Goal: Transaction & Acquisition: Purchase product/service

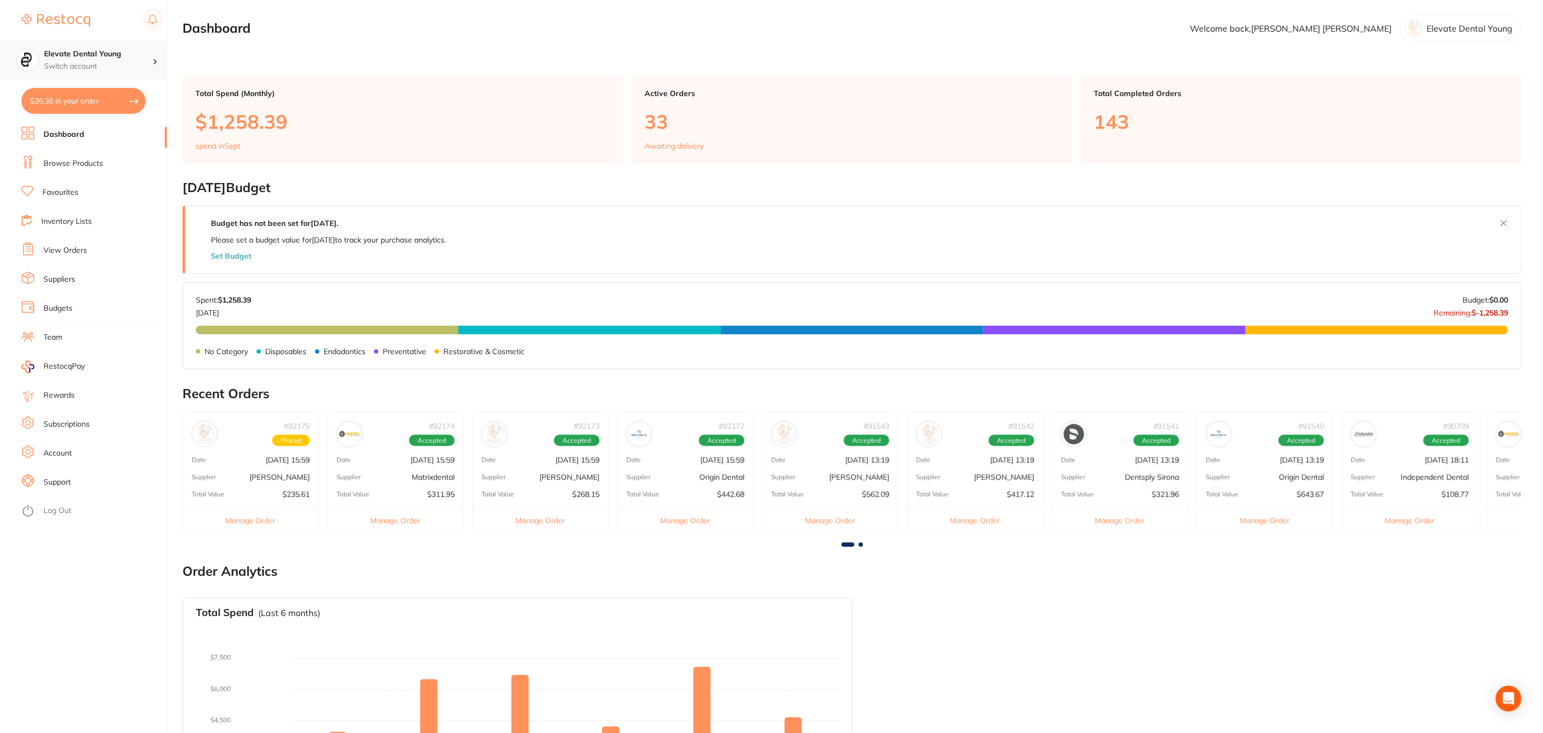
click at [105, 63] on p "Switch account" at bounding box center [98, 66] width 108 height 11
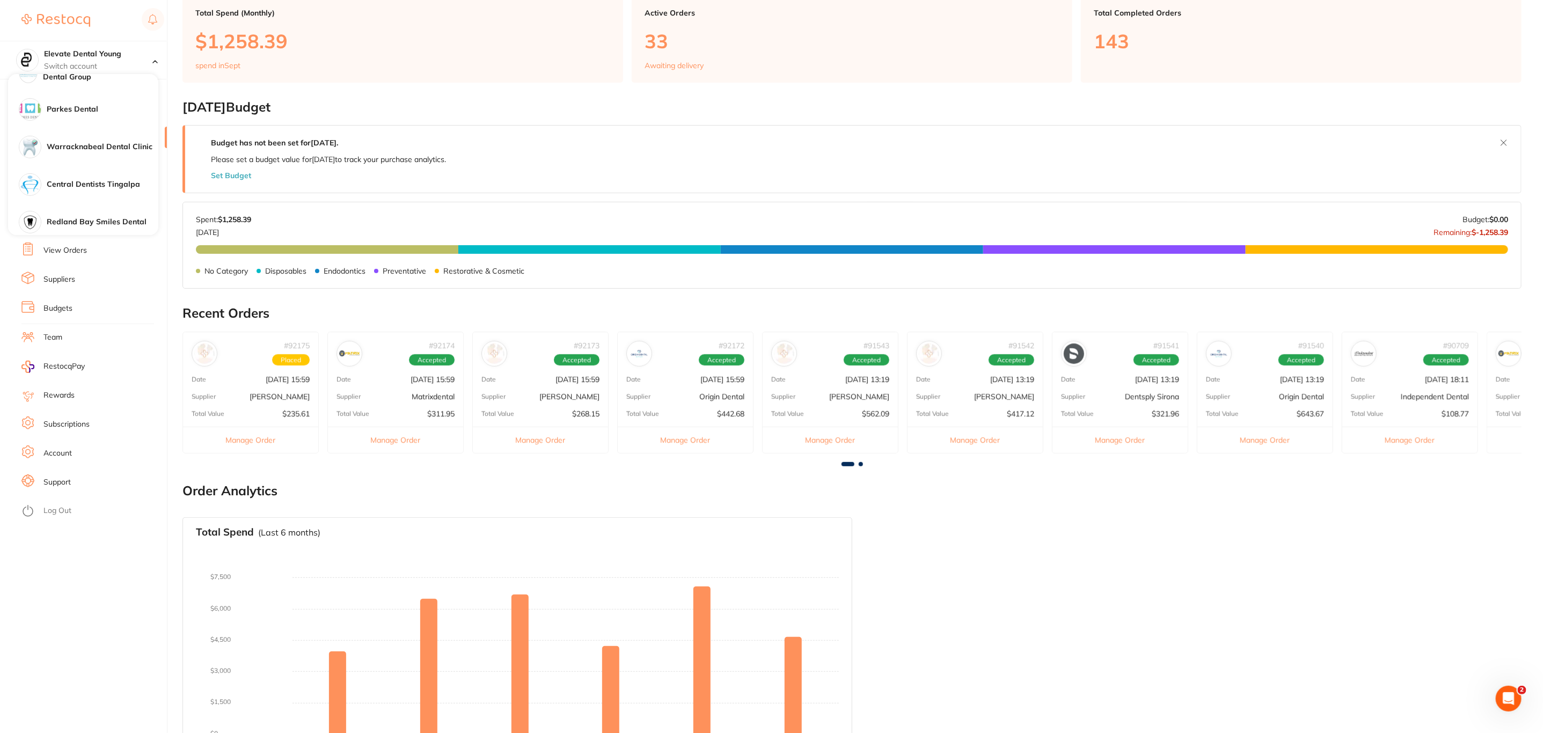
scroll to position [316, 0]
click at [73, 186] on h4 "Parkes Dental" at bounding box center [103, 190] width 112 height 11
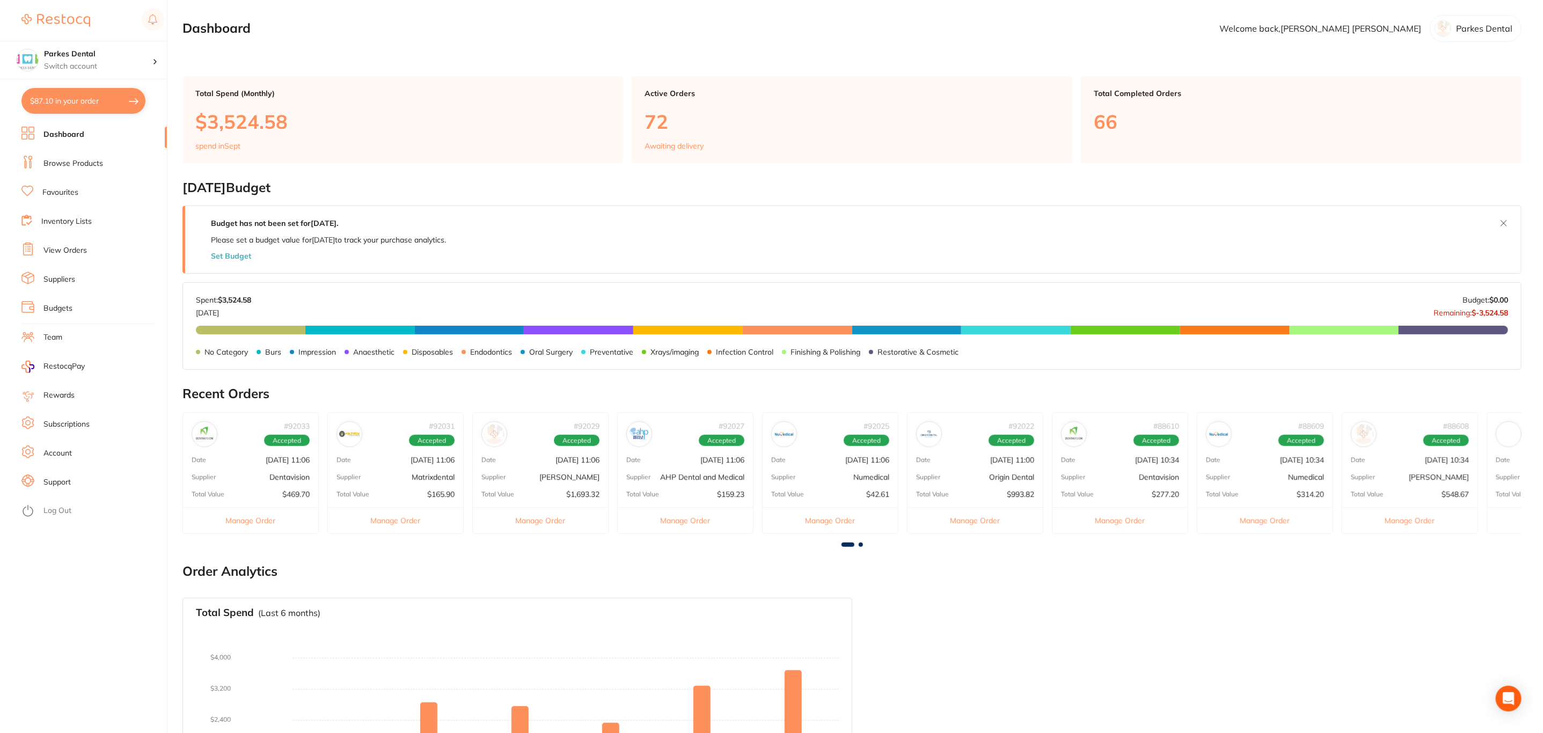
click at [81, 106] on button "$87.10 in your order" at bounding box center [83, 101] width 124 height 26
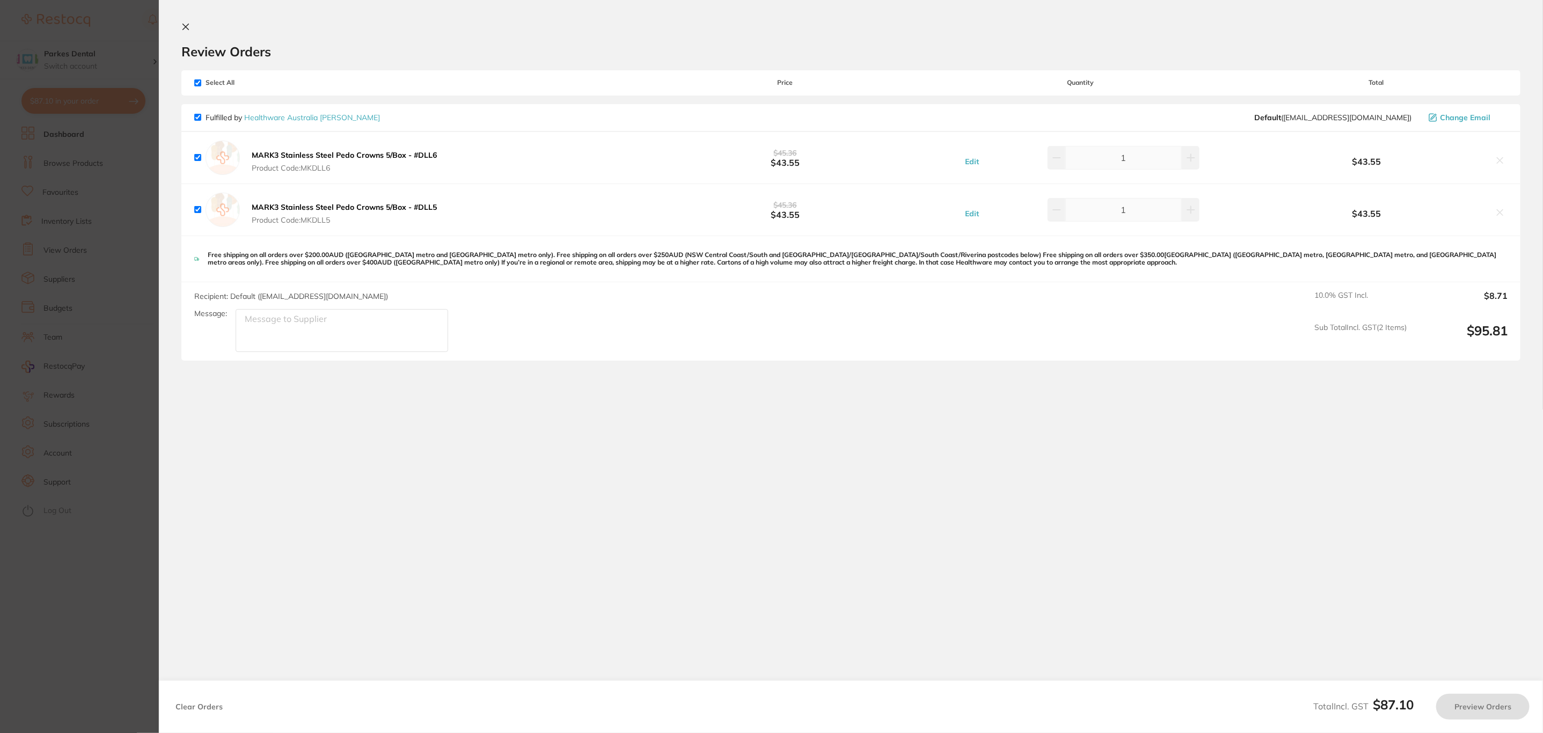
checkbox input "true"
click at [79, 211] on section "Update RRP Set your pre negotiated price for this item. Item Agreed RRP (excl. …" at bounding box center [772, 366] width 1545 height 733
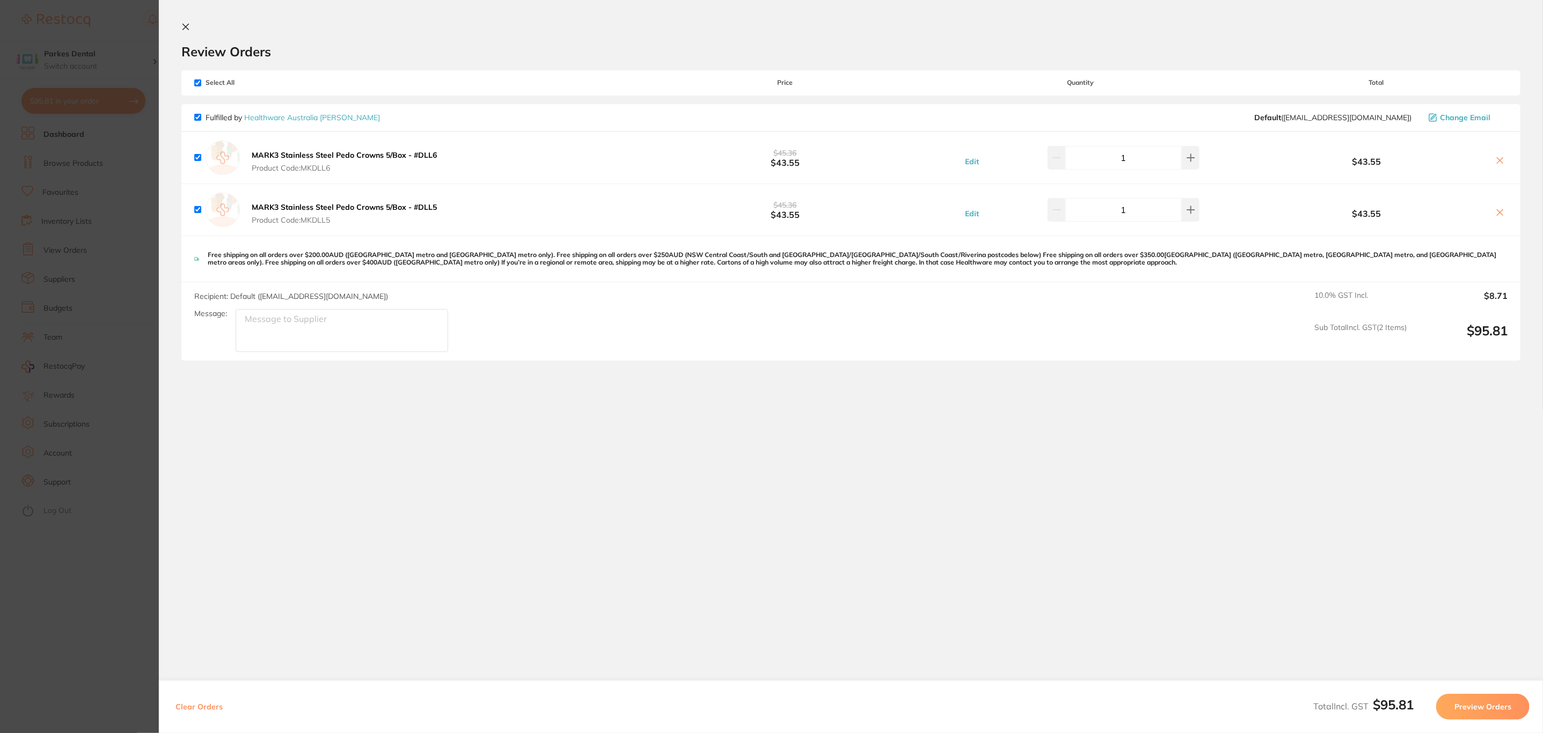
scroll to position [80, 0]
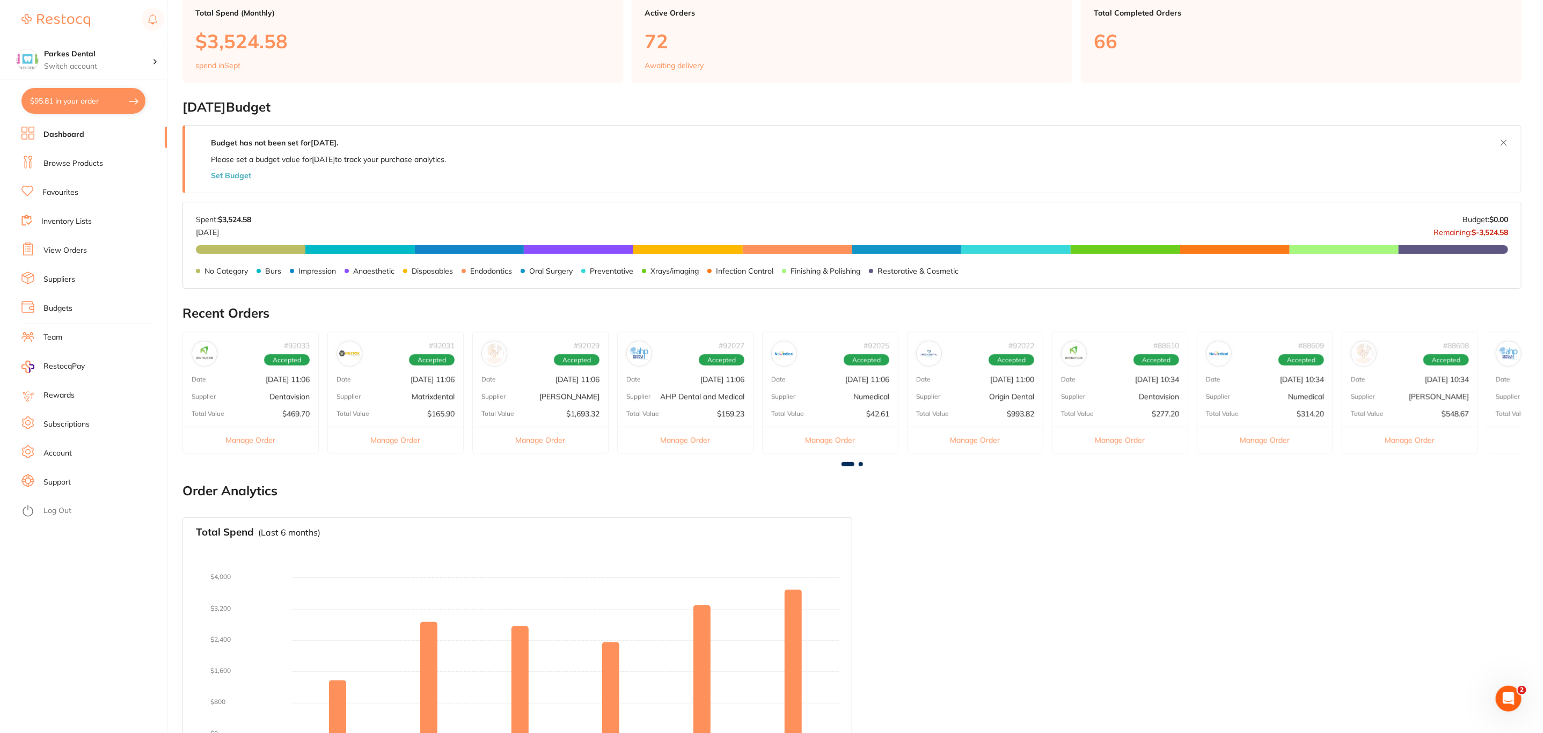
click at [75, 243] on li "View Orders" at bounding box center [93, 251] width 145 height 16
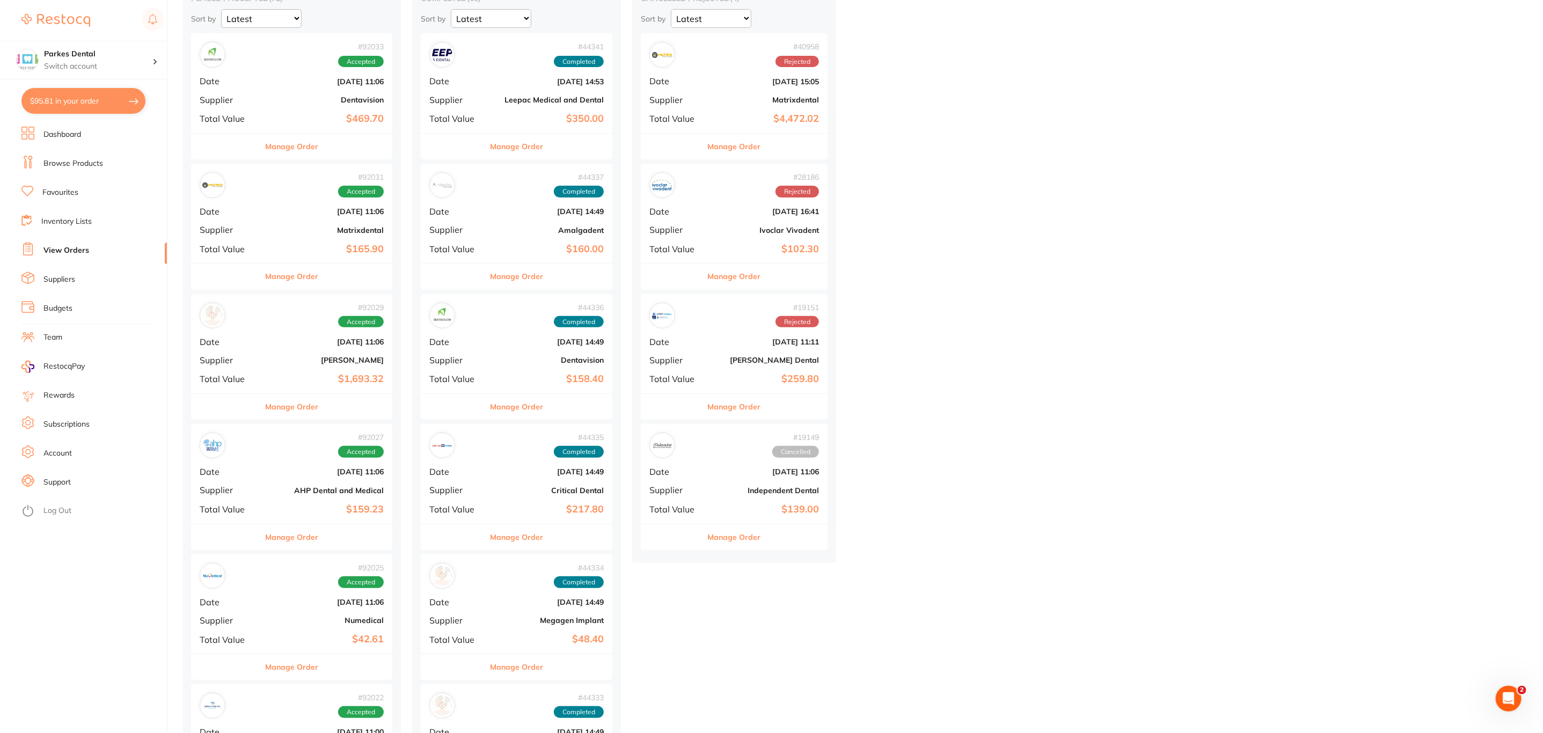
scroll to position [161, 0]
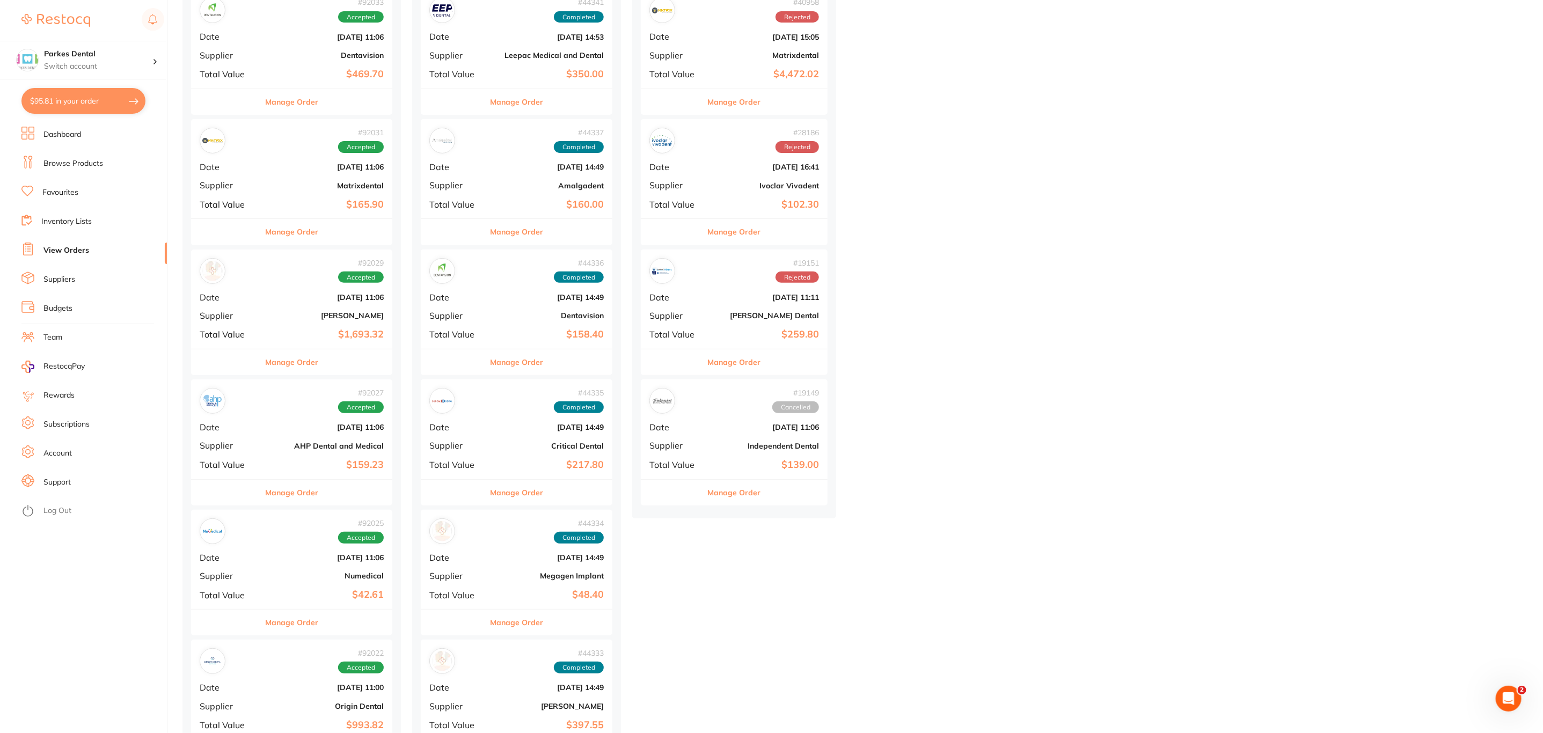
click at [295, 306] on div "# 92029 Accepted Date Sept 1 2025, 11:06 Supplier Henry Schein Halas Total Valu…" at bounding box center [291, 298] width 201 height 99
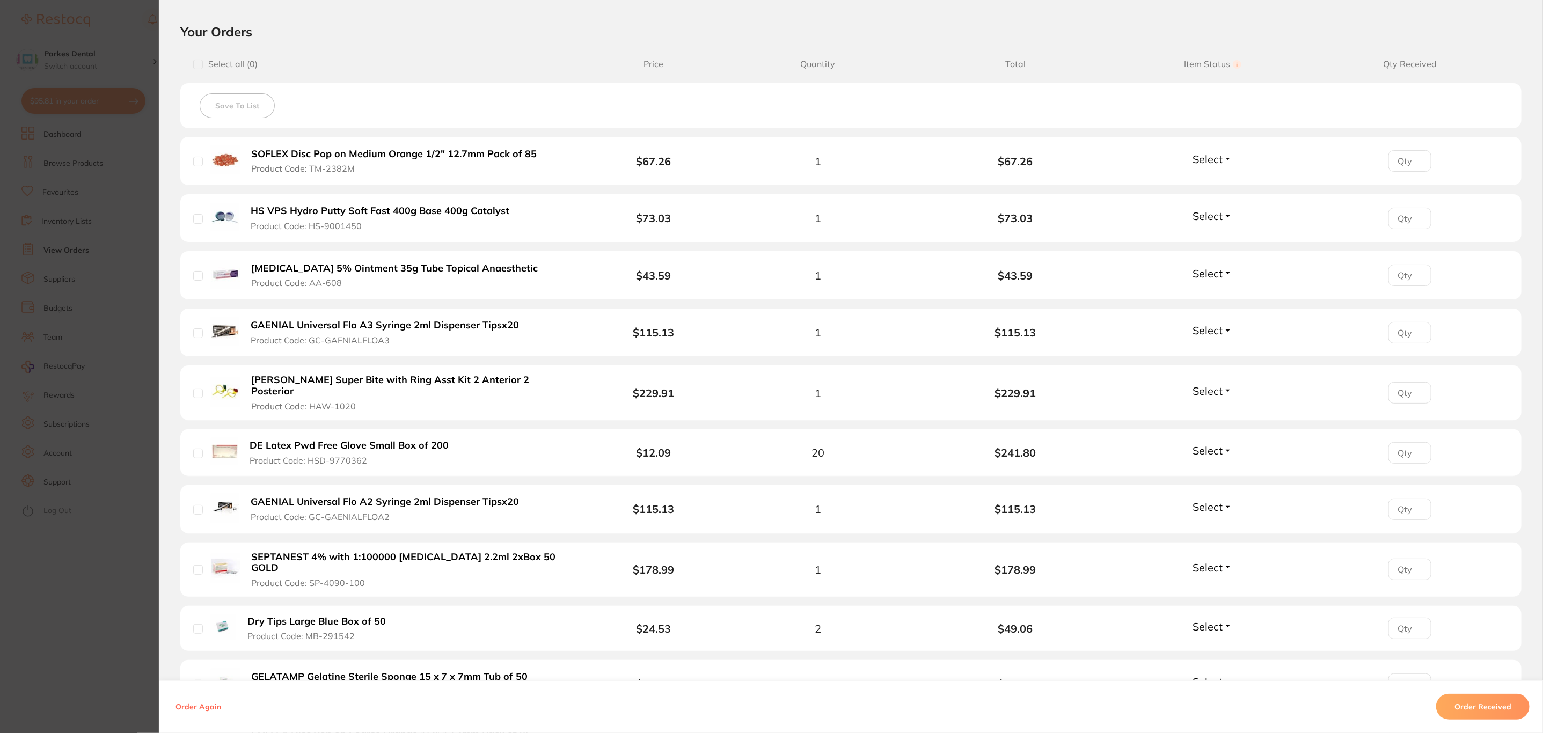
scroll to position [241, 0]
click at [60, 161] on section "Order ID: Restocq- 92029 Order Information Accepted Order Order Date Sept 1 202…" at bounding box center [771, 366] width 1543 height 733
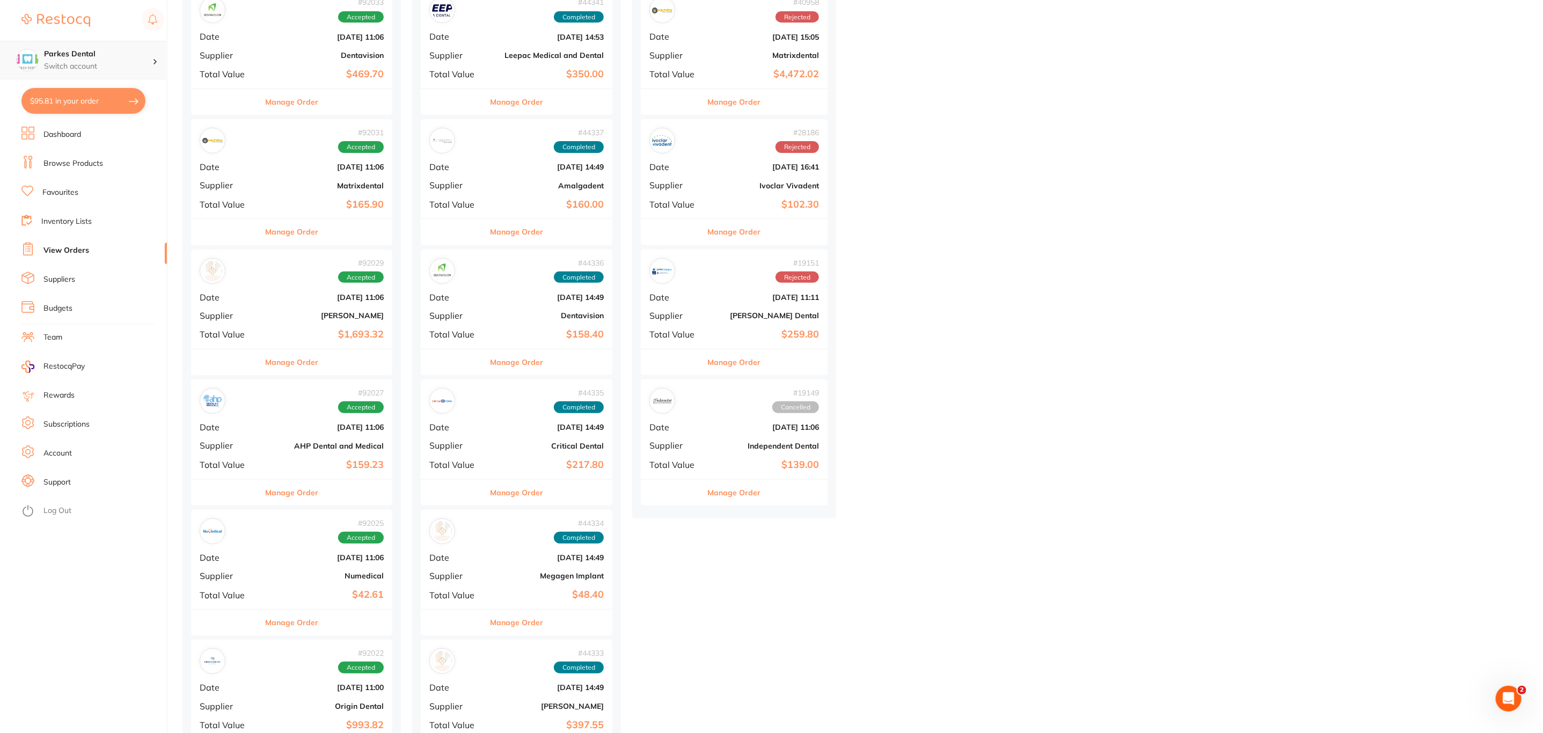
click at [143, 75] on div "Parkes Dental Switch account" at bounding box center [83, 60] width 166 height 39
click at [101, 148] on div "Dubbo Family Dentists" at bounding box center [83, 141] width 150 height 38
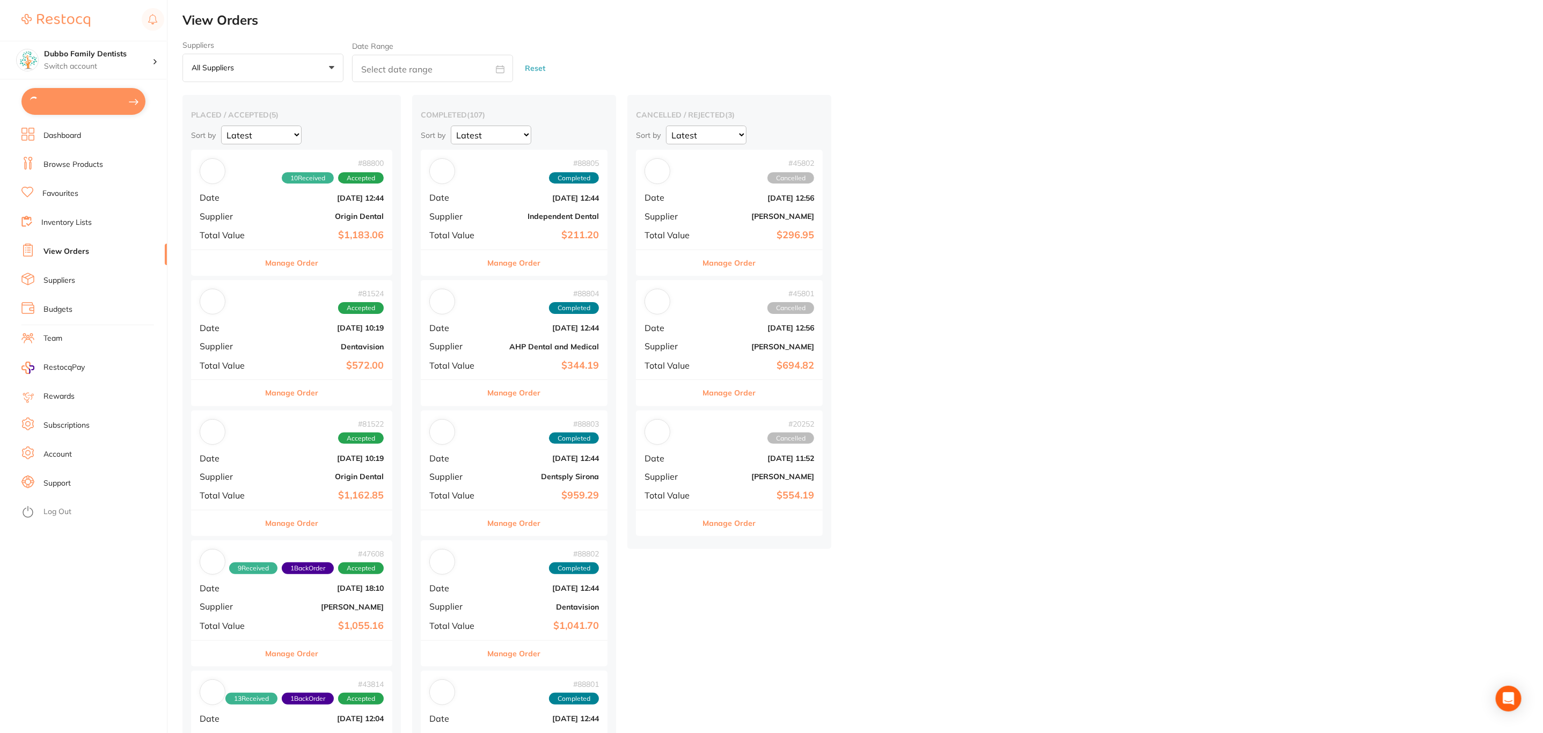
click at [86, 107] on button at bounding box center [83, 101] width 124 height 27
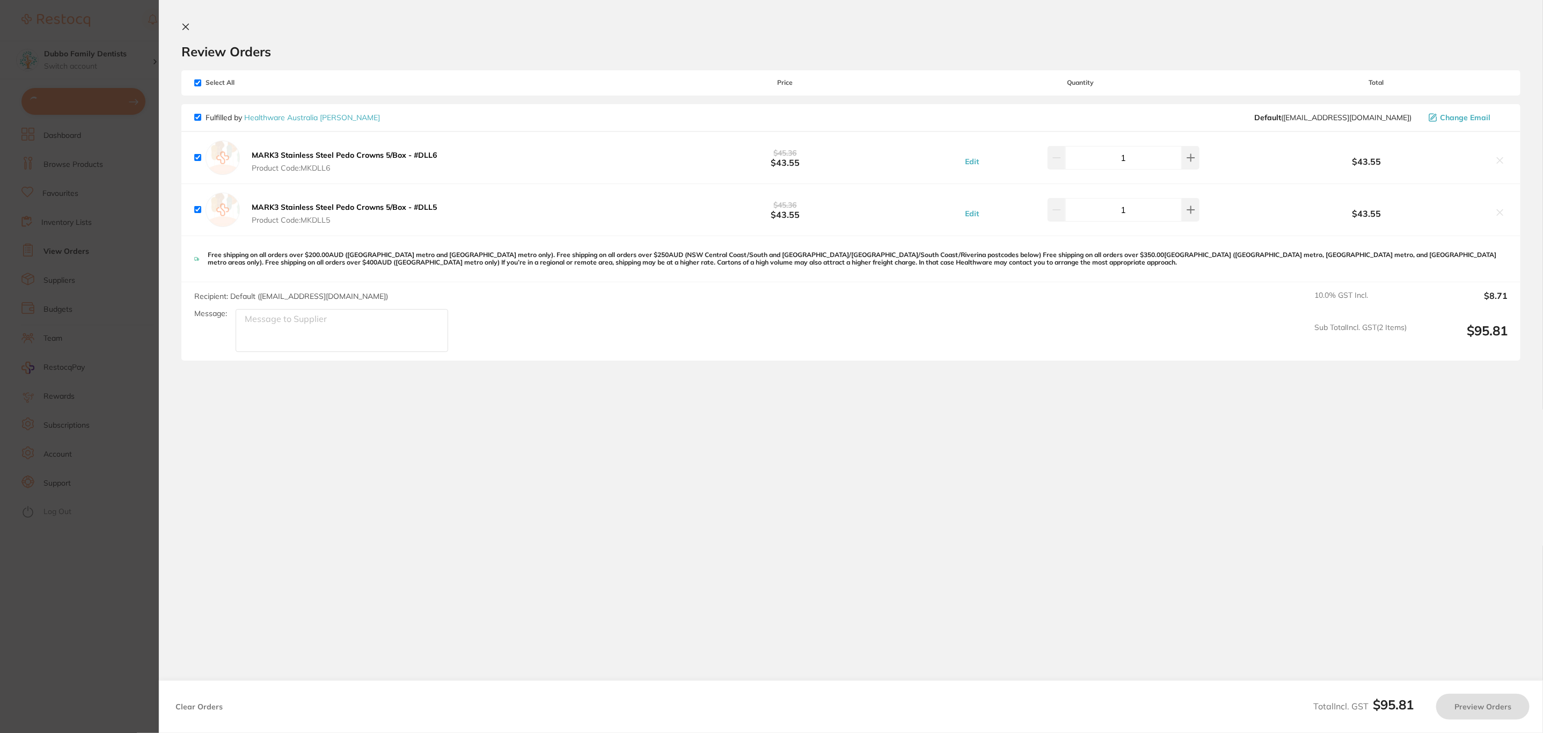
checkbox input "true"
click at [23, 224] on section "Update RRP Set your pre negotiated price for this item. Item Agreed RRP (excl. …" at bounding box center [772, 366] width 1545 height 733
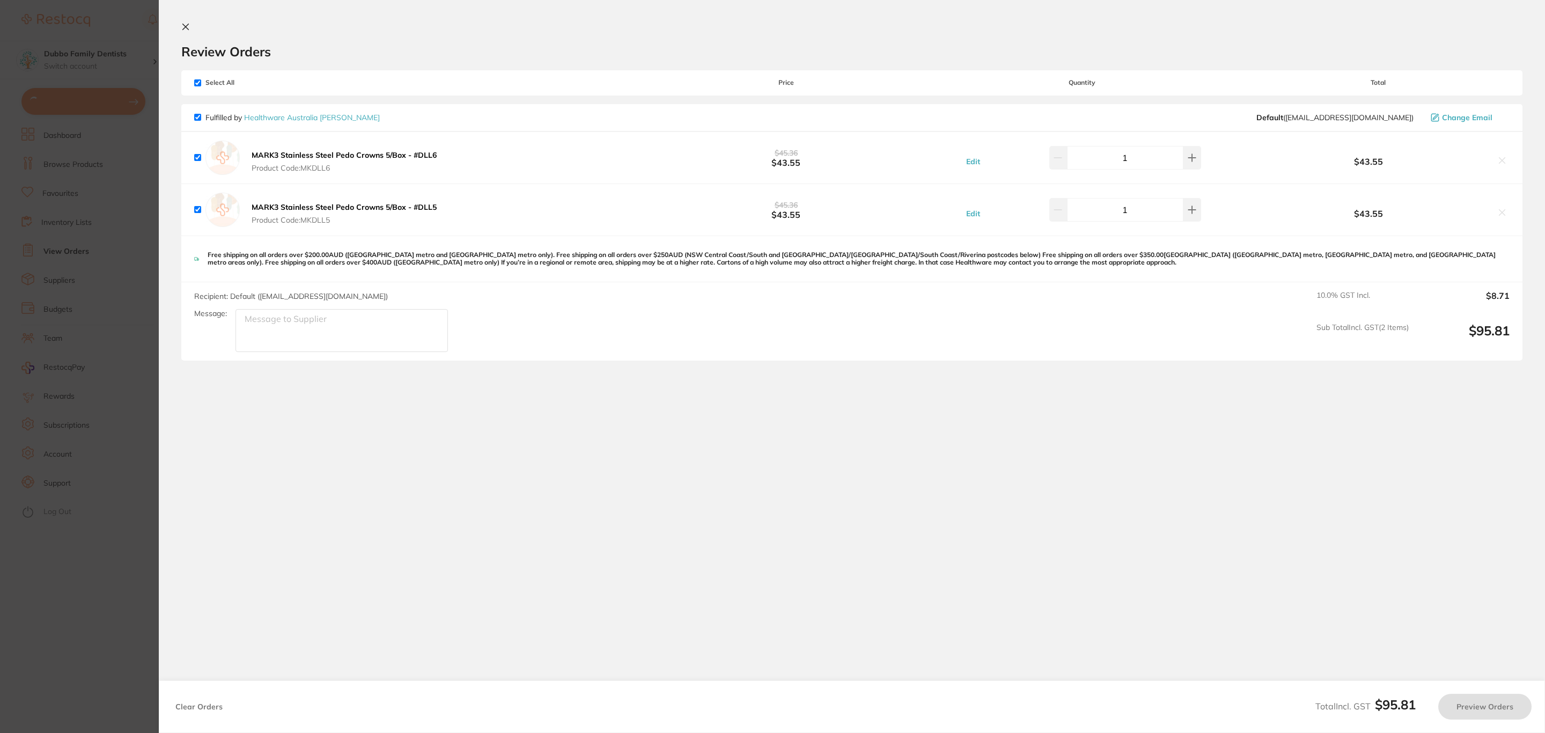
checkbox input "true"
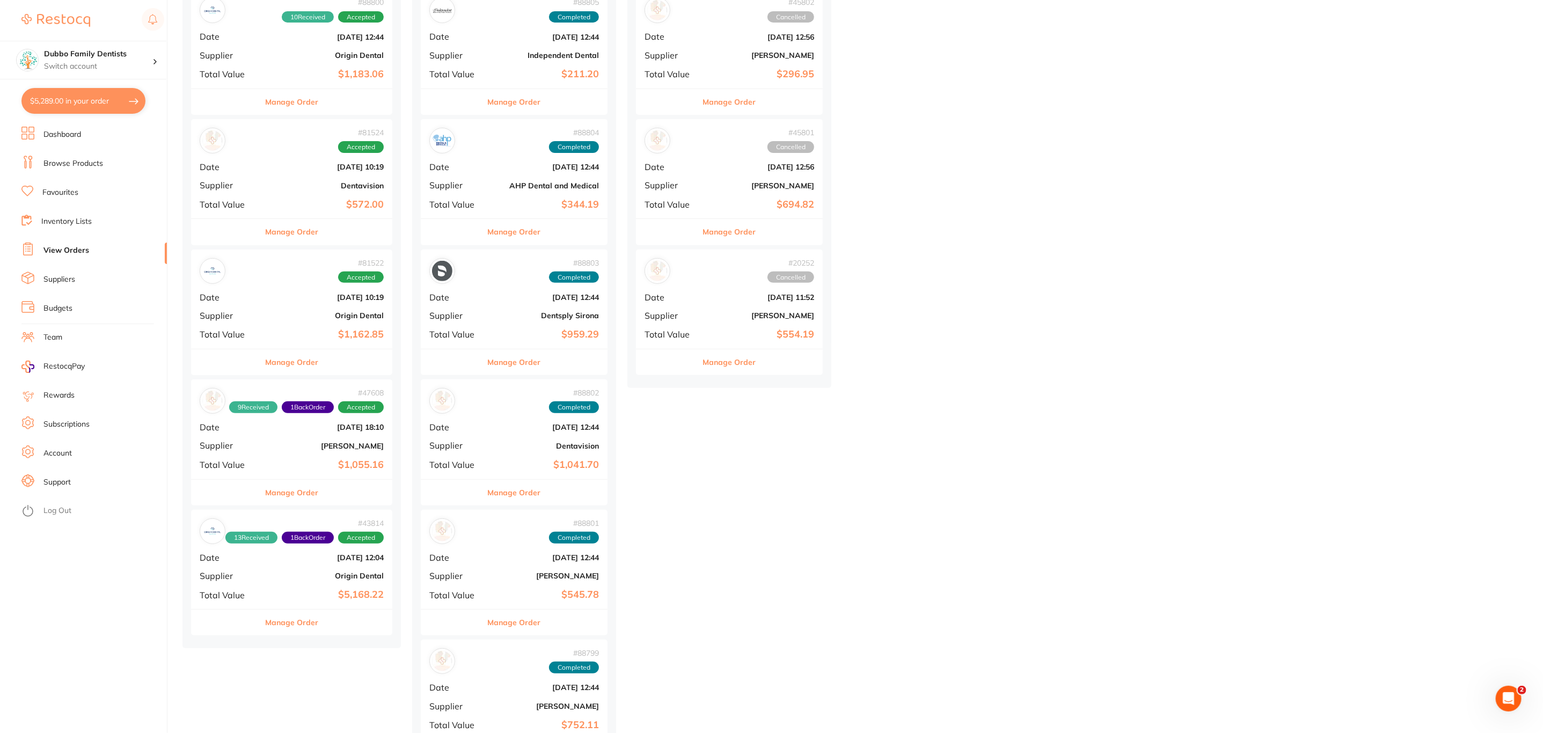
click at [97, 102] on button "$5,289.00 in your order" at bounding box center [83, 101] width 124 height 26
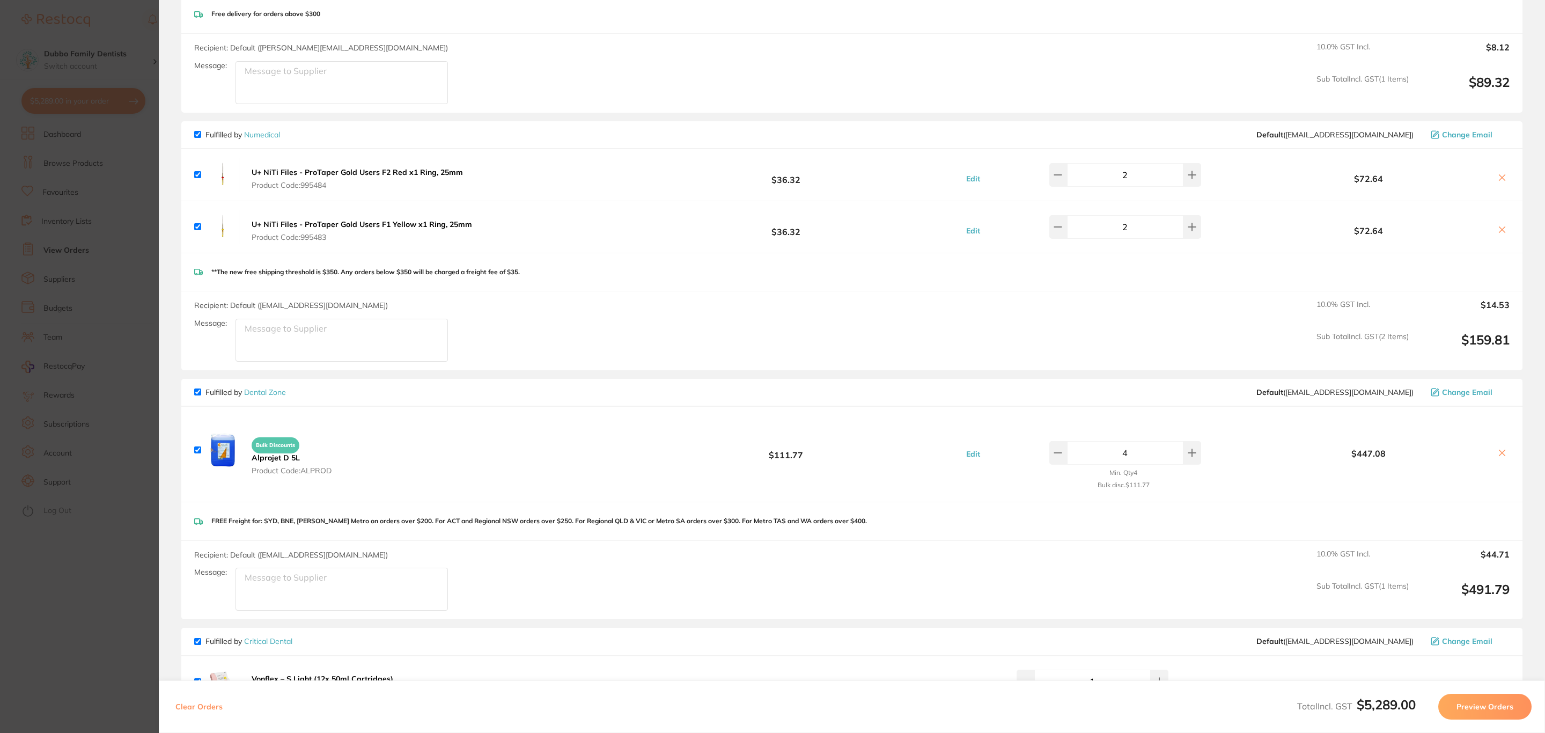
scroll to position [1529, 0]
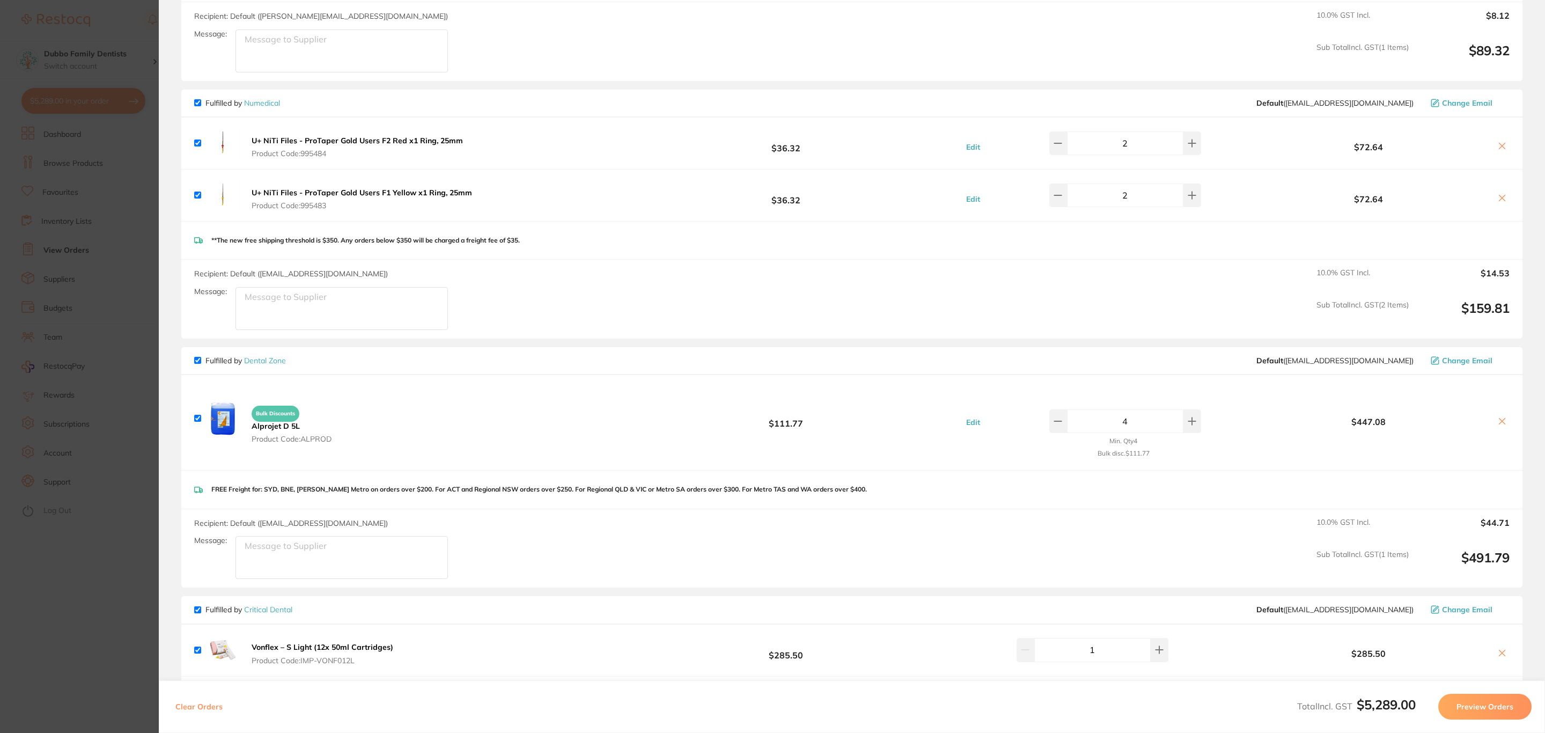
click at [1507, 416] on button at bounding box center [1502, 421] width 15 height 11
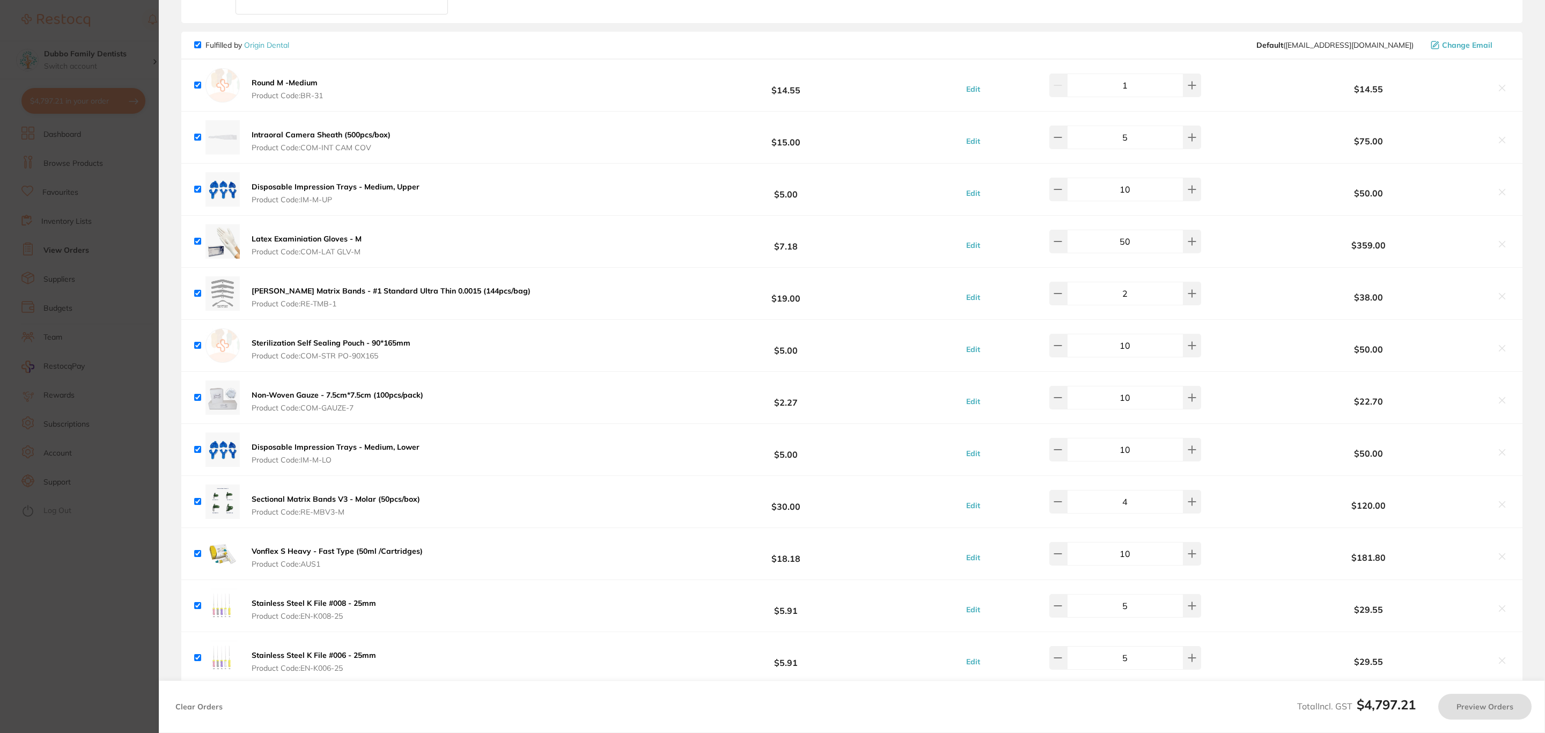
checkbox input "true"
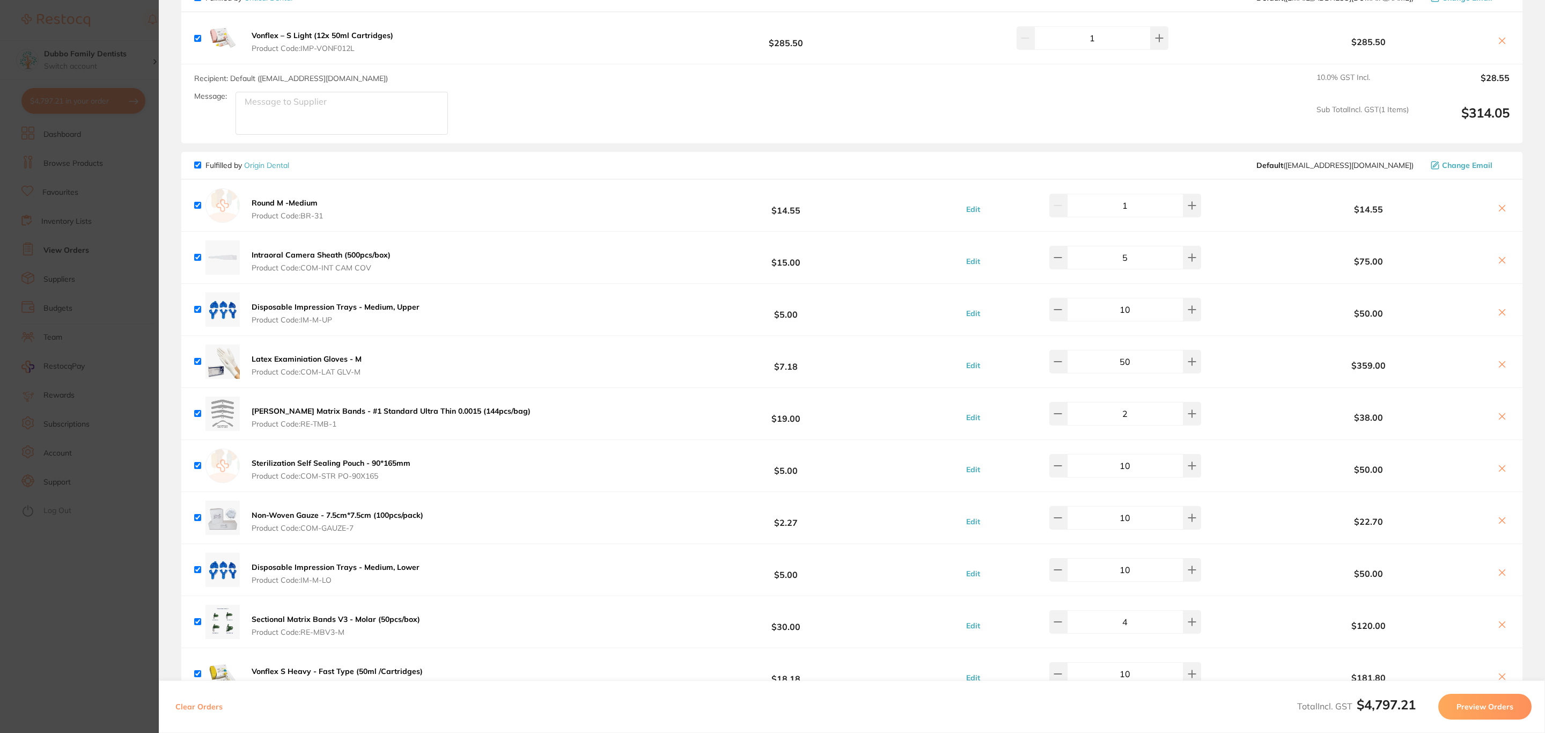
scroll to position [1690, 0]
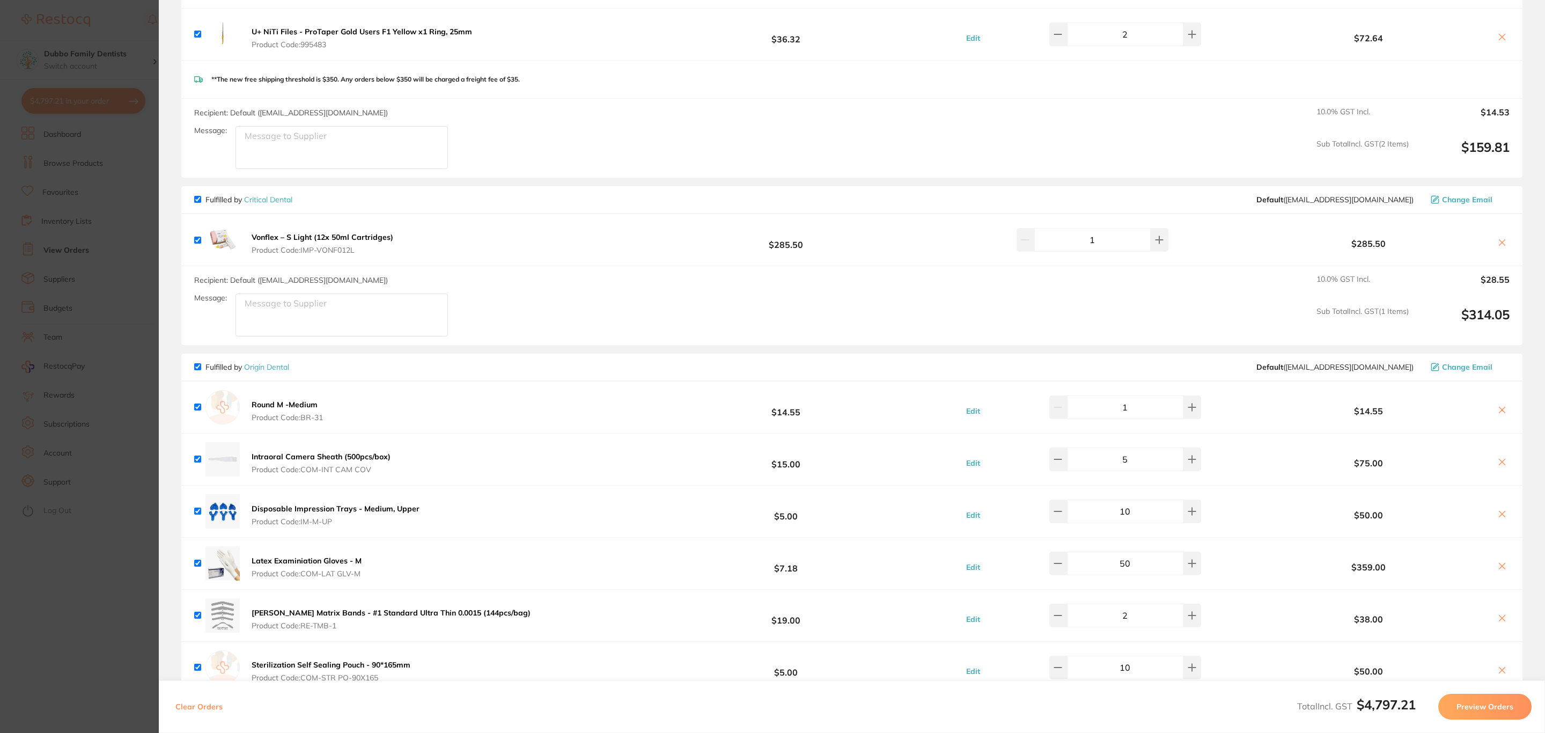
click at [49, 301] on section "Update RRP Set your pre negotiated price for this item. Item Agreed RRP (excl. …" at bounding box center [772, 366] width 1545 height 733
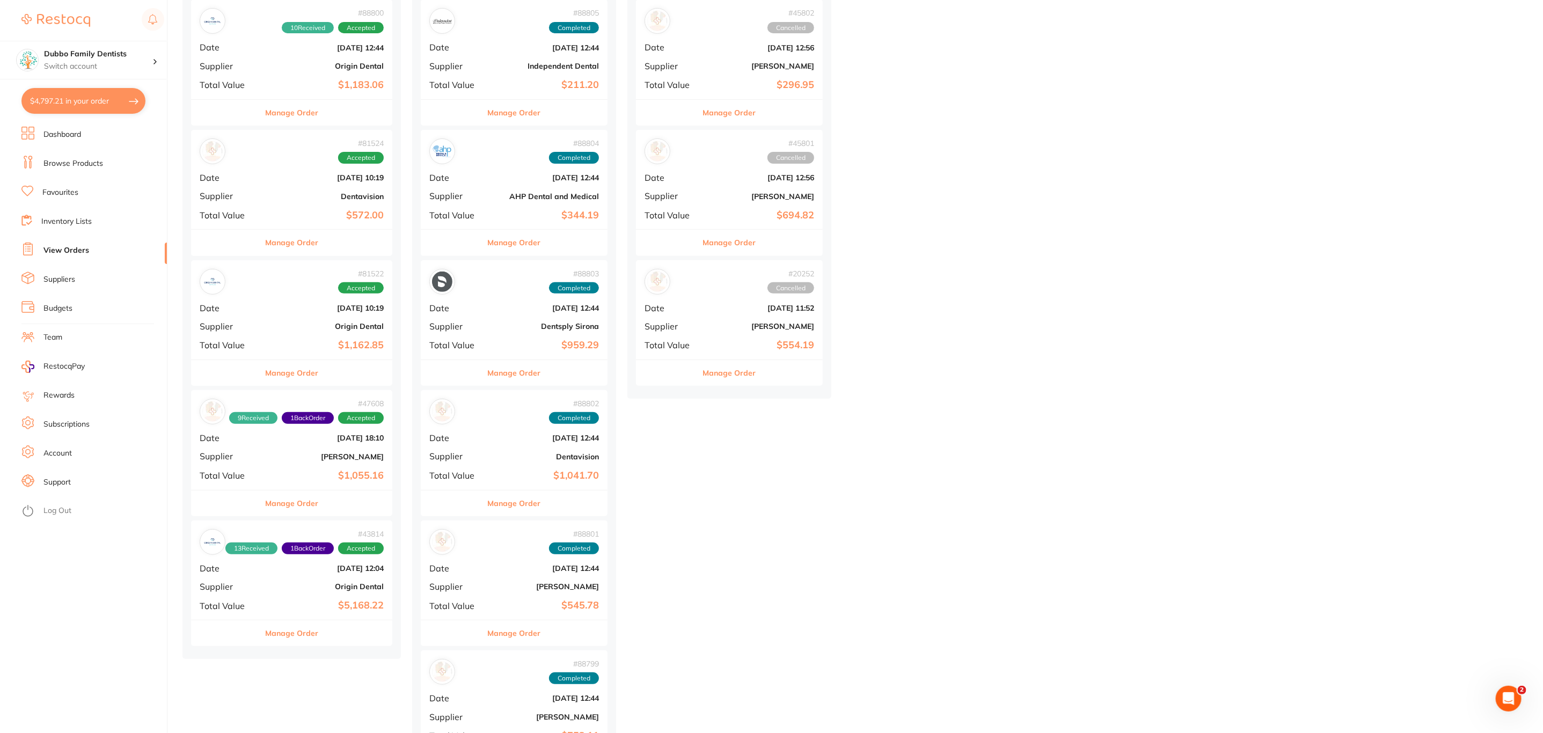
scroll to position [0, 0]
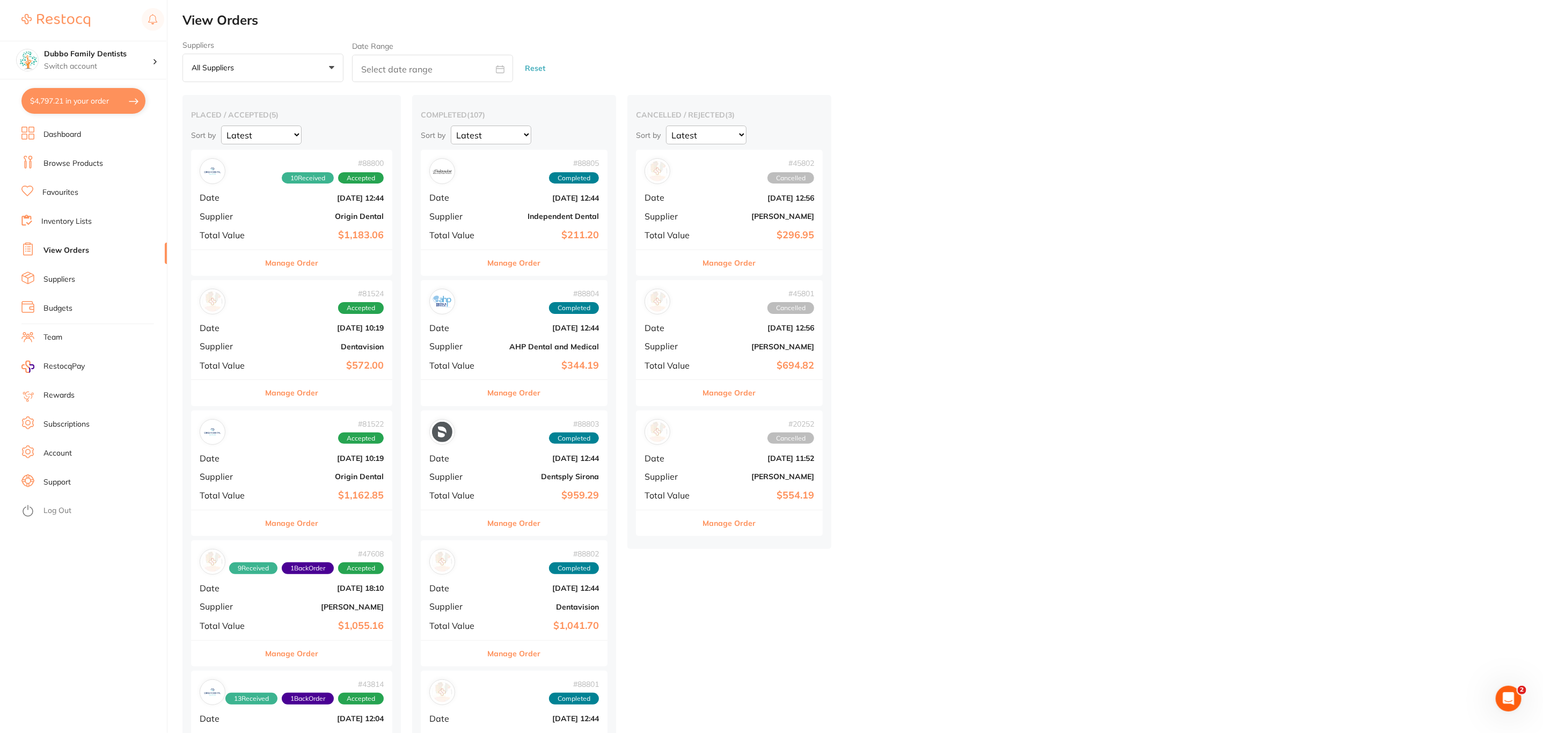
click at [77, 166] on link "Browse Products" at bounding box center [73, 163] width 60 height 11
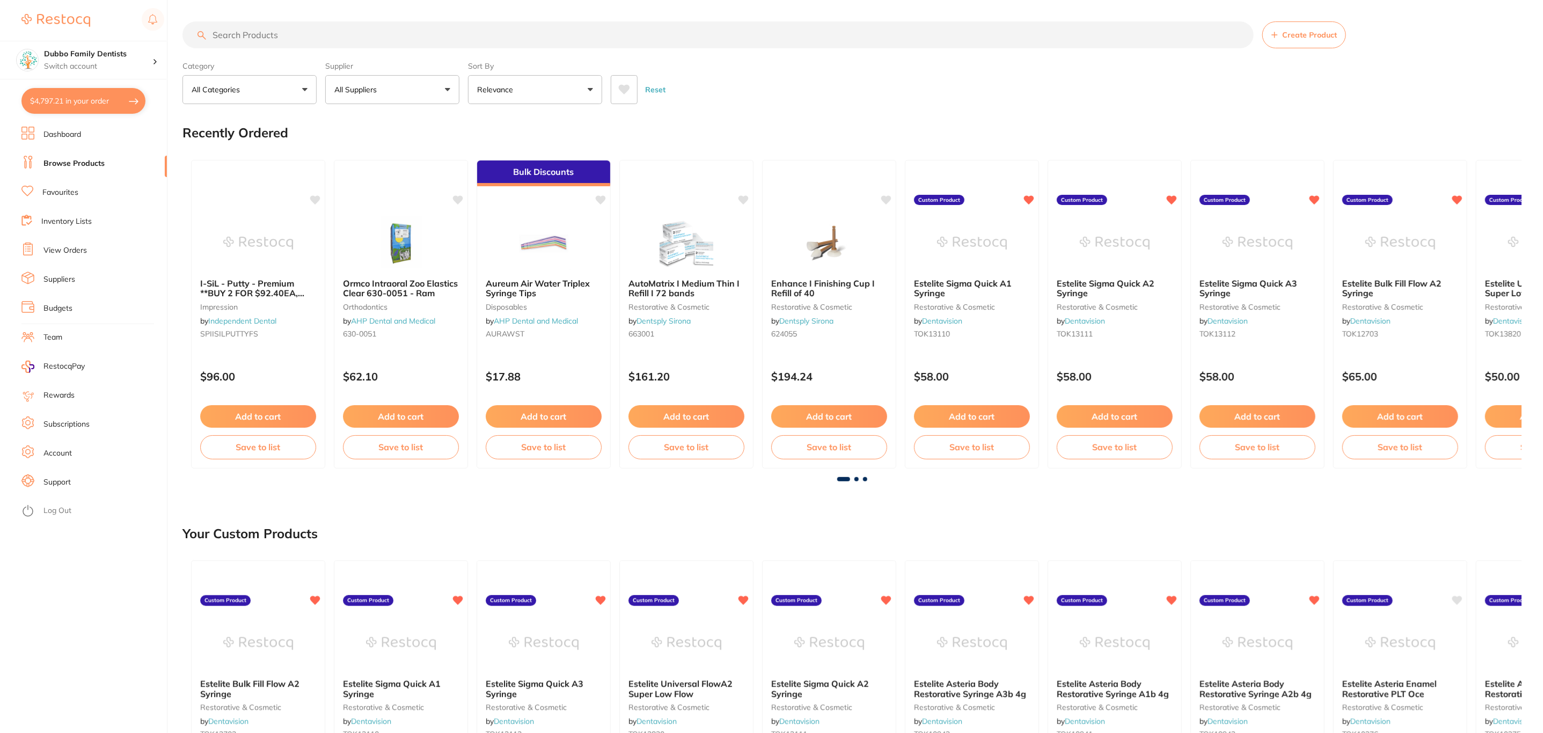
click at [355, 40] on input "search" at bounding box center [717, 34] width 1071 height 27
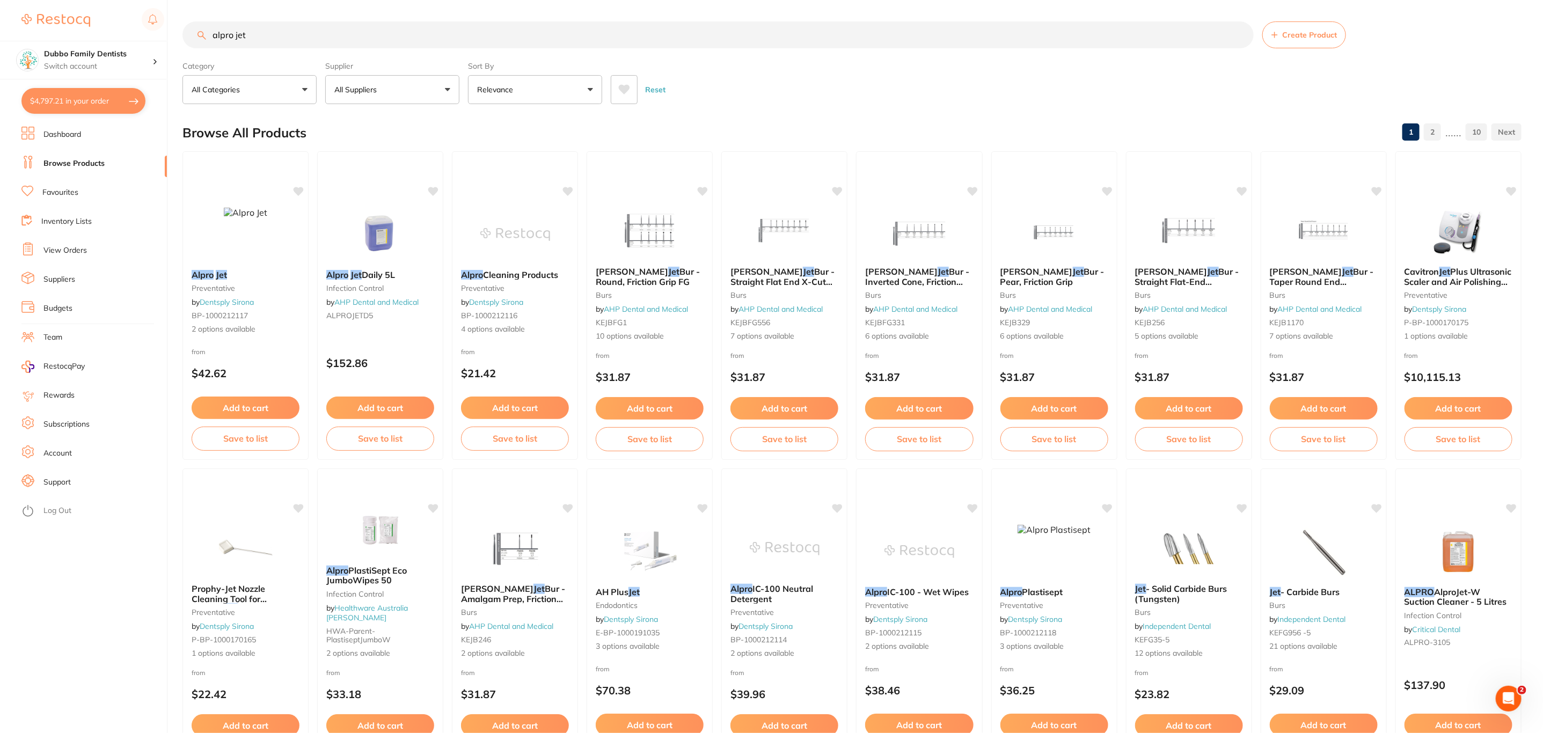
type input "alpro jet"
click at [386, 85] on button "All Suppliers" at bounding box center [392, 89] width 134 height 29
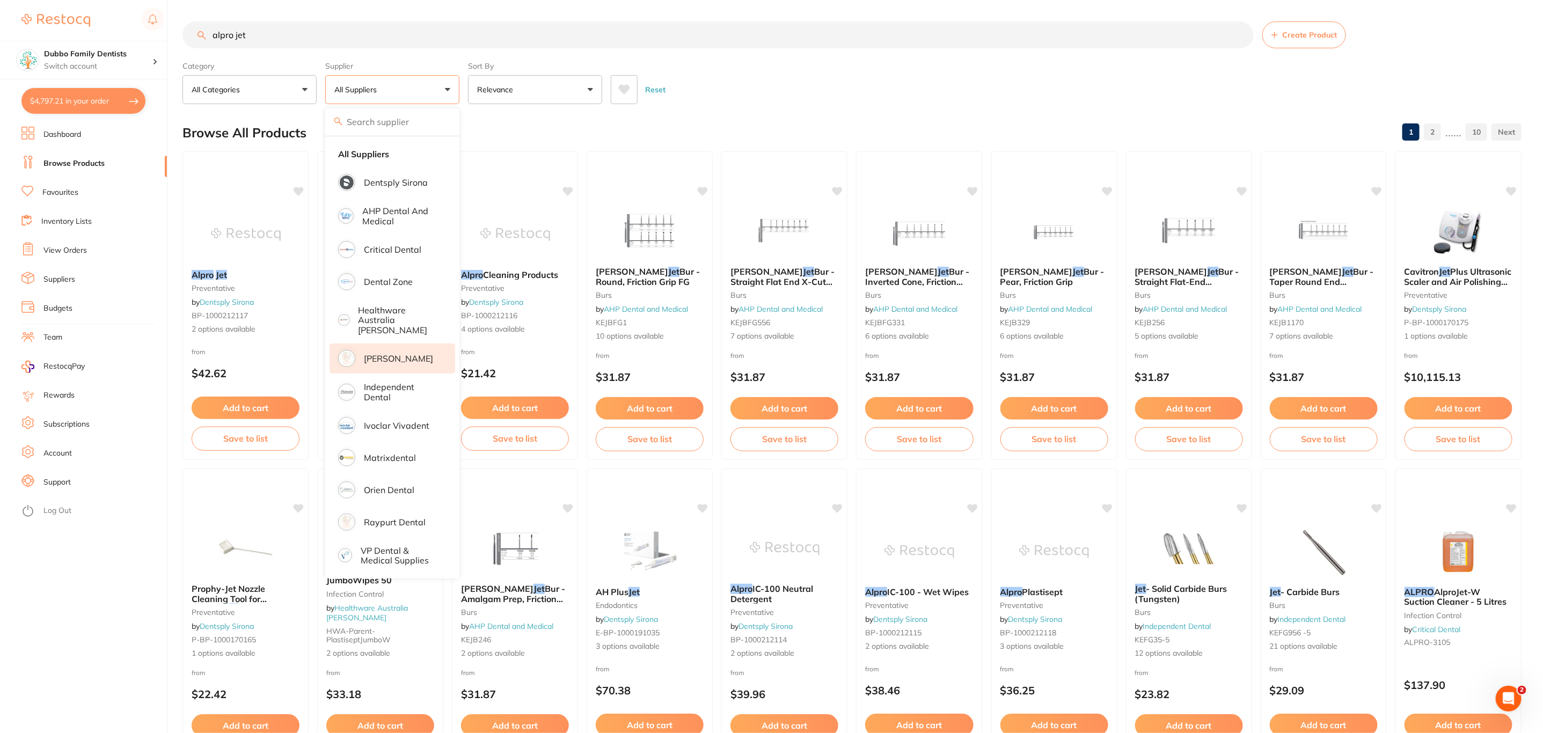
click at [412, 343] on li "[PERSON_NAME]" at bounding box center [392, 358] width 126 height 30
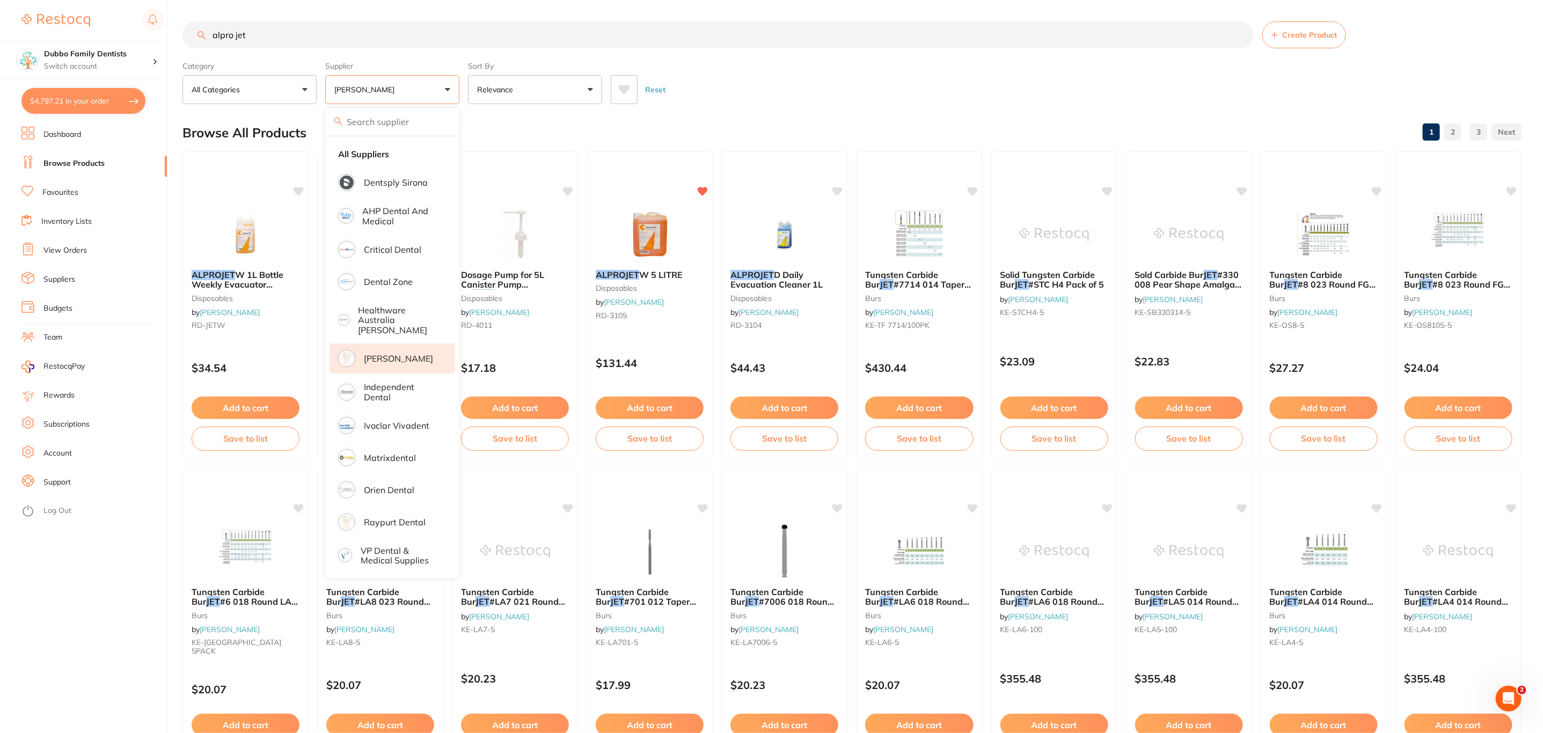
click at [768, 71] on div "Reset" at bounding box center [1062, 86] width 902 height 38
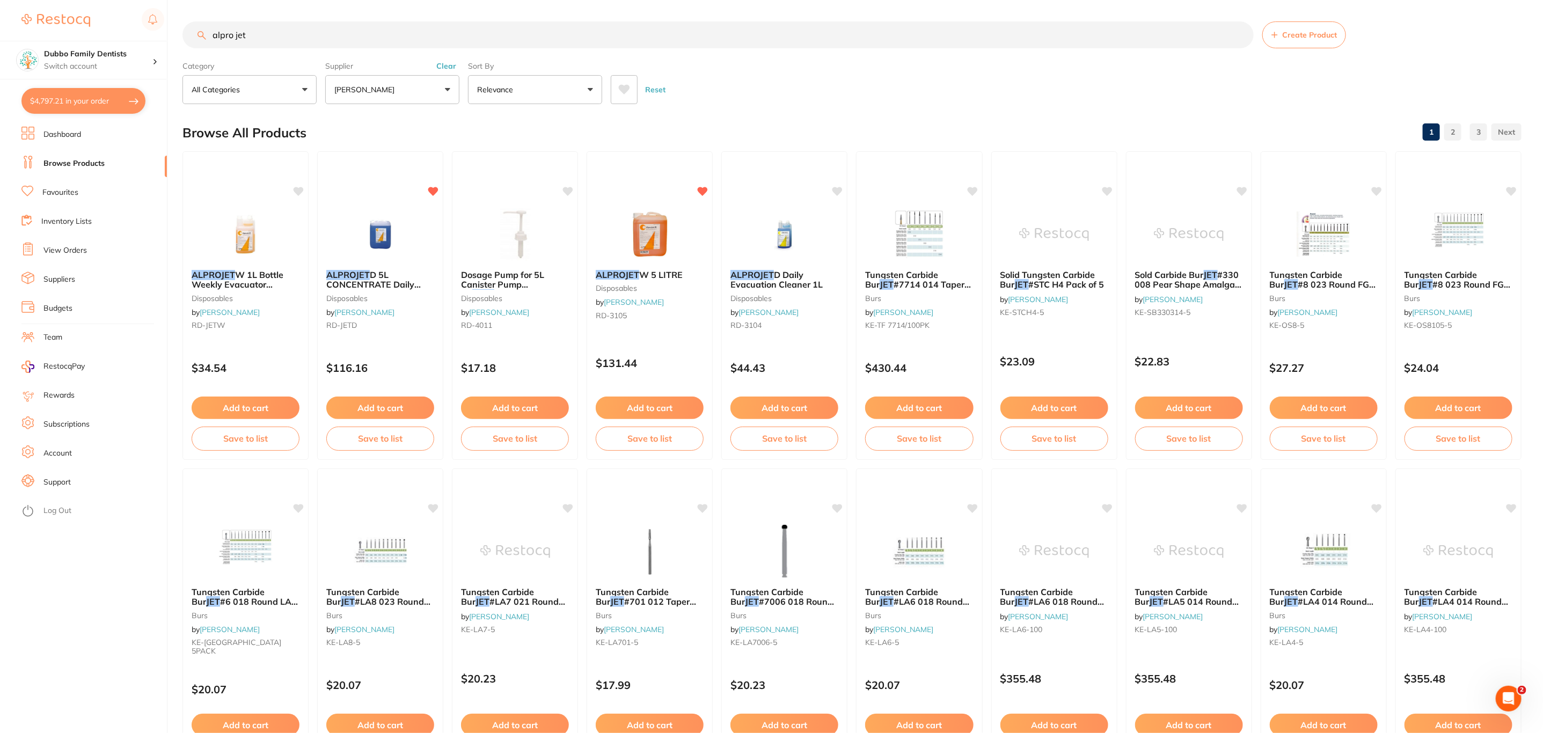
click at [329, 227] on div at bounding box center [380, 235] width 125 height 54
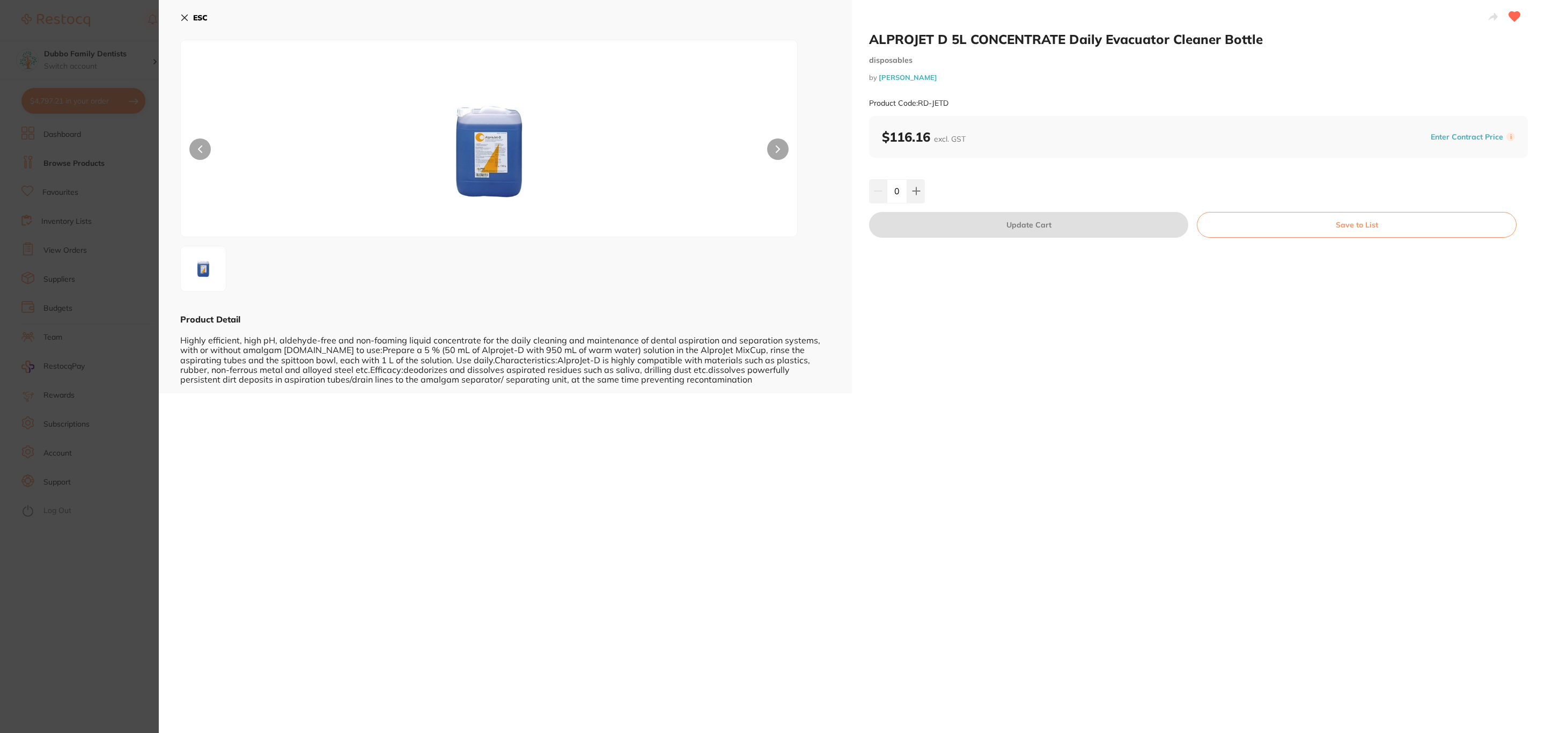
click at [915, 196] on button at bounding box center [916, 191] width 18 height 24
type input "1"
click at [935, 221] on button "Update Cart" at bounding box center [1028, 225] width 319 height 26
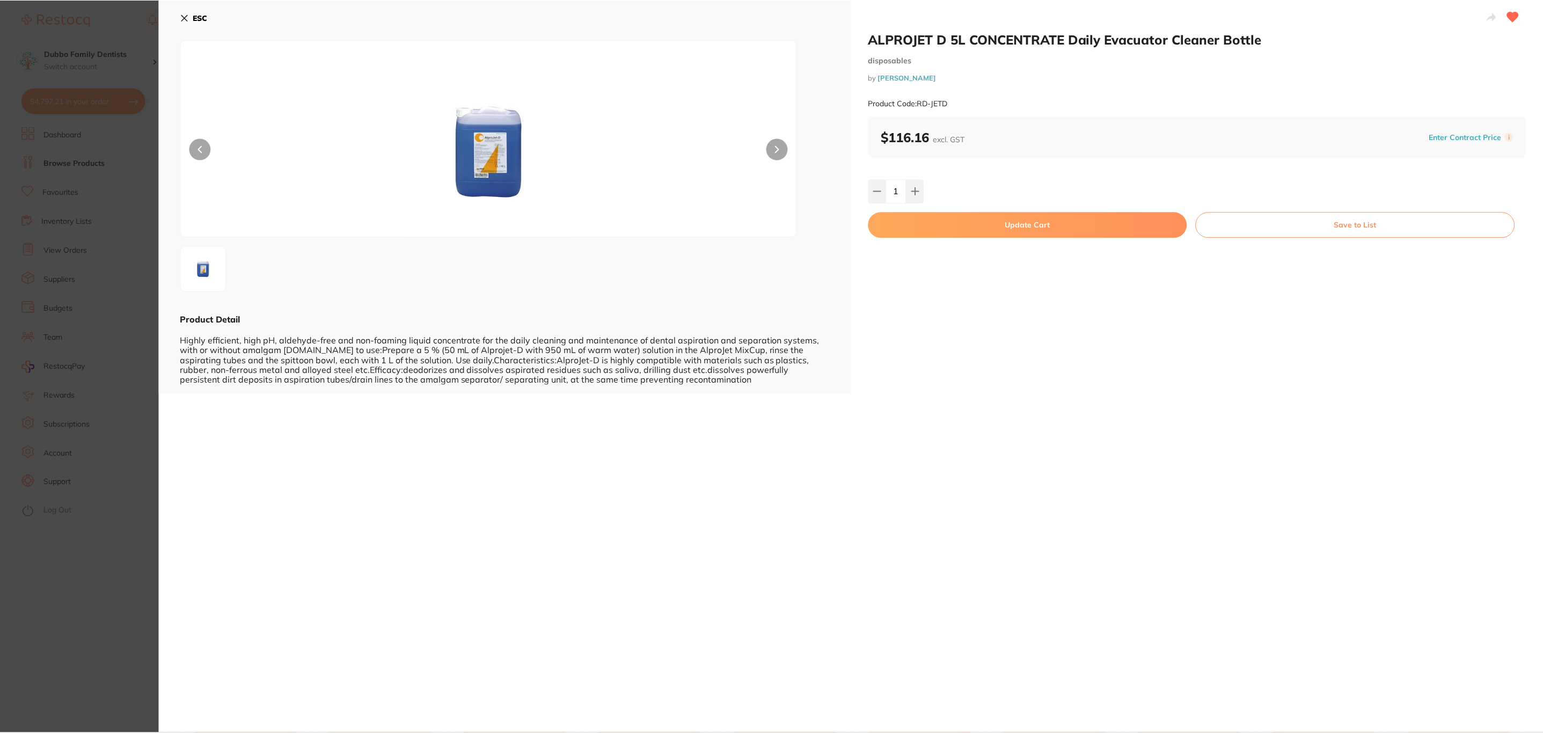
scroll to position [4, 0]
checkbox input "false"
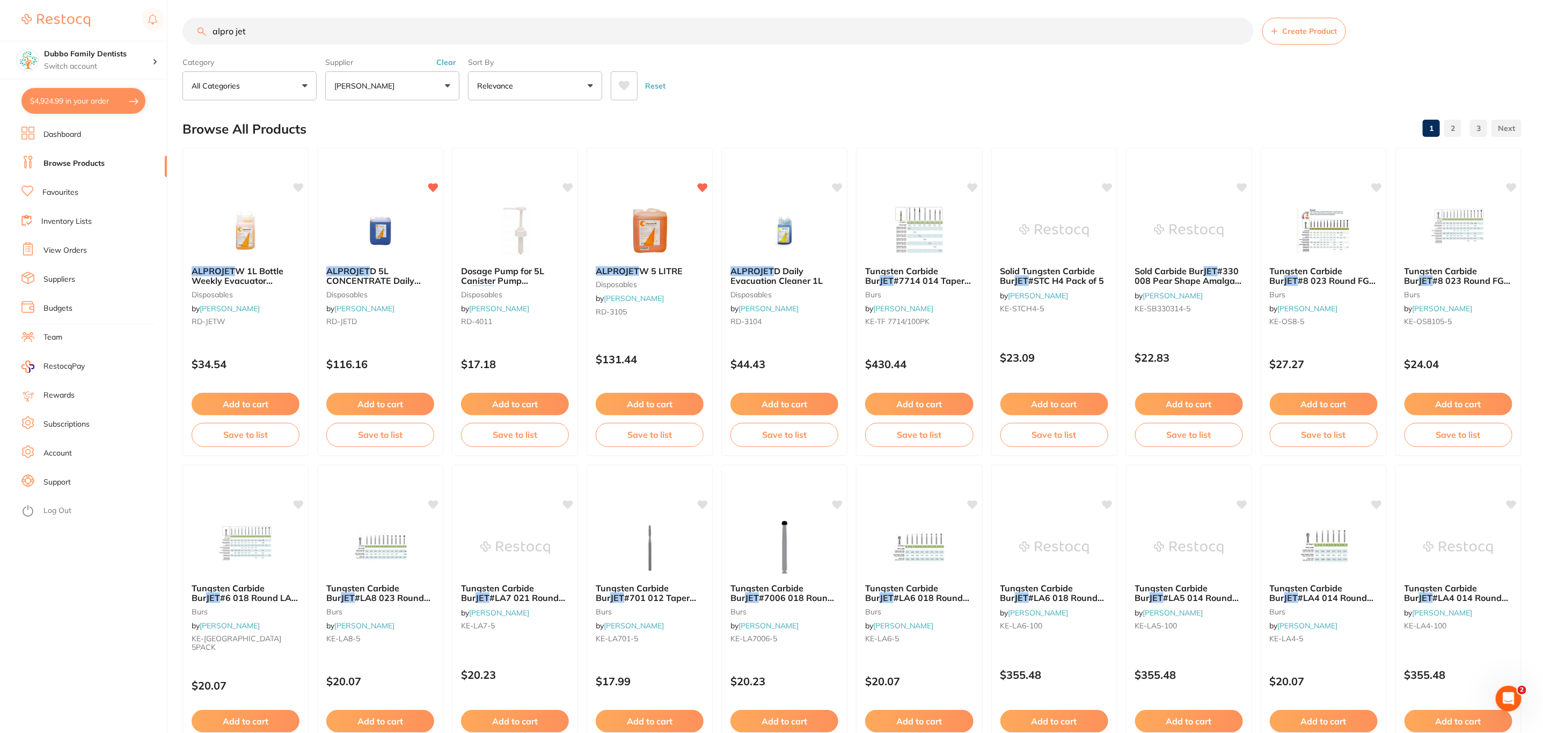
scroll to position [0, 0]
click at [113, 105] on button "$4,924.99 in your order" at bounding box center [83, 101] width 124 height 26
checkbox input "true"
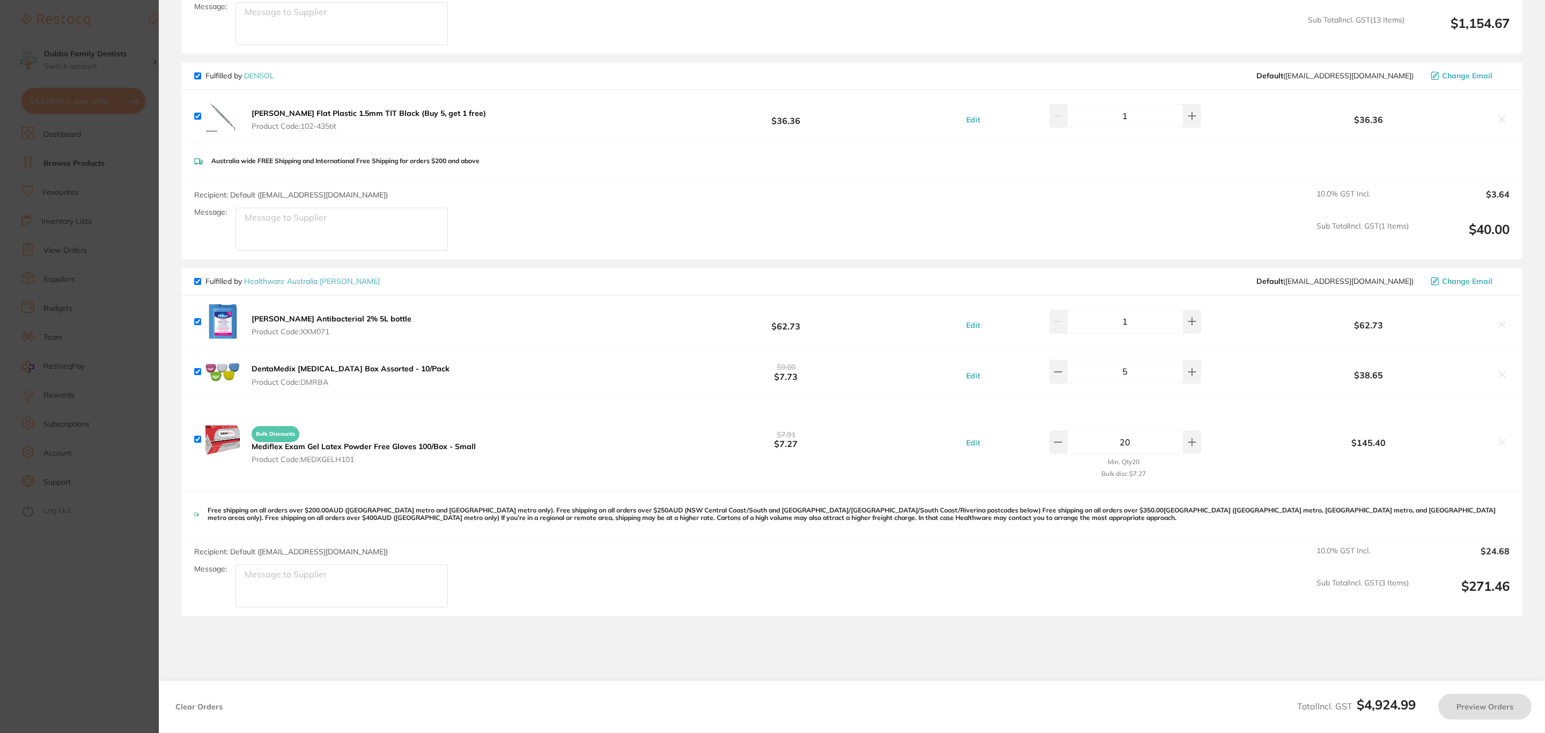
checkbox input "true"
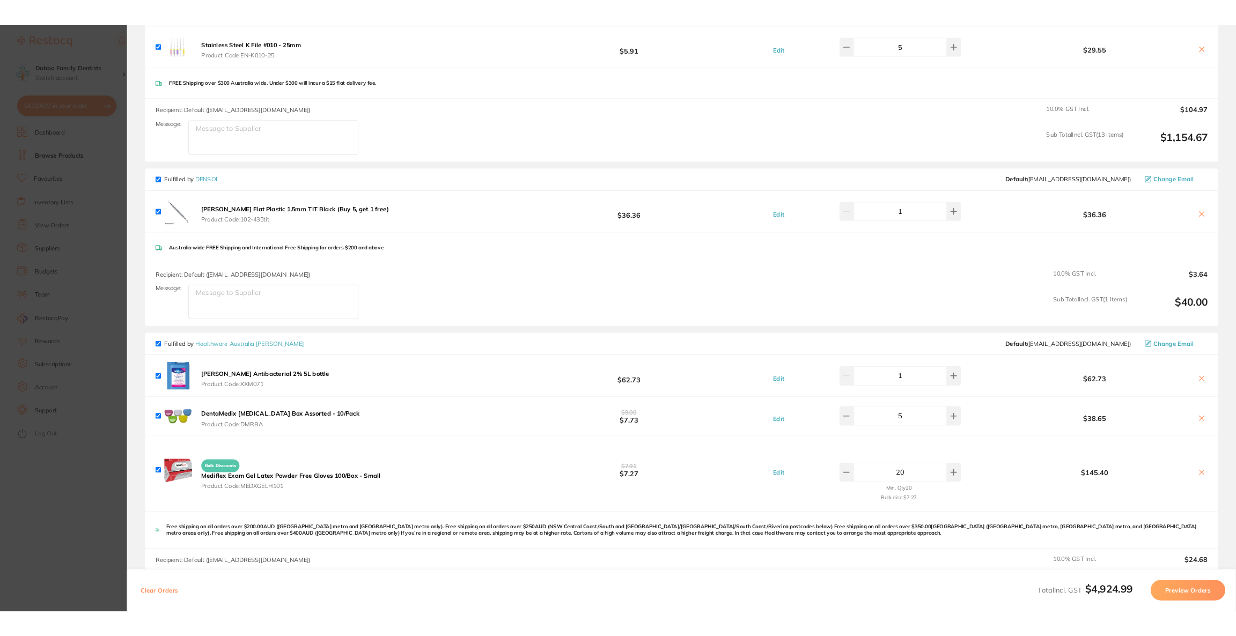
scroll to position [2747, 0]
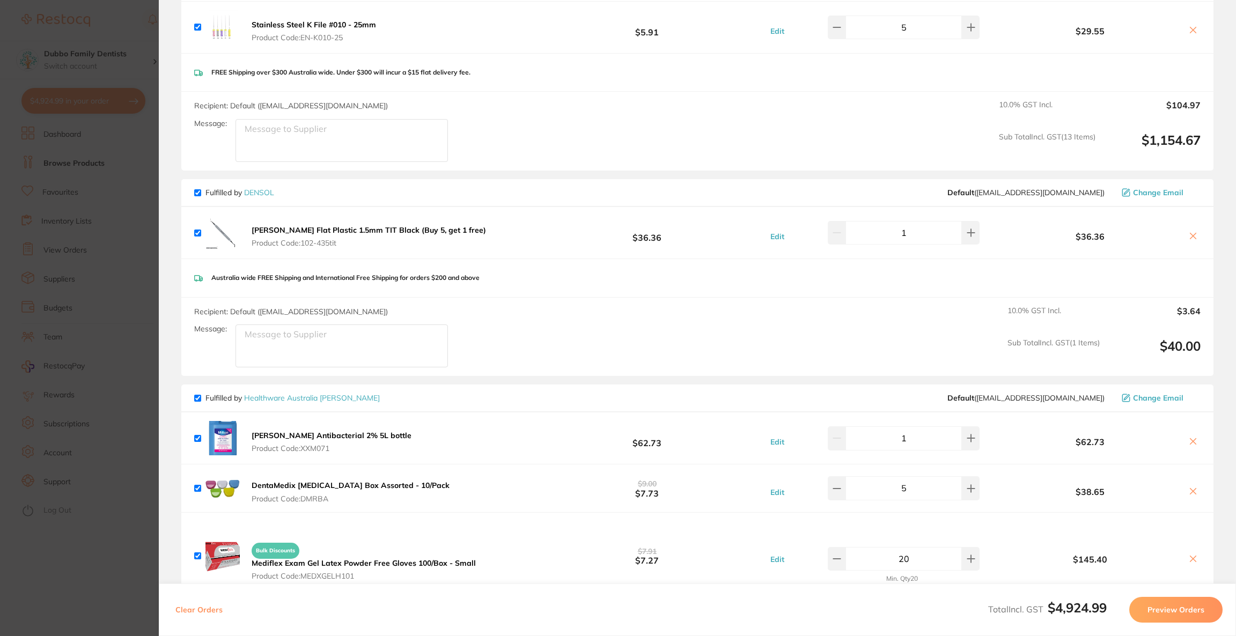
click at [48, 149] on section "Update RRP Set your pre negotiated price for this item. Item Agreed RRP (excl. …" at bounding box center [618, 318] width 1236 height 636
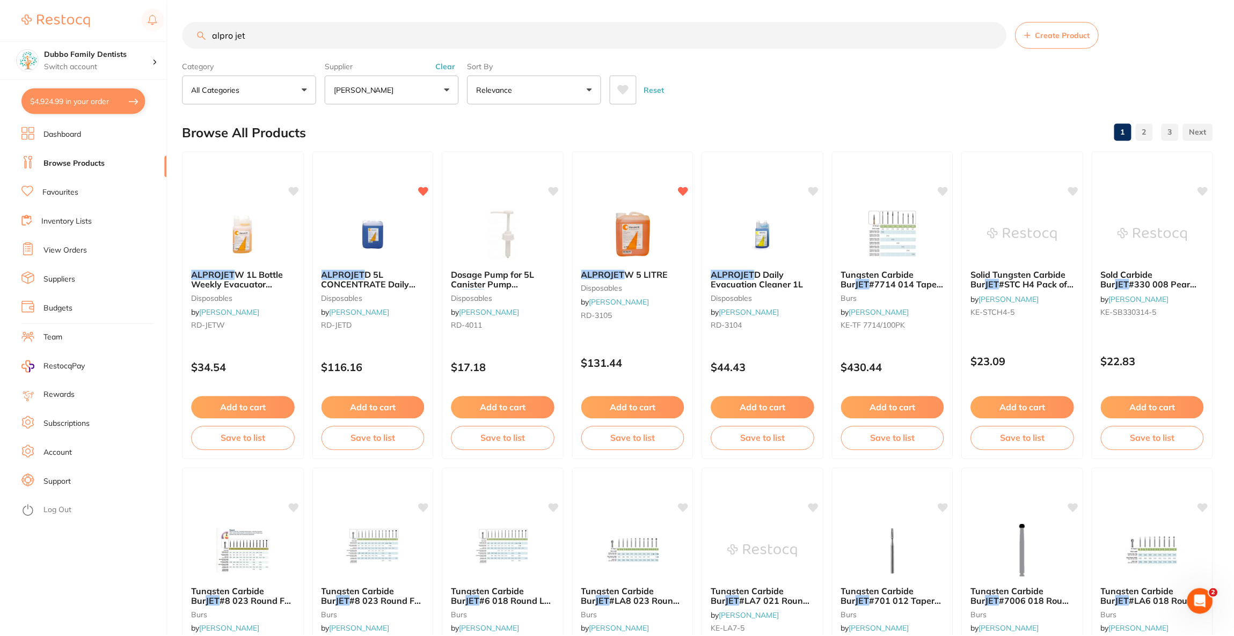
scroll to position [4, 0]
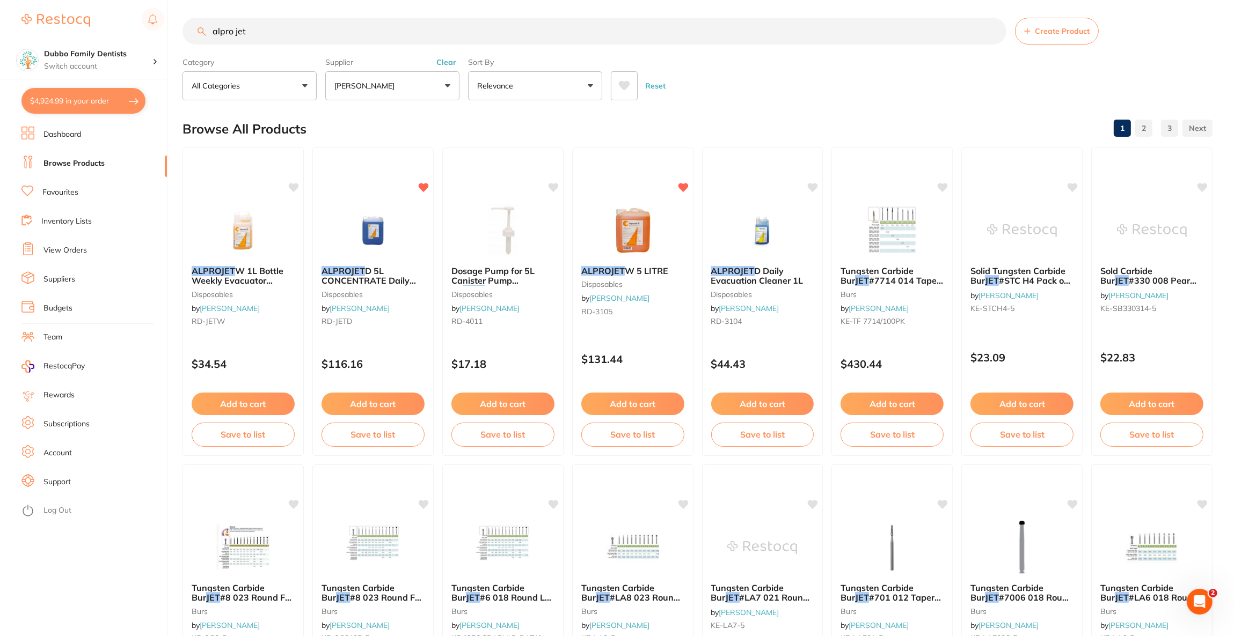
click at [276, 32] on input "alpro jet" at bounding box center [594, 31] width 824 height 27
type input "a"
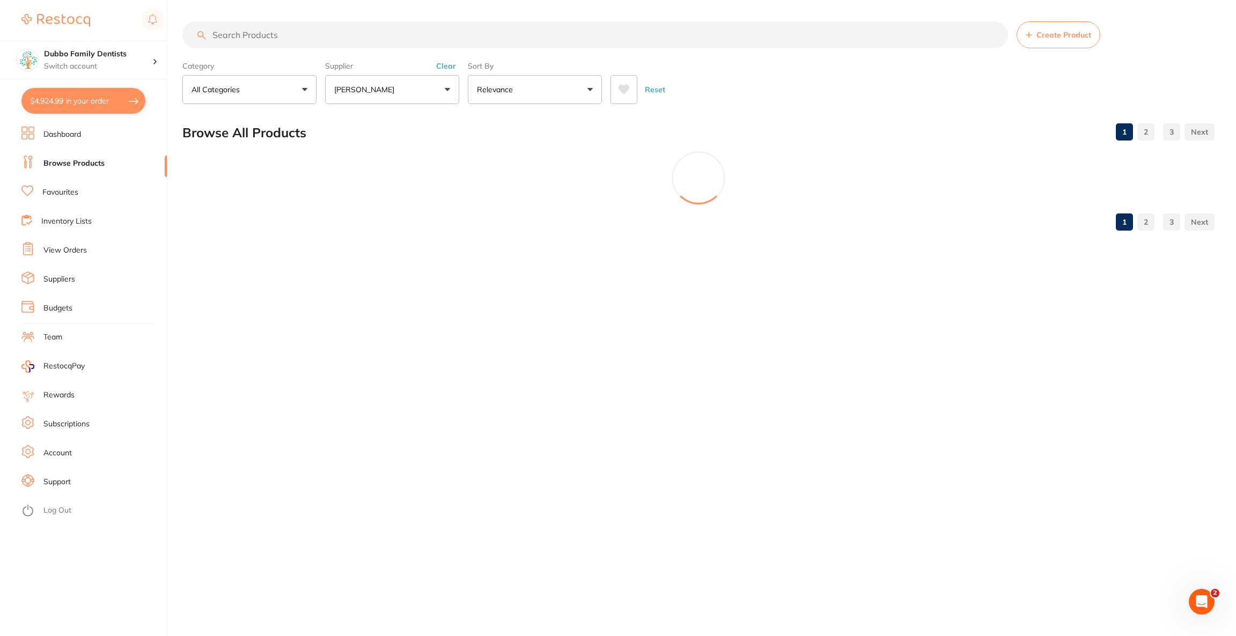
paste input "Could you please take a picture of the account info on the bottom of the city c…"
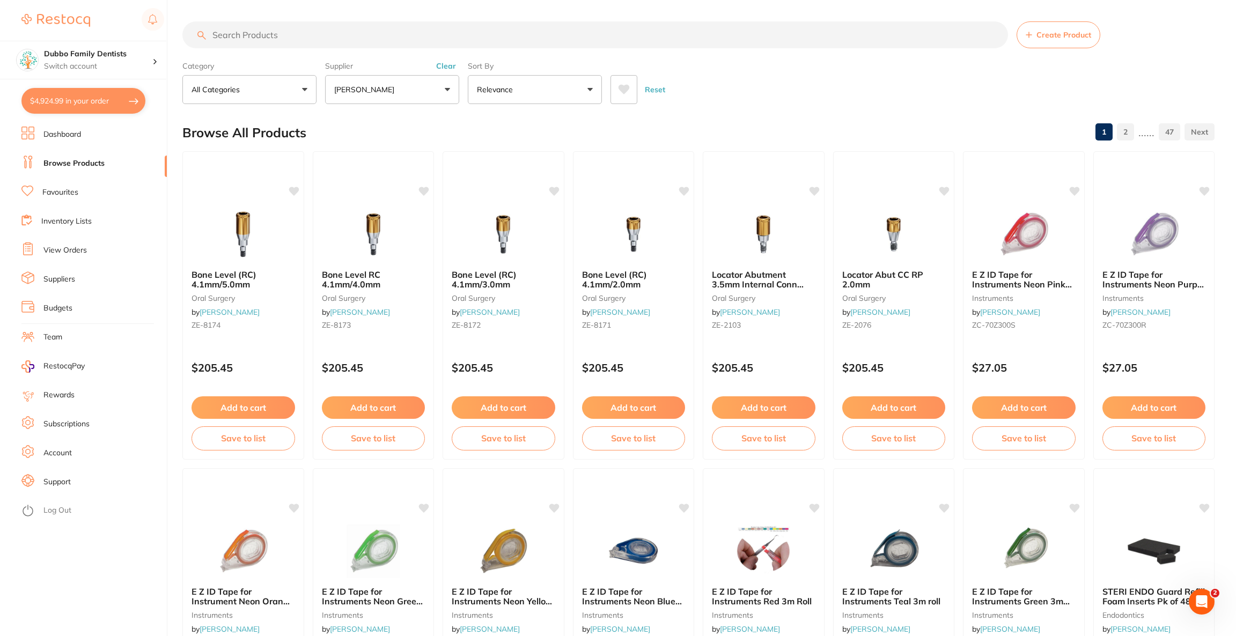
type input "Could you please take a picture of the account info on the bottom of the city c…"
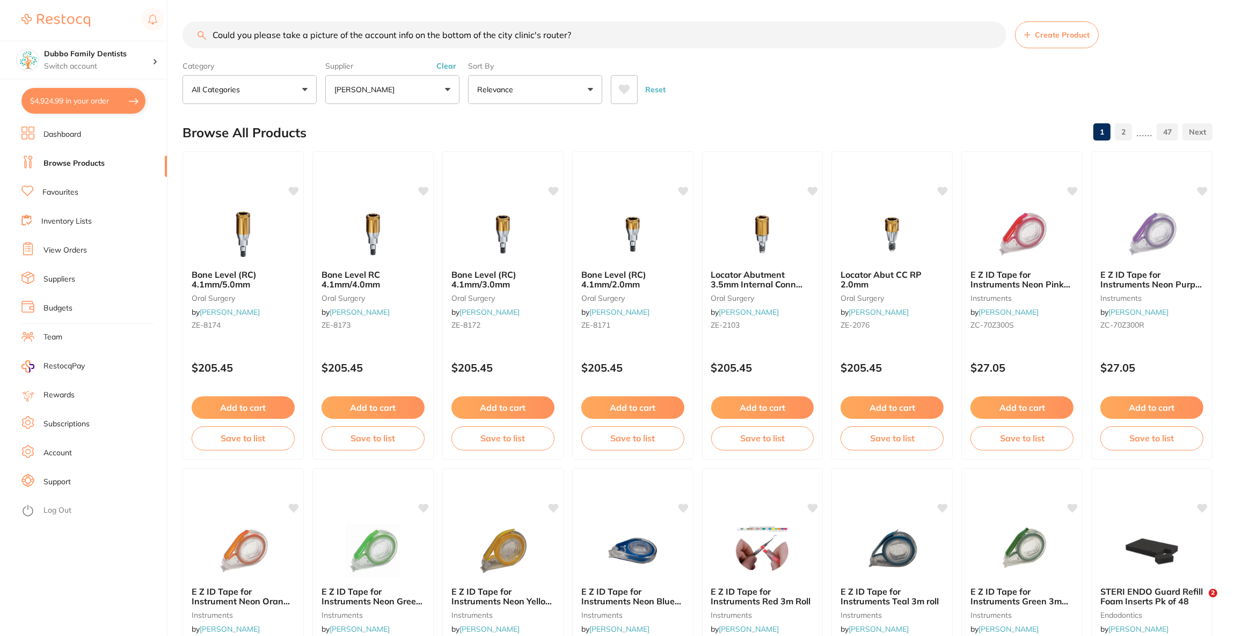
drag, startPoint x: 582, startPoint y: 35, endPoint x: 298, endPoint y: 39, distance: 283.9
click at [210, 28] on input "Could you please take a picture of the account info on the bottom of the city c…" at bounding box center [594, 34] width 824 height 27
click at [292, 38] on input "search" at bounding box center [594, 34] width 824 height 27
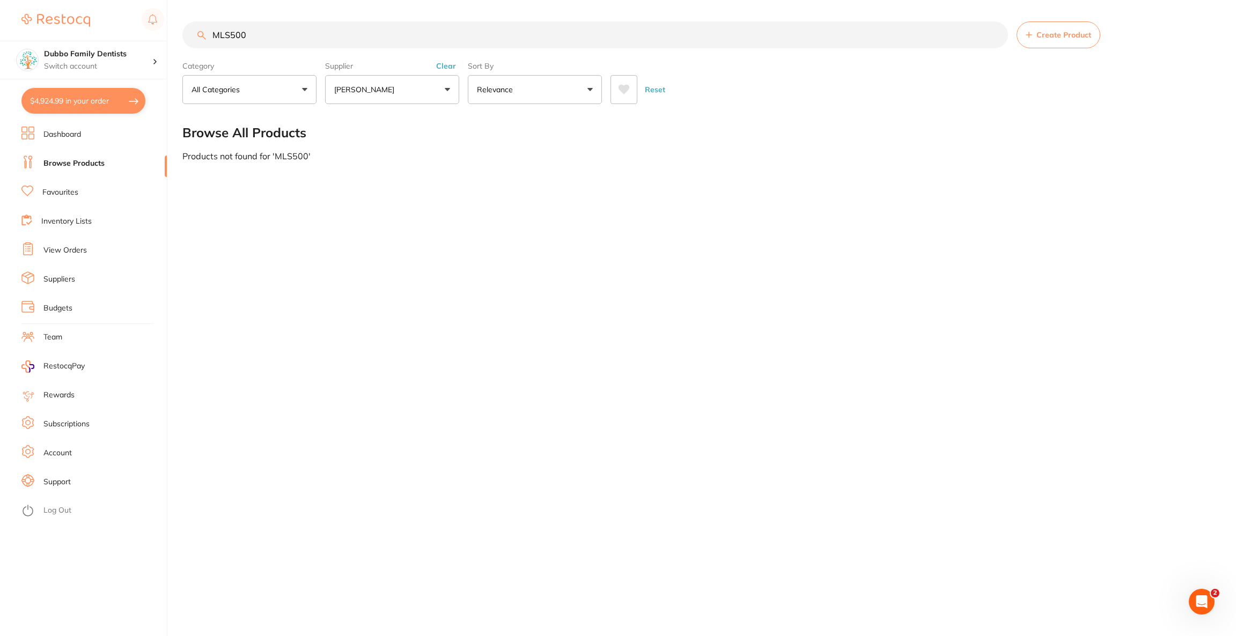
type input "MLS500"
click at [442, 87] on button "[PERSON_NAME]" at bounding box center [392, 89] width 134 height 29
click at [403, 210] on p "[PERSON_NAME]" at bounding box center [398, 215] width 69 height 10
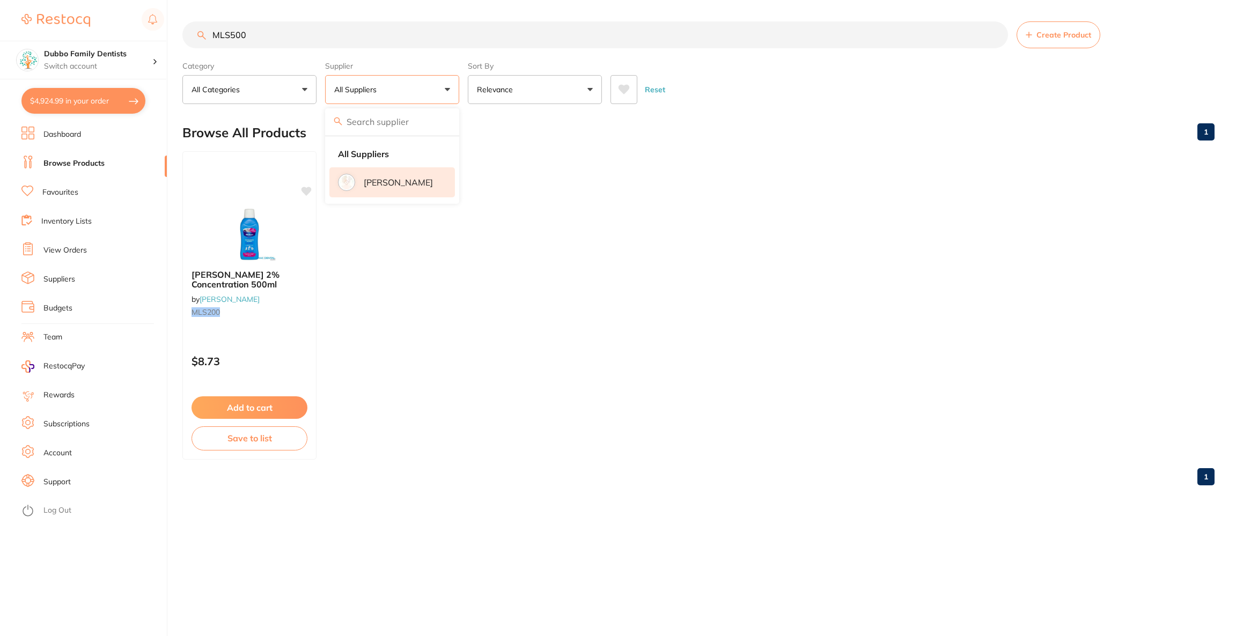
click at [398, 175] on li "[PERSON_NAME]" at bounding box center [392, 182] width 126 height 30
click at [256, 214] on img at bounding box center [249, 234] width 70 height 54
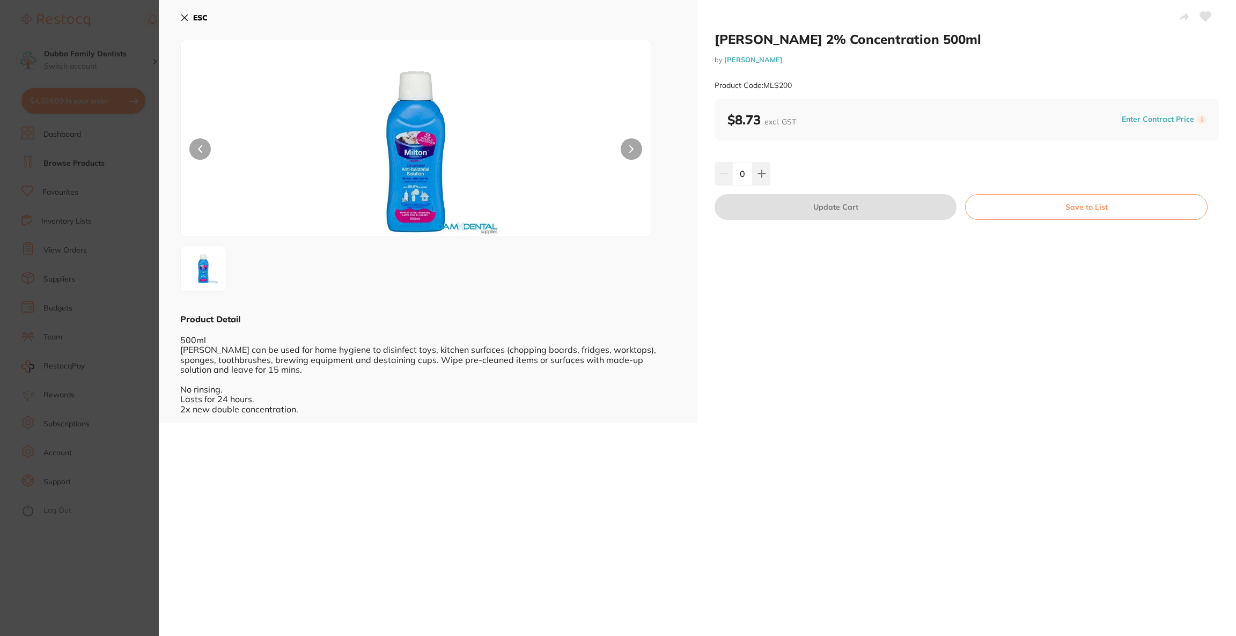
click at [83, 114] on section "[PERSON_NAME] 2% Concentration 500ml by [PERSON_NAME] Product Code: MLS200 ESC …" at bounding box center [618, 318] width 1236 height 636
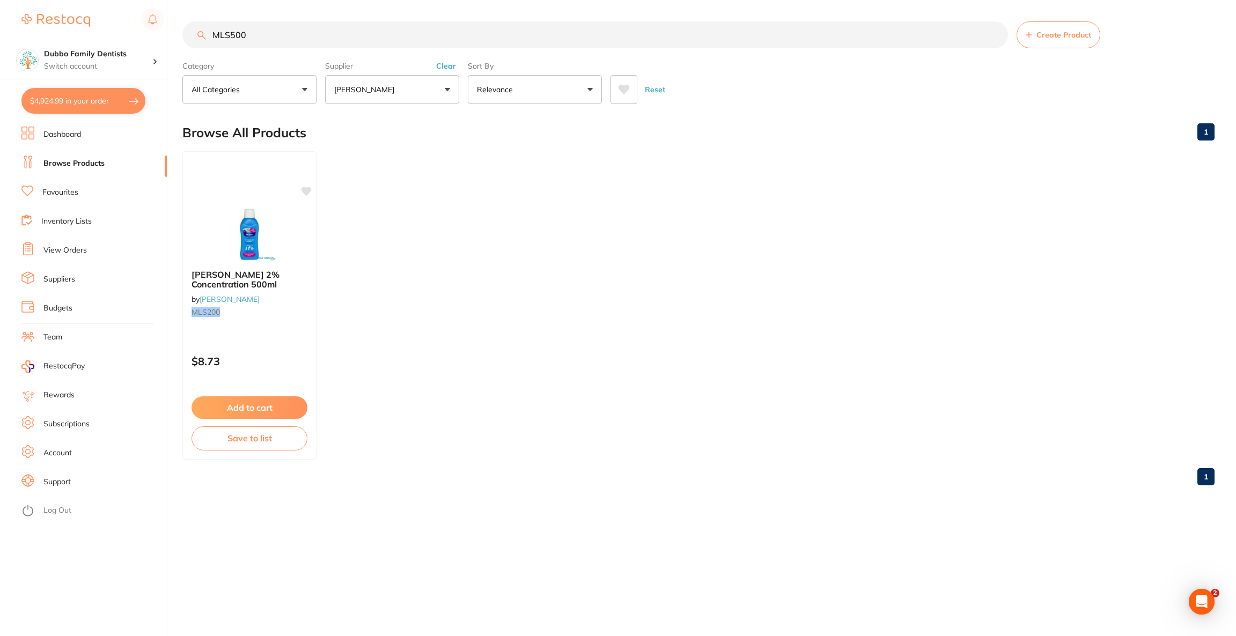
click at [77, 95] on button "$4,924.99 in your order" at bounding box center [83, 101] width 124 height 26
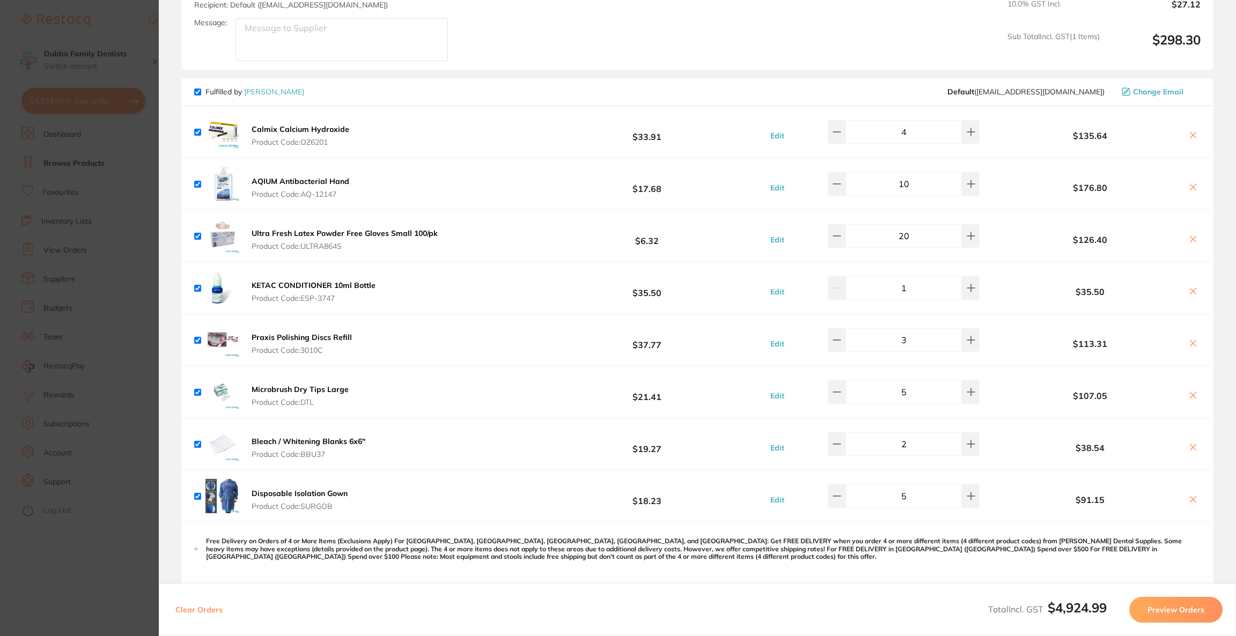
scroll to position [1043, 0]
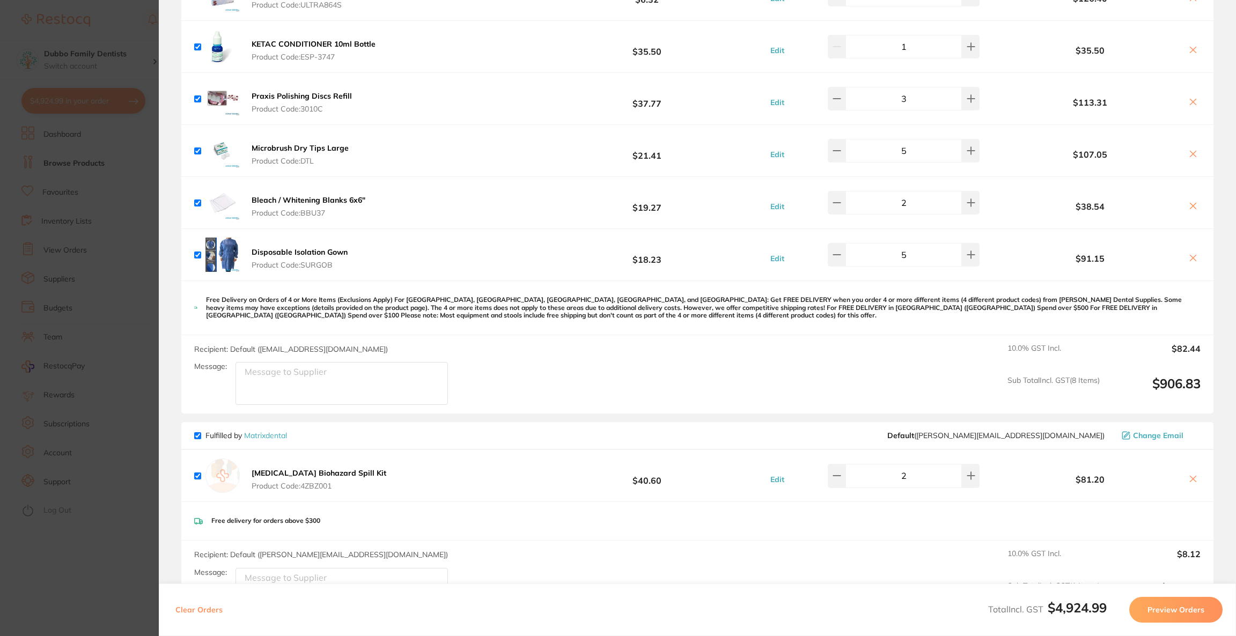
click at [300, 382] on textarea "Message:" at bounding box center [342, 383] width 212 height 43
type textarea "O"
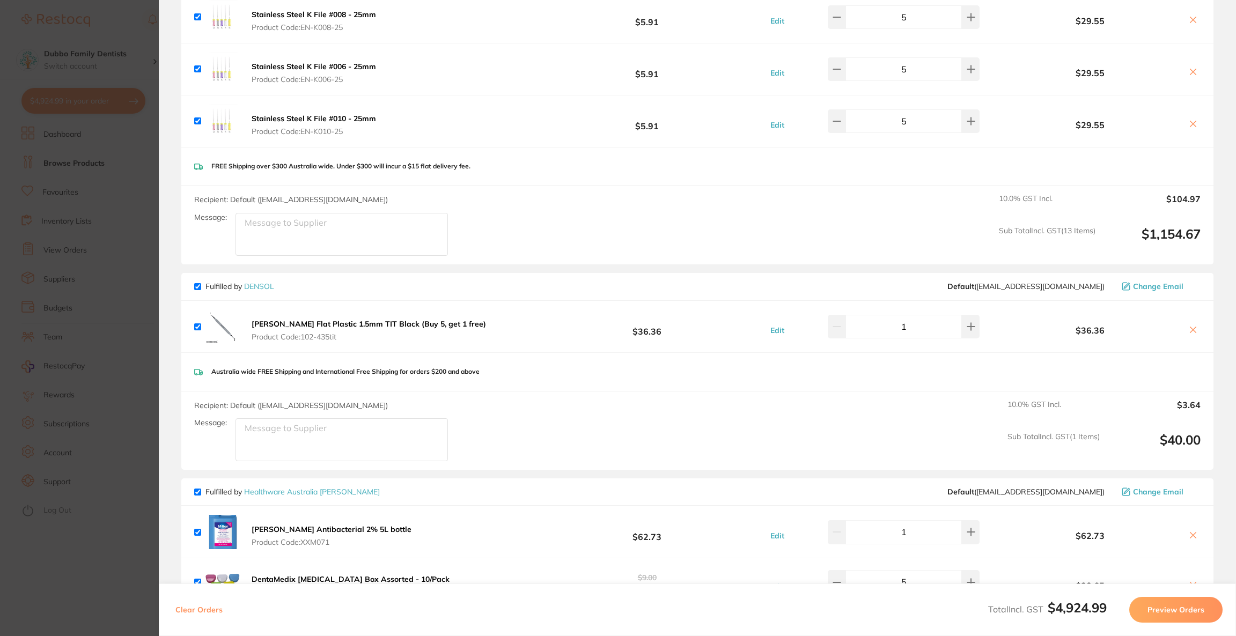
scroll to position [2974, 0]
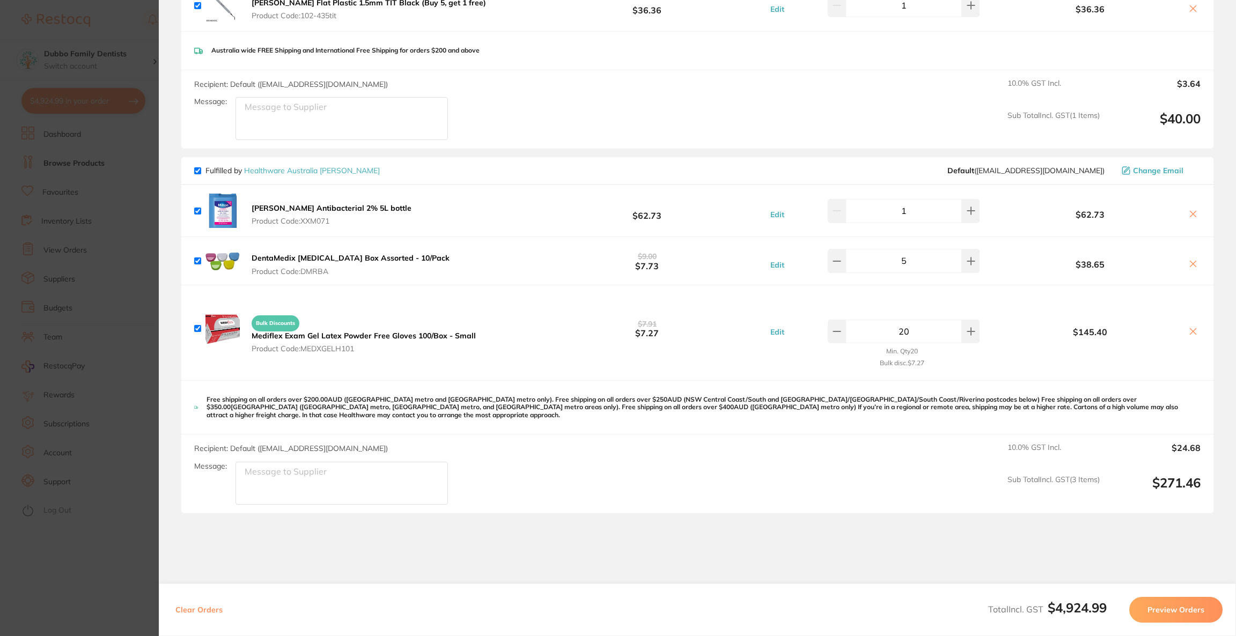
type textarea "add 1 unit of LMS500"
click at [1189, 214] on icon at bounding box center [1193, 214] width 9 height 9
checkbox input "false"
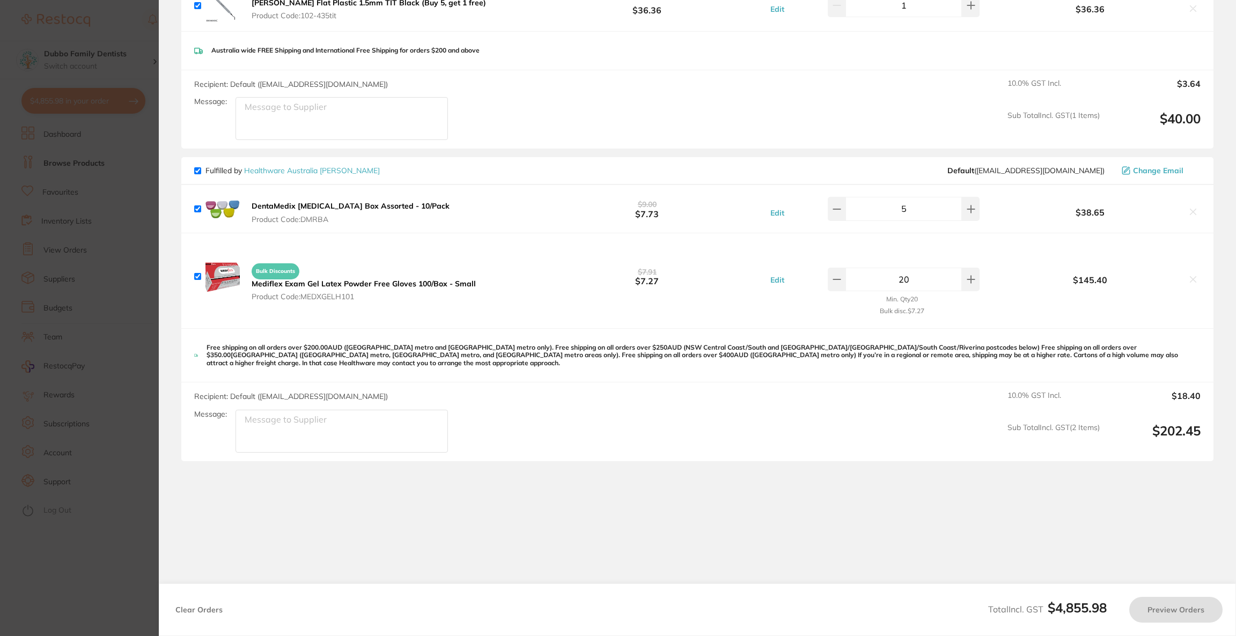
click at [79, 363] on section "Update RRP Set your pre negotiated price for this item. Item Agreed RRP (excl. …" at bounding box center [618, 318] width 1236 height 636
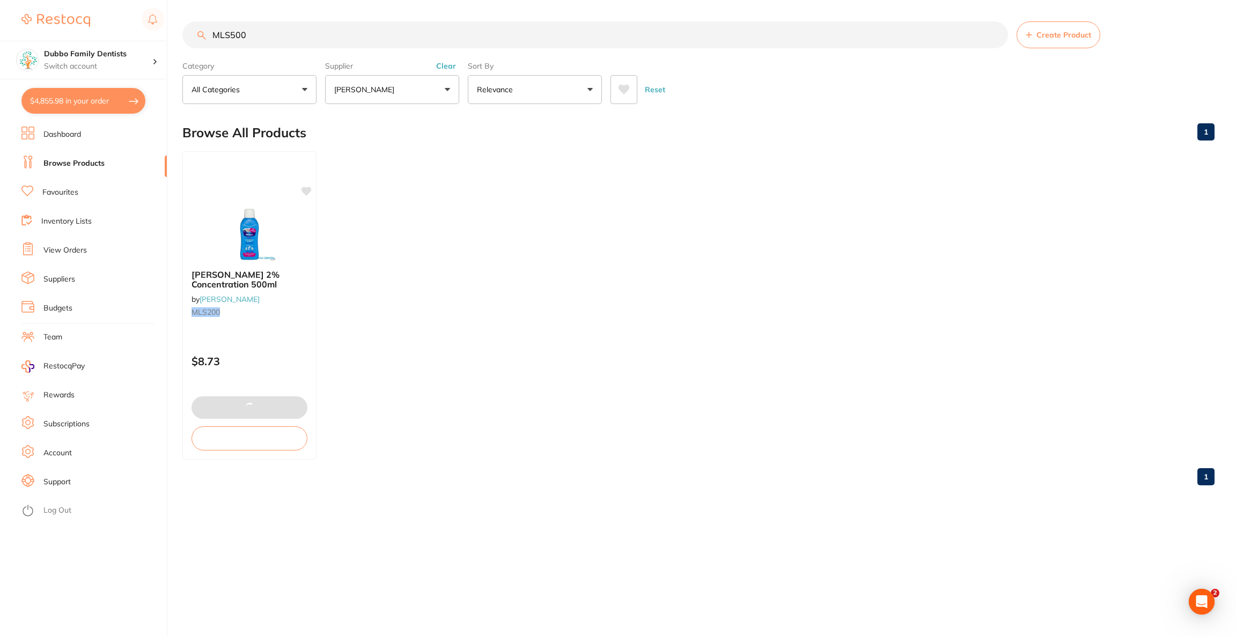
drag, startPoint x: 268, startPoint y: 29, endPoint x: 99, endPoint y: 29, distance: 169.0
click at [99, 29] on div "$4,855.98 Dubbo Family Dentists Switch account Riaz [MEDICAL_DATA] Experteeth D…" at bounding box center [618, 318] width 1236 height 636
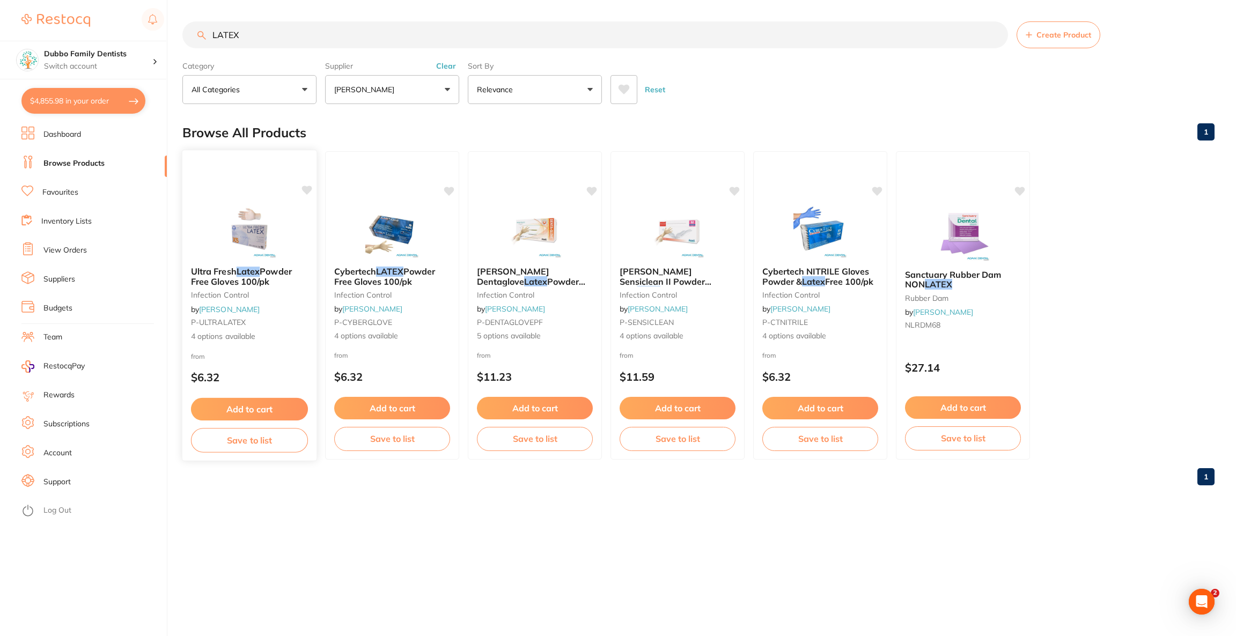
scroll to position [0, 0]
type input "LATEX"
click at [288, 199] on div "Ultra Fresh Latex Powder Free Gloves 100/pk infection control by [PERSON_NAME] …" at bounding box center [250, 306] width 136 height 312
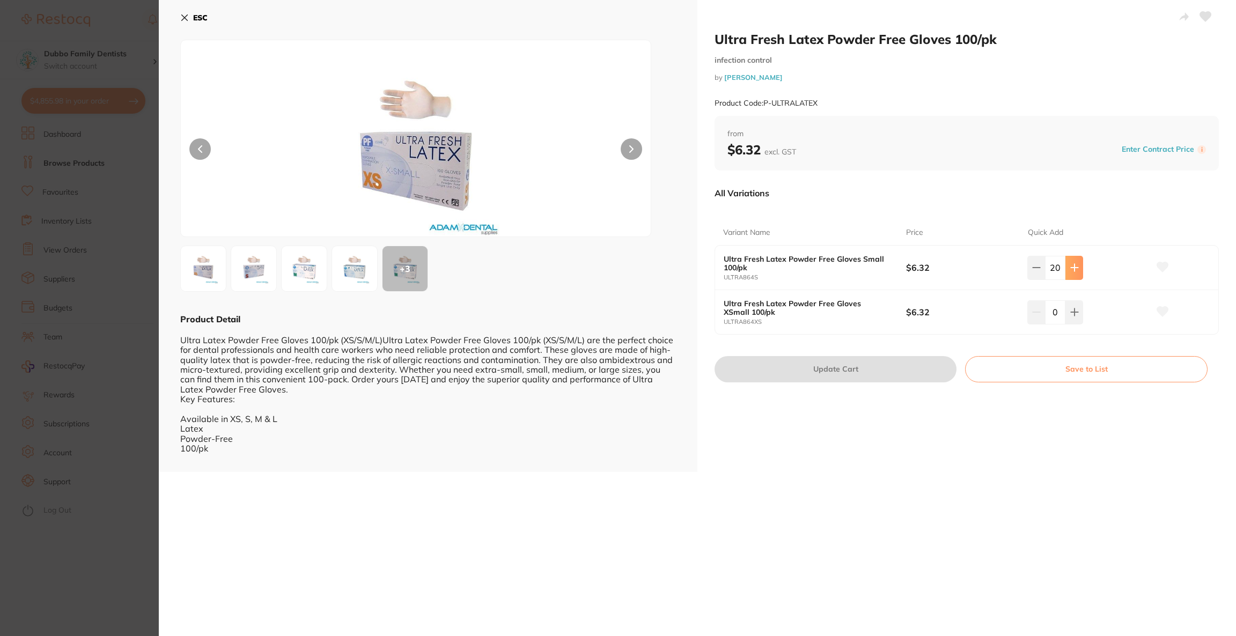
click at [1074, 267] on icon at bounding box center [1074, 267] width 9 height 9
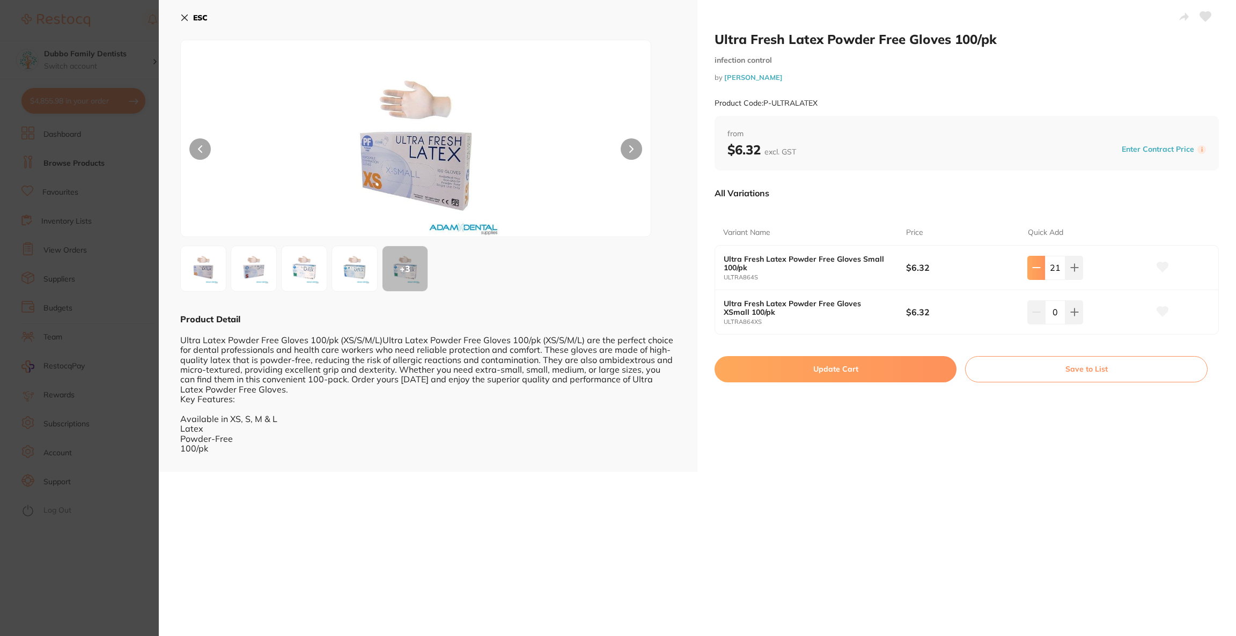
click at [1034, 269] on icon at bounding box center [1036, 267] width 9 height 9
type input "20"
click at [886, 369] on button "Update Cart" at bounding box center [836, 369] width 242 height 26
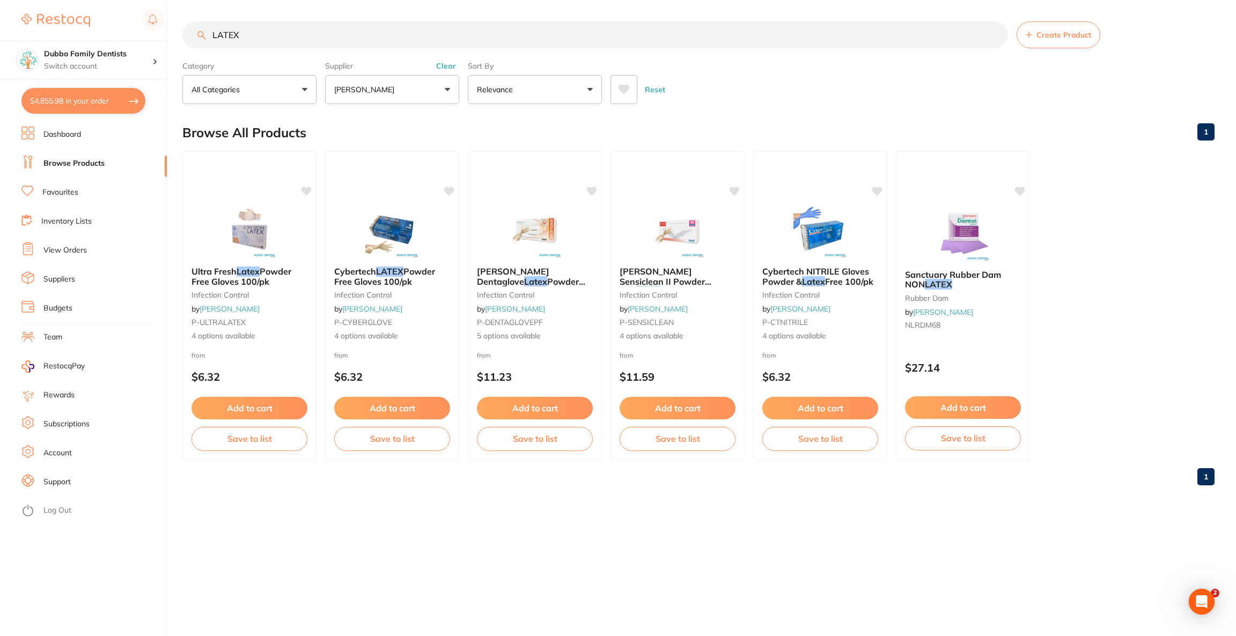
click at [122, 106] on button "$4,855.98 in your order" at bounding box center [83, 101] width 124 height 26
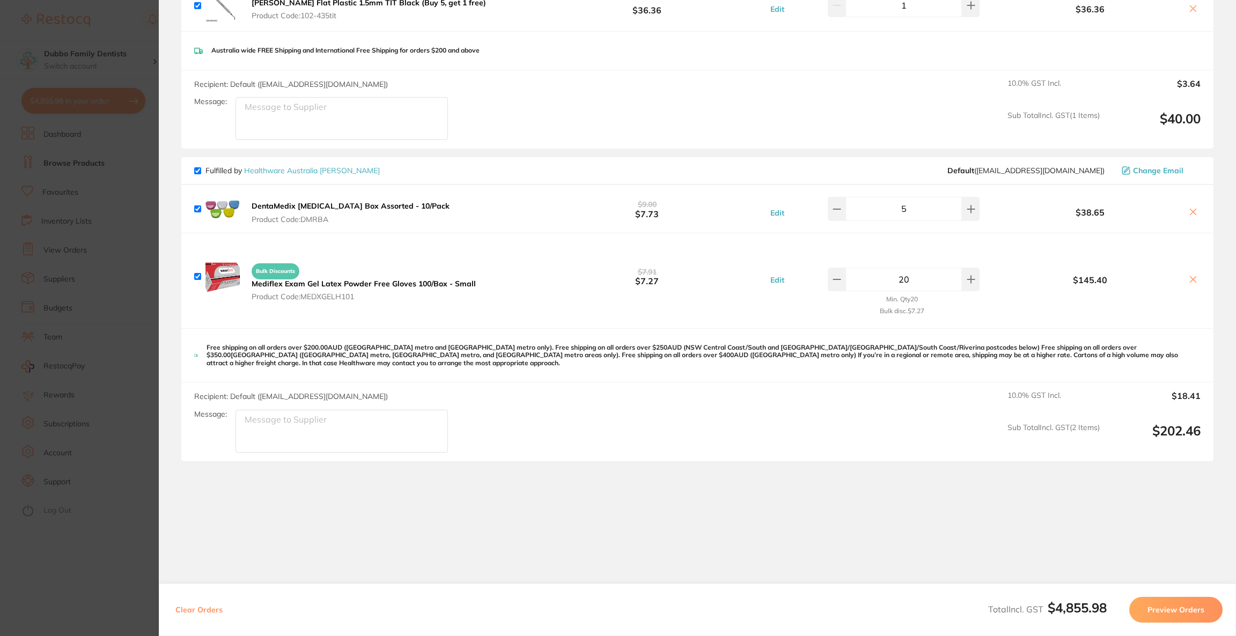
click at [1142, 166] on span "Change Email" at bounding box center [1158, 170] width 50 height 9
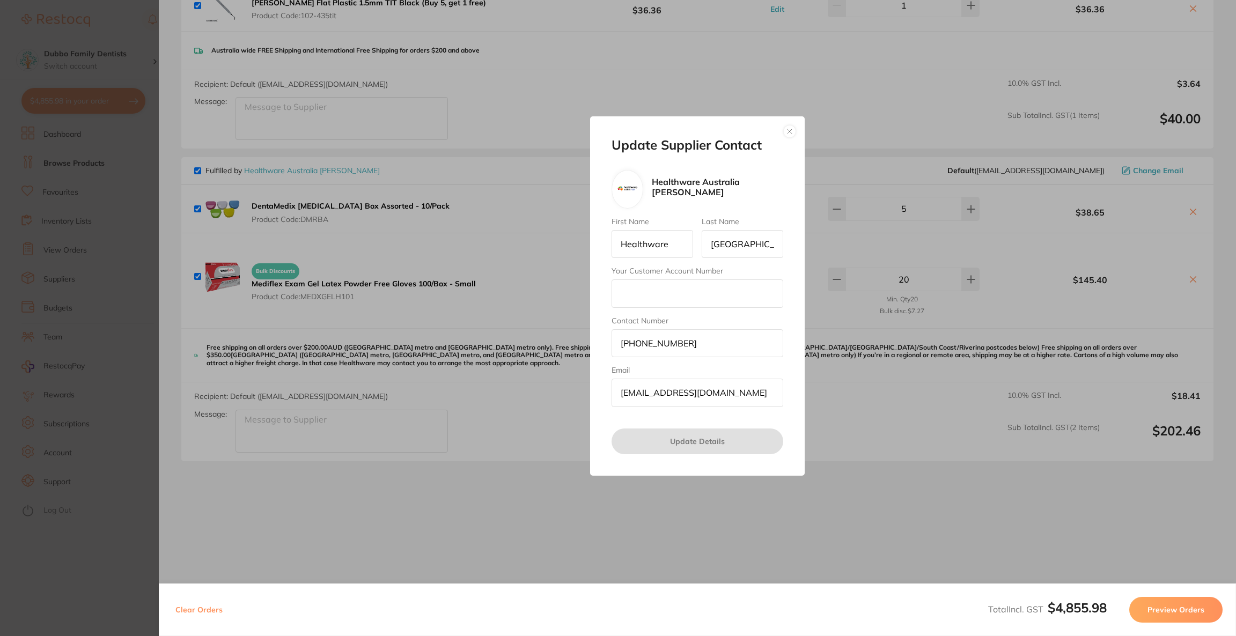
click at [798, 135] on div "Update Supplier Contact Healthware [GEOGRAPHIC_DATA] [PERSON_NAME] First Name H…" at bounding box center [697, 295] width 215 height 359
click at [796, 134] on div "Update Supplier Contact Healthware [GEOGRAPHIC_DATA] [PERSON_NAME] First Name H…" at bounding box center [697, 295] width 215 height 359
click at [791, 130] on button "button" at bounding box center [789, 131] width 13 height 13
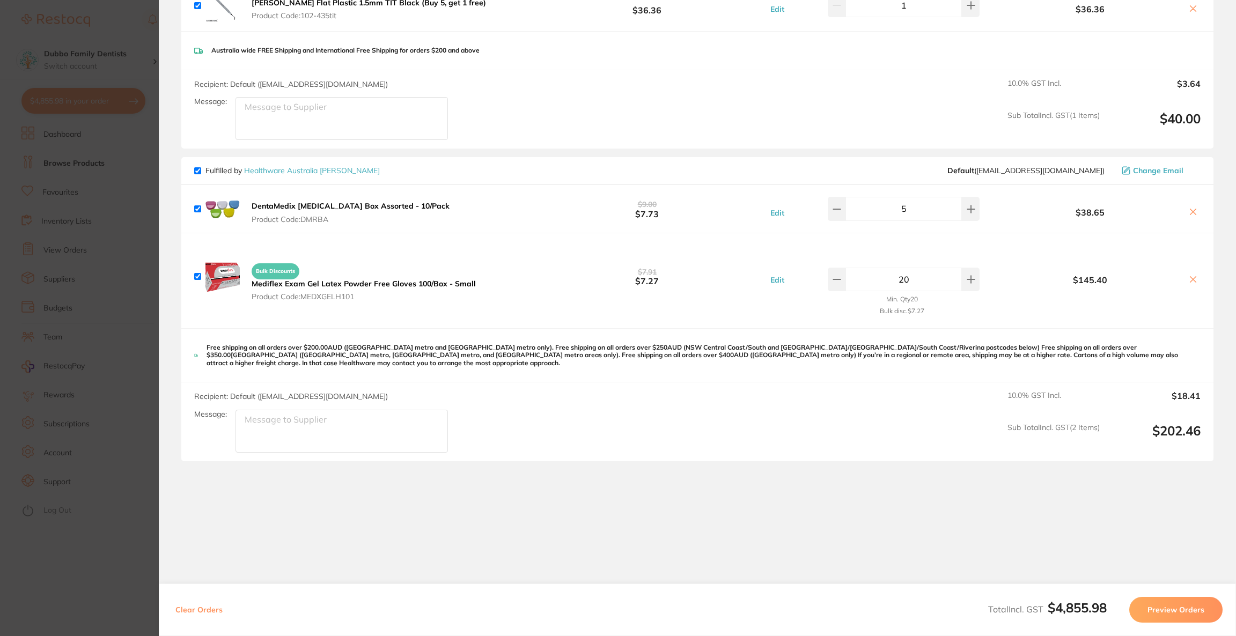
click at [1189, 275] on icon at bounding box center [1193, 279] width 9 height 9
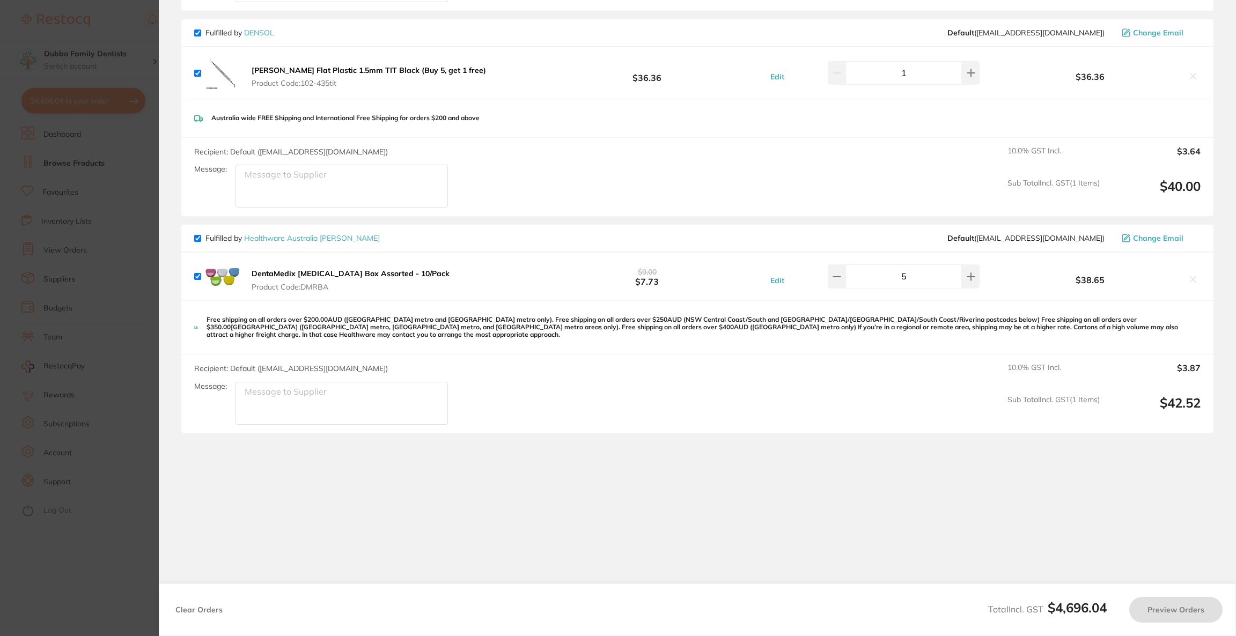
checkbox input "true"
click at [120, 308] on section "Update RRP Set your pre negotiated price for this item. Item Agreed RRP (excl. …" at bounding box center [618, 318] width 1236 height 636
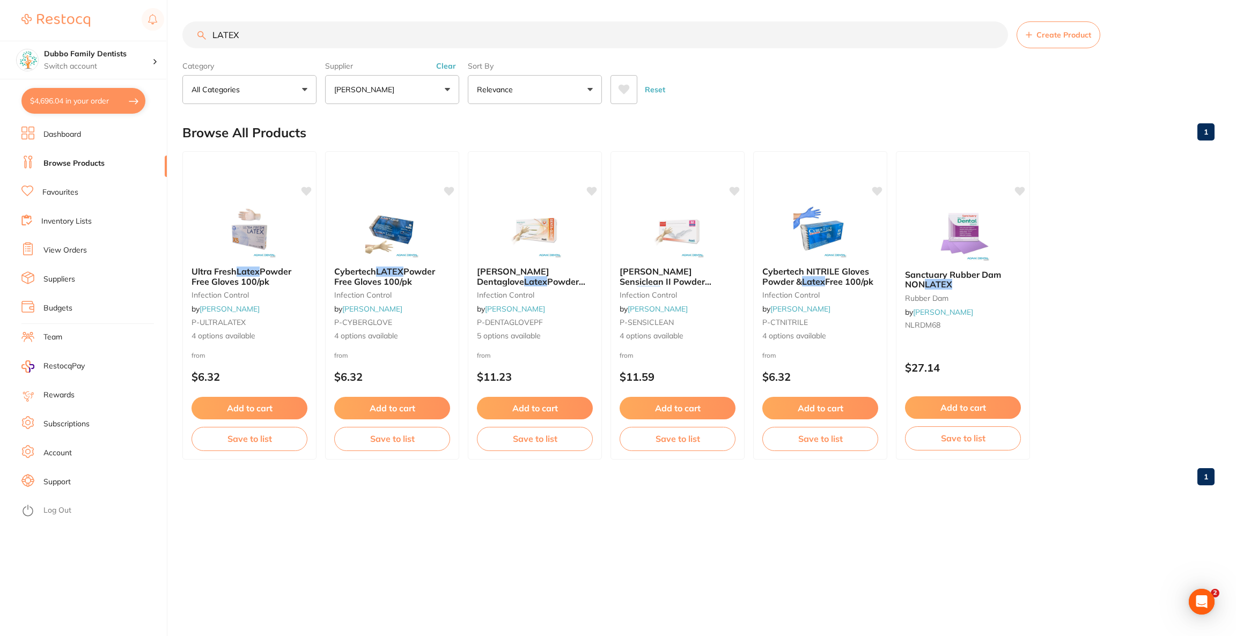
drag, startPoint x: 271, startPoint y: 36, endPoint x: 187, endPoint y: 36, distance: 84.2
click at [187, 36] on input "LATEX" at bounding box center [595, 34] width 826 height 27
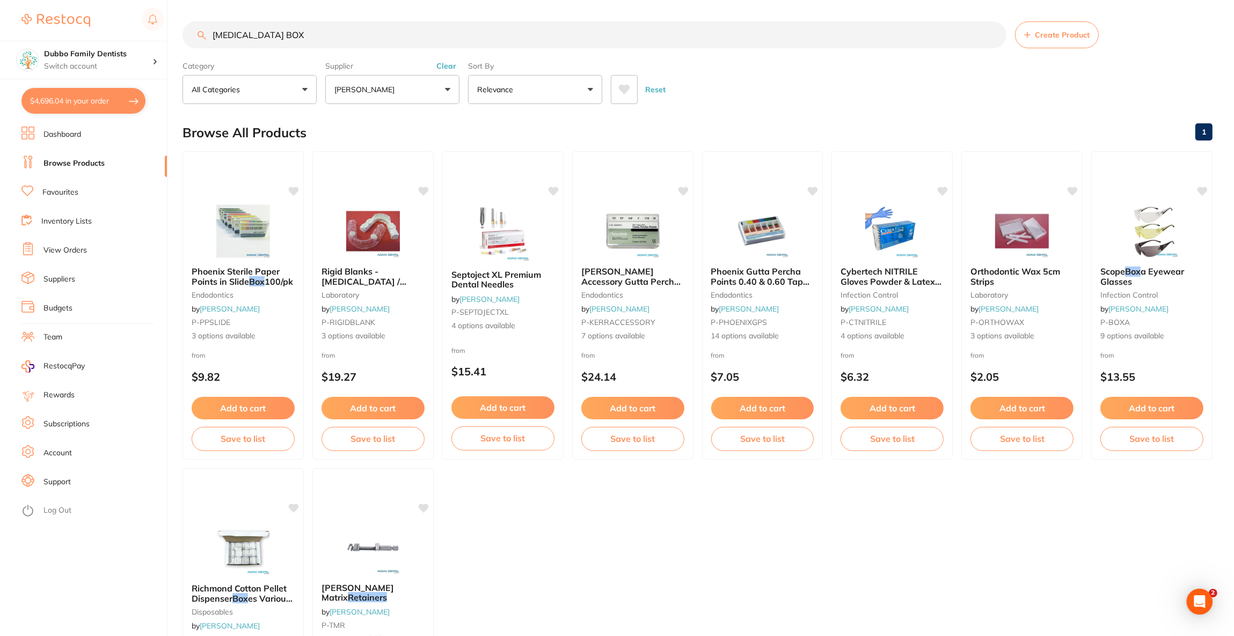
scroll to position [0, 0]
type input "[MEDICAL_DATA] BOX"
click at [375, 85] on p "[PERSON_NAME]" at bounding box center [366, 89] width 64 height 11
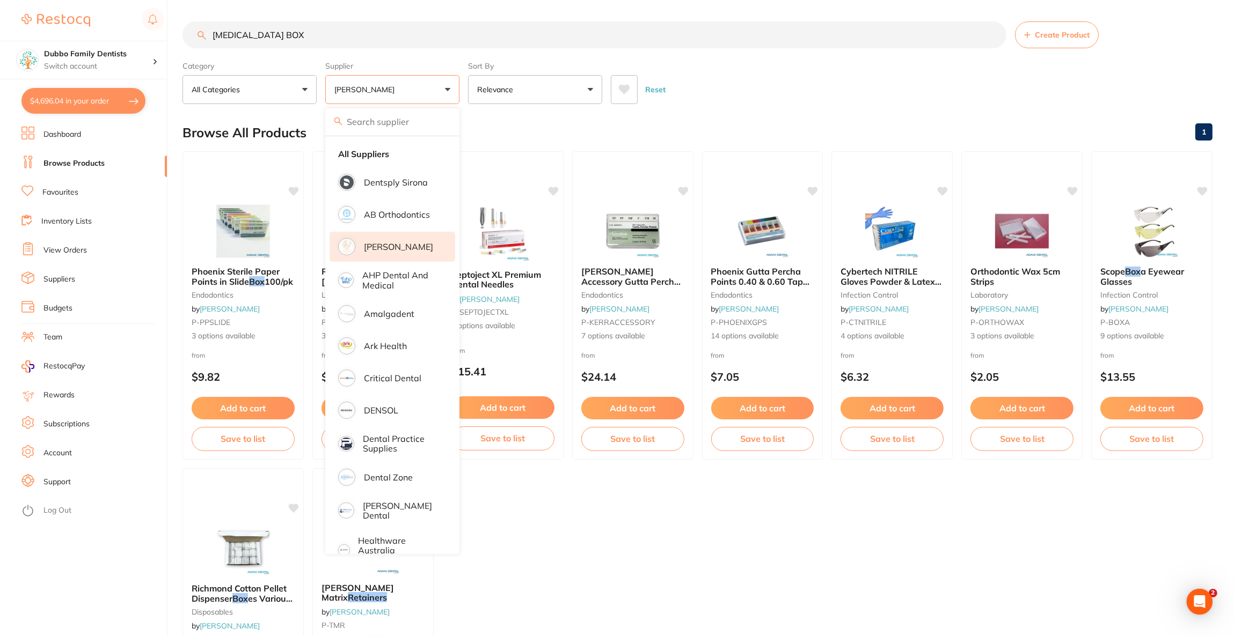
click at [392, 253] on li "[PERSON_NAME]" at bounding box center [392, 247] width 126 height 30
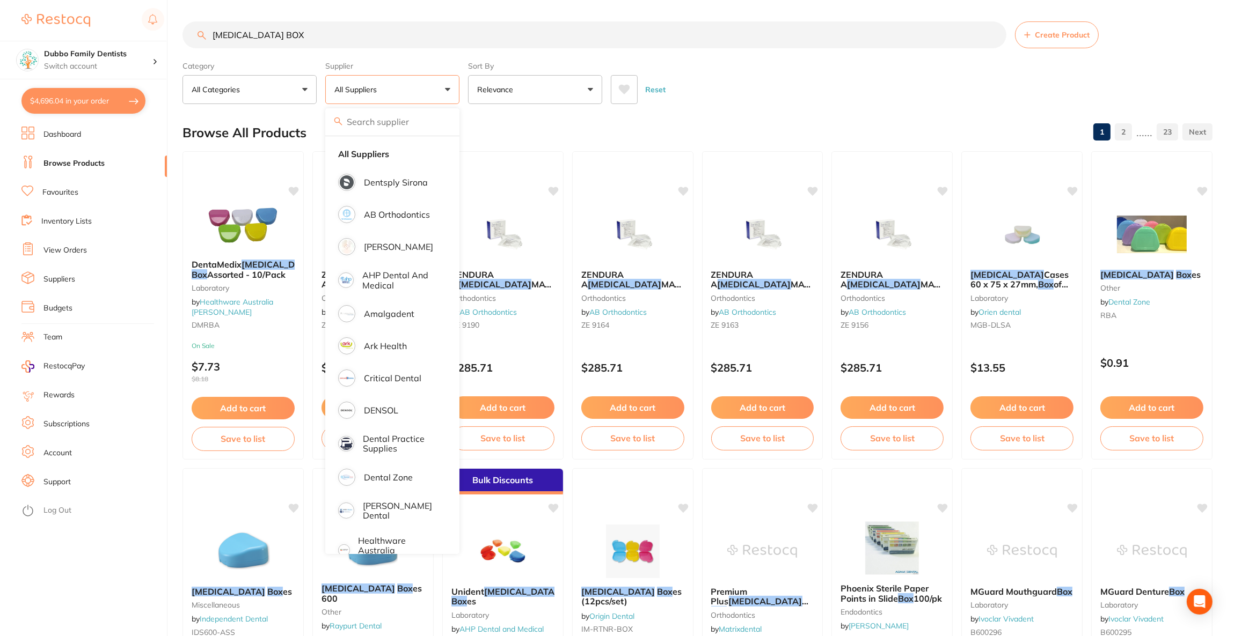
click at [759, 131] on div "Browse All Products 1 2 ...... 23" at bounding box center [697, 133] width 1030 height 36
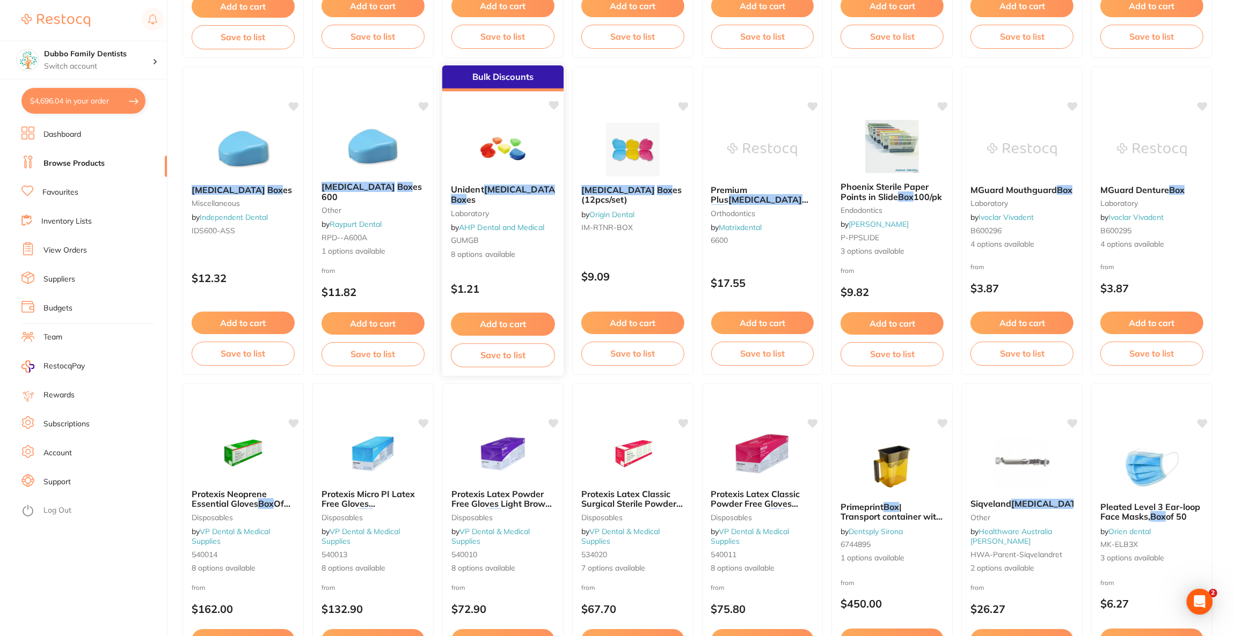
scroll to position [161, 0]
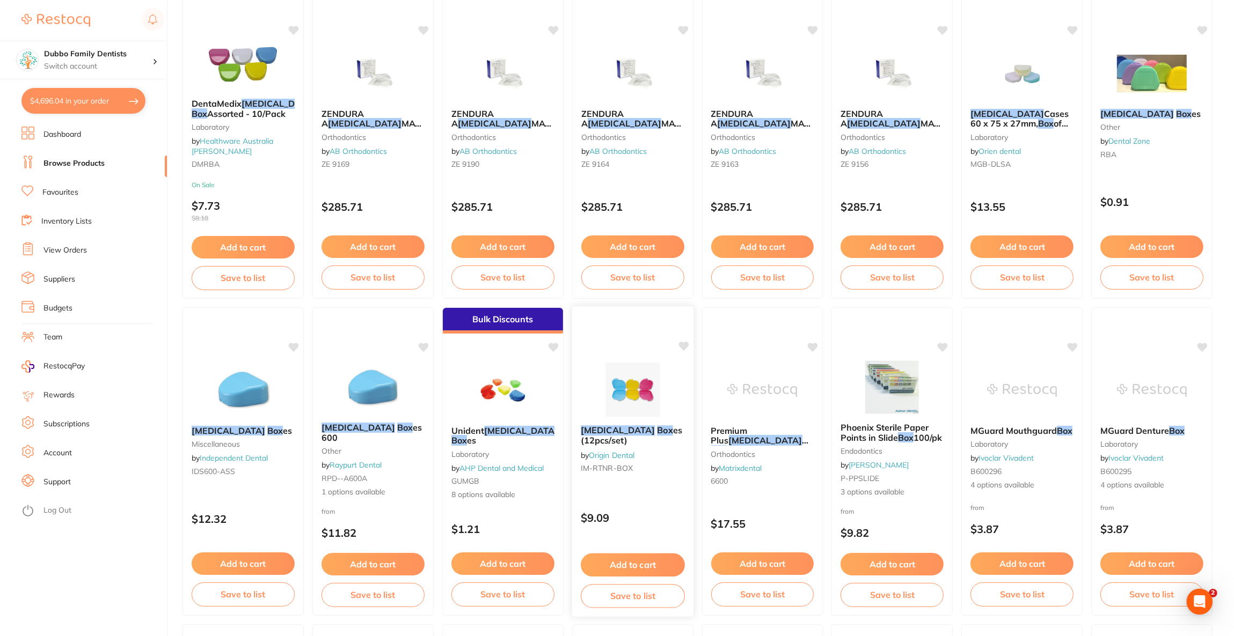
click at [636, 391] on img at bounding box center [632, 390] width 70 height 54
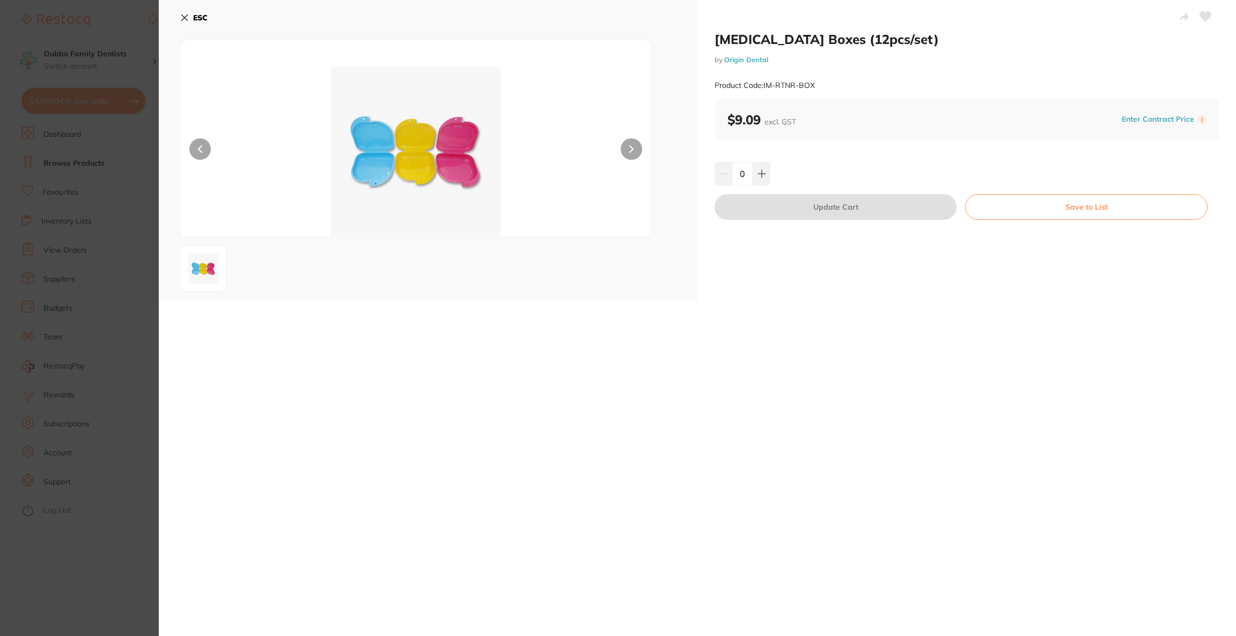
click at [765, 178] on button at bounding box center [762, 174] width 18 height 24
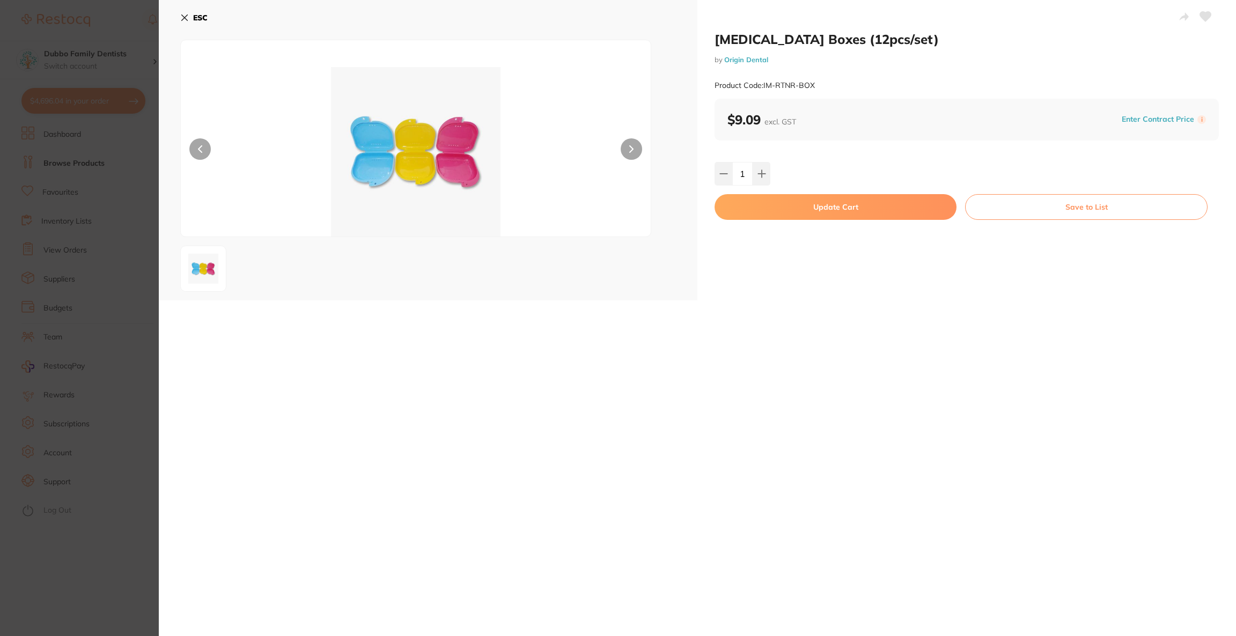
type input "1"
click at [780, 202] on button "Update Cart" at bounding box center [836, 207] width 242 height 26
checkbox input "false"
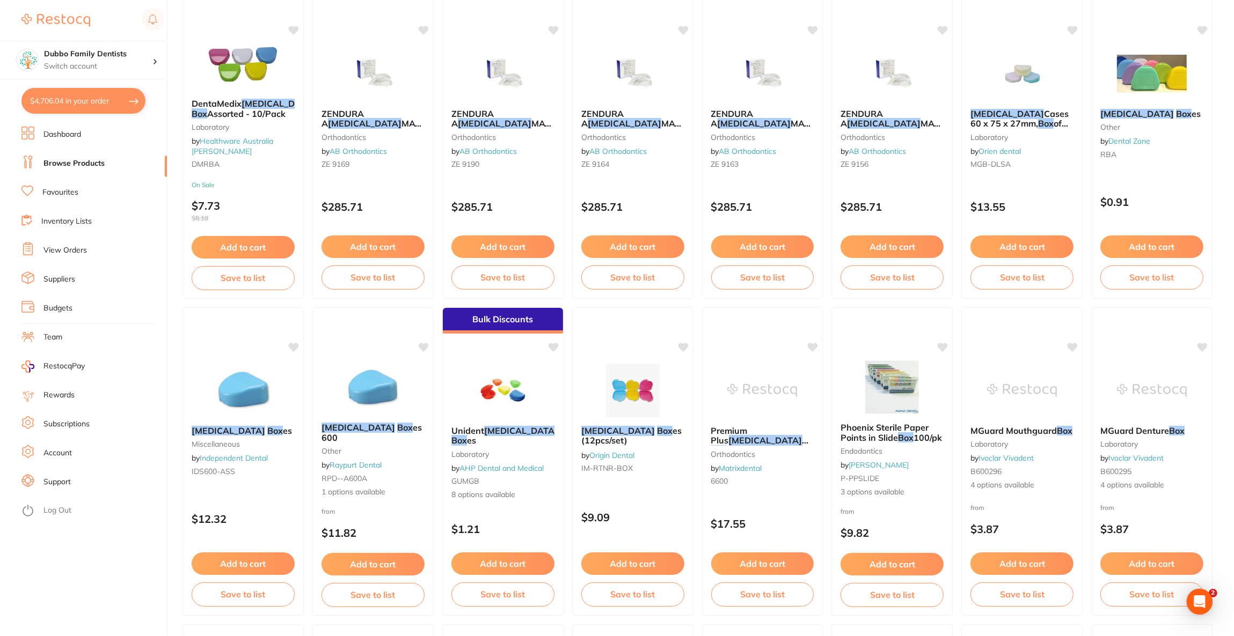
click at [111, 99] on button "$4,706.04 in your order" at bounding box center [83, 101] width 124 height 26
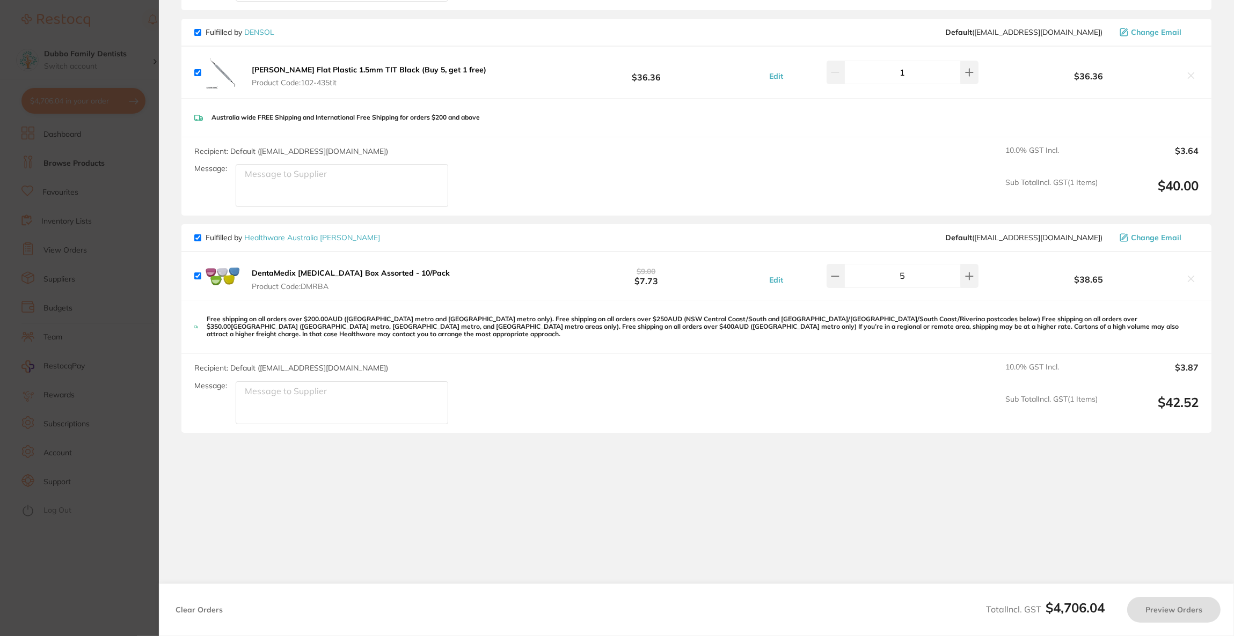
checkbox input "true"
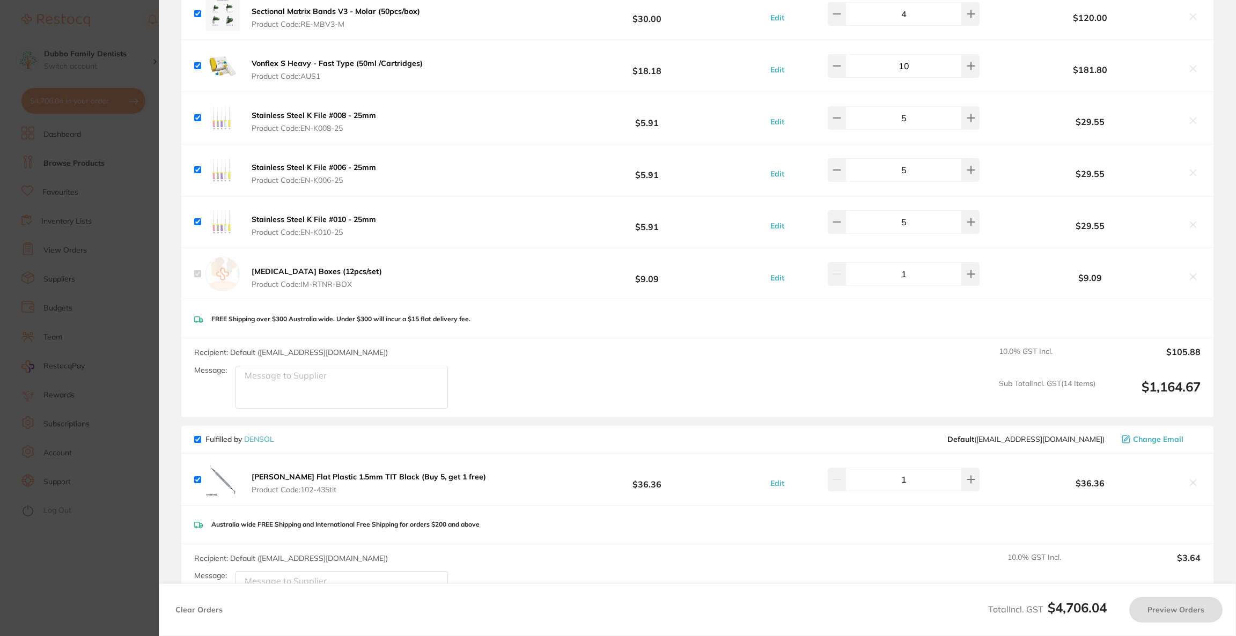
checkbox input "true"
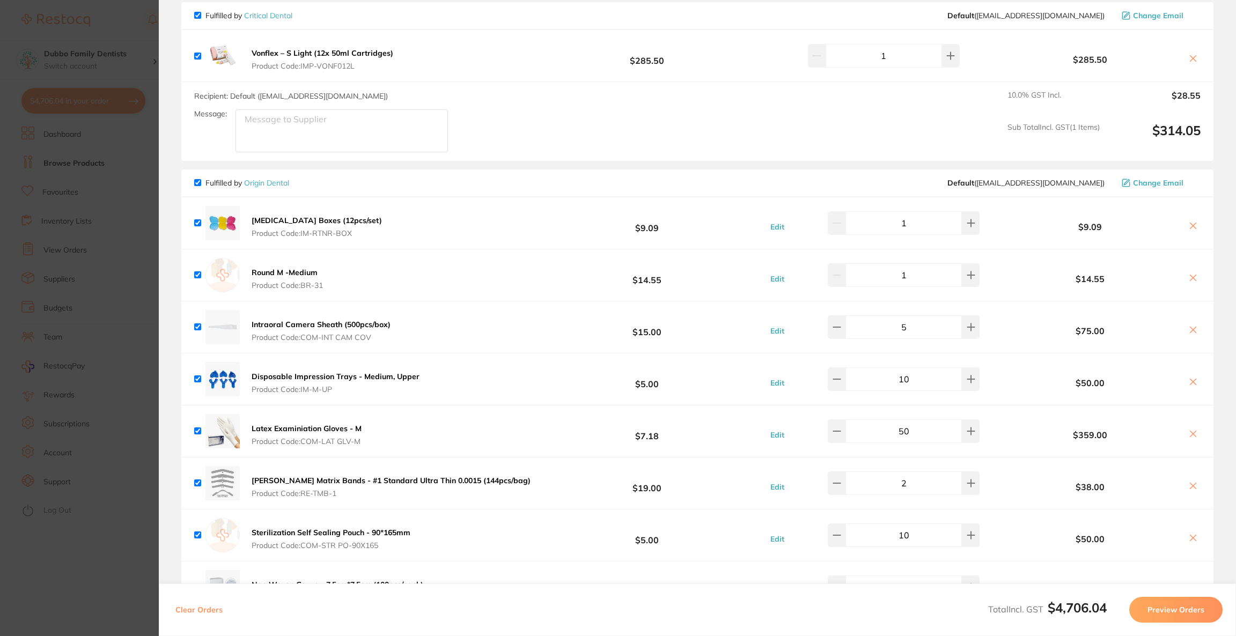
scroll to position [1913, 0]
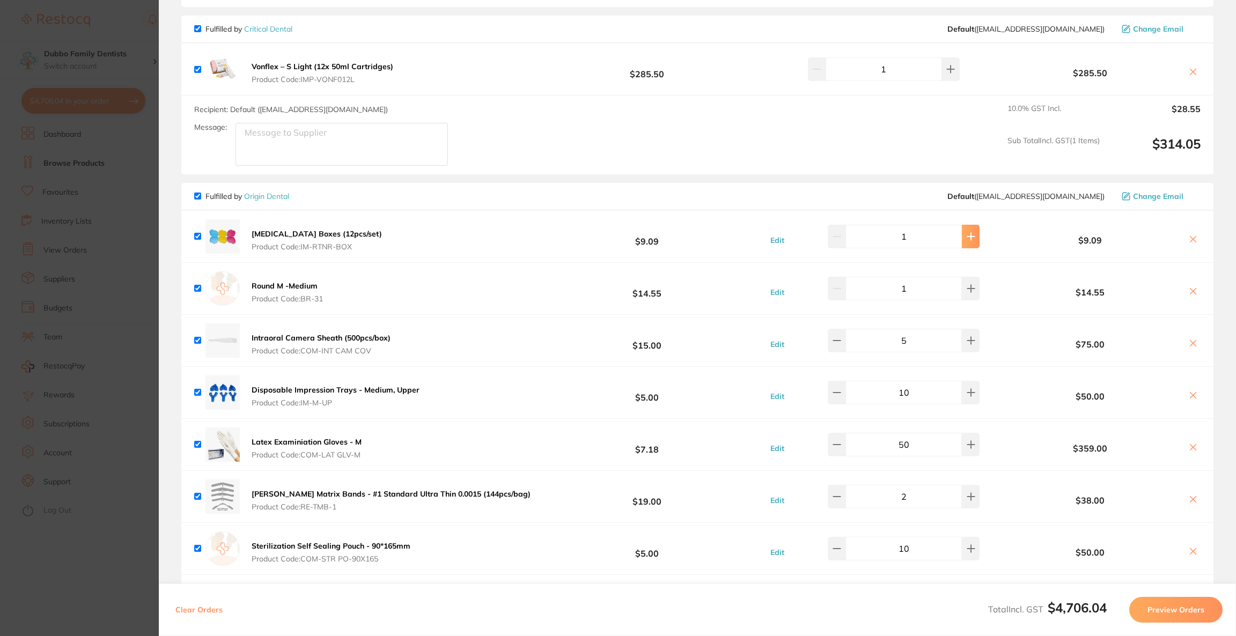
click at [967, 239] on button at bounding box center [971, 237] width 18 height 24
type input "5"
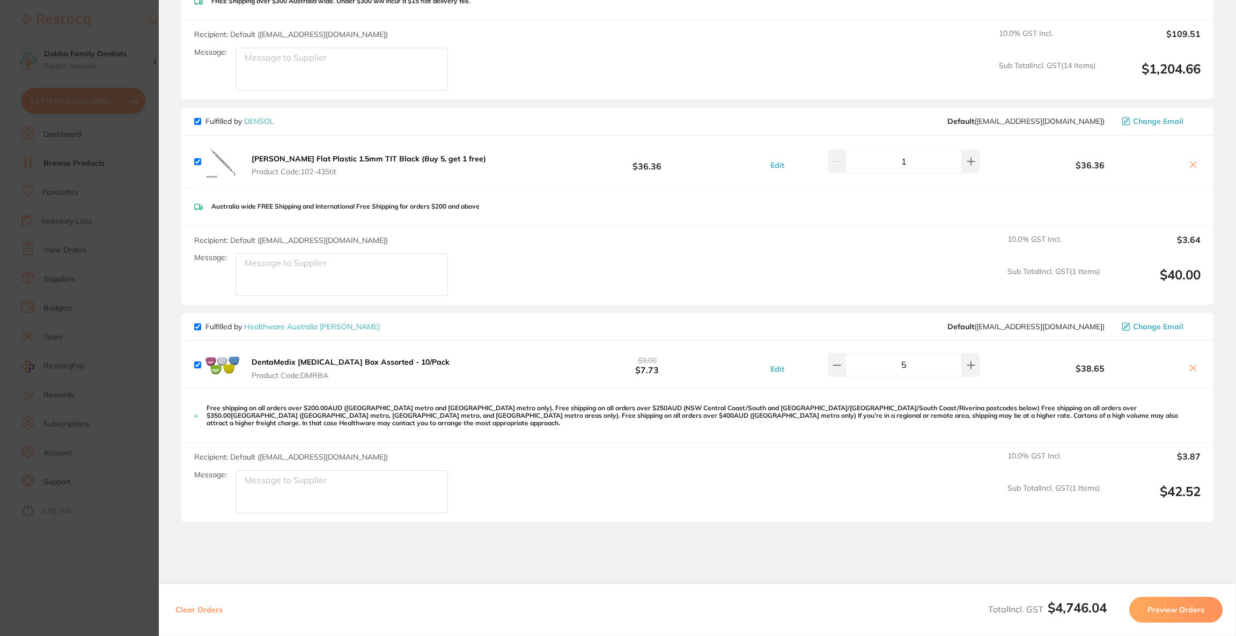
scroll to position [2959, 0]
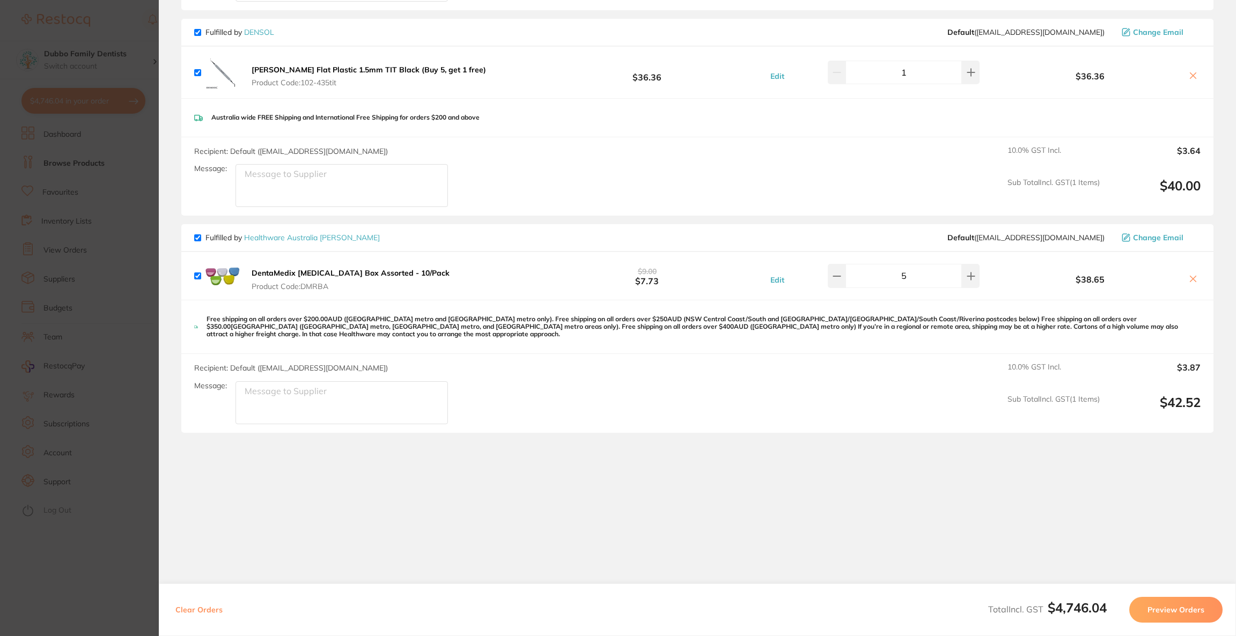
click at [1195, 275] on button at bounding box center [1193, 279] width 15 height 11
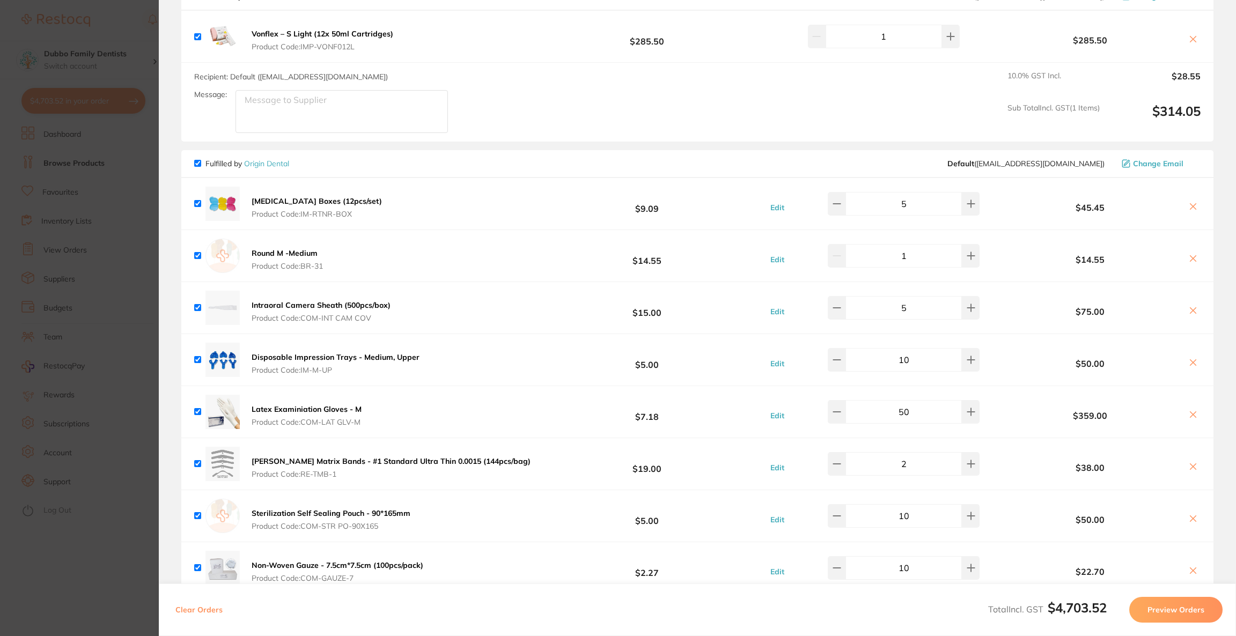
scroll to position [1624, 0]
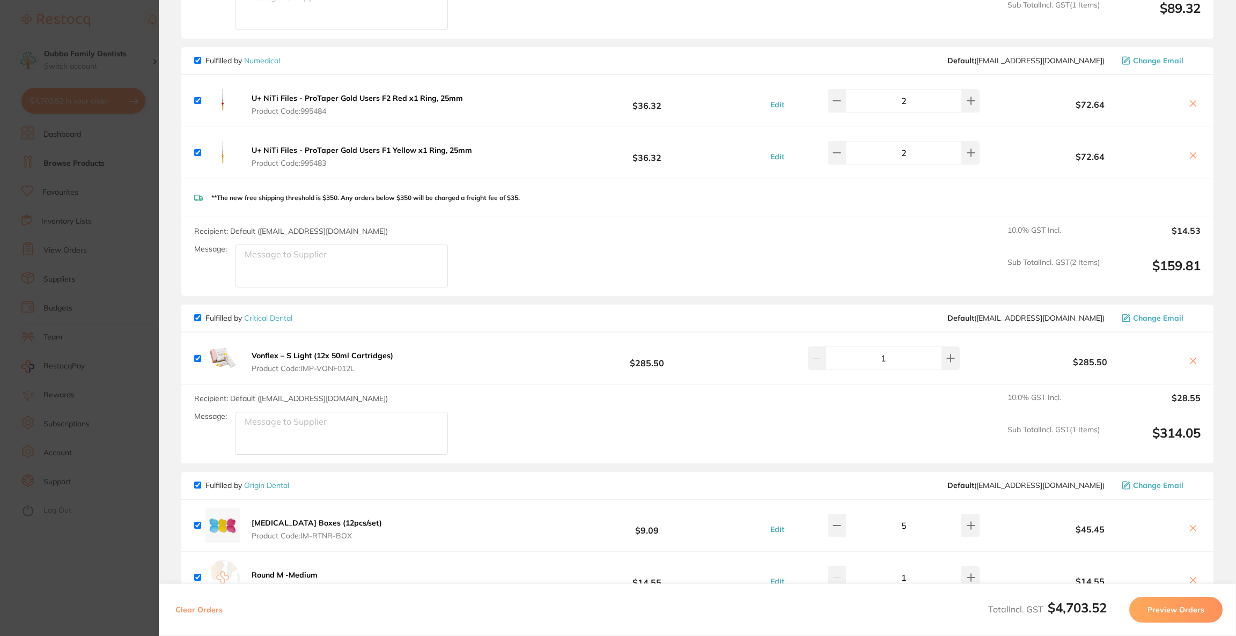
click at [1189, 357] on icon at bounding box center [1193, 361] width 9 height 9
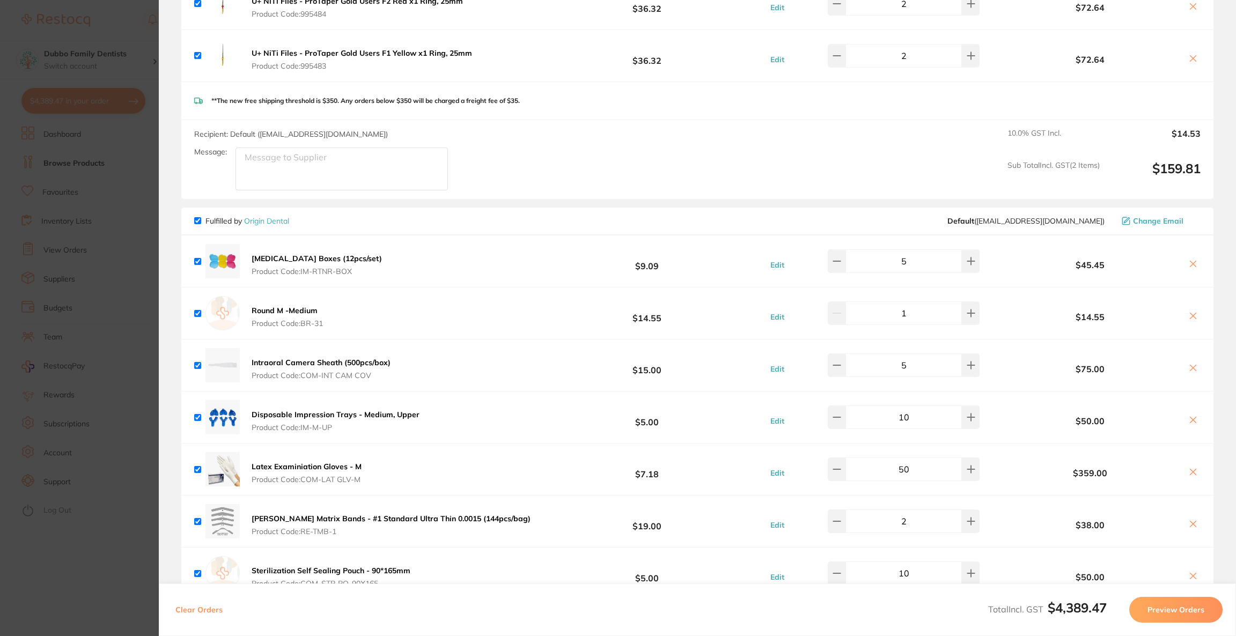
scroll to position [1785, 0]
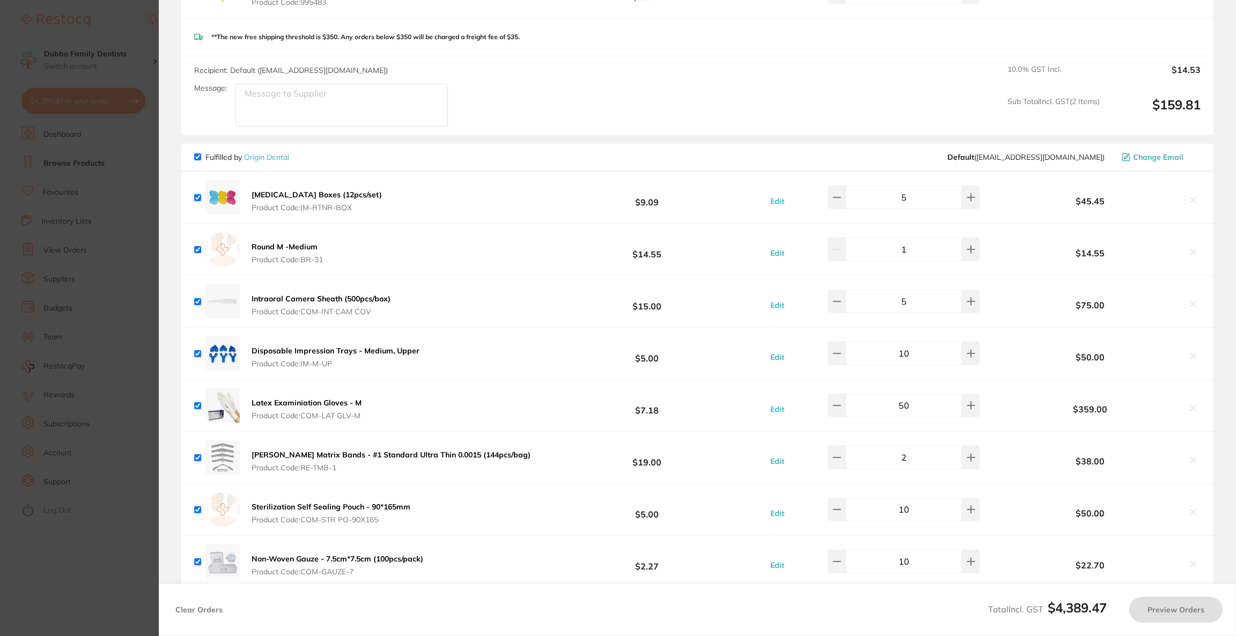
checkbox input "true"
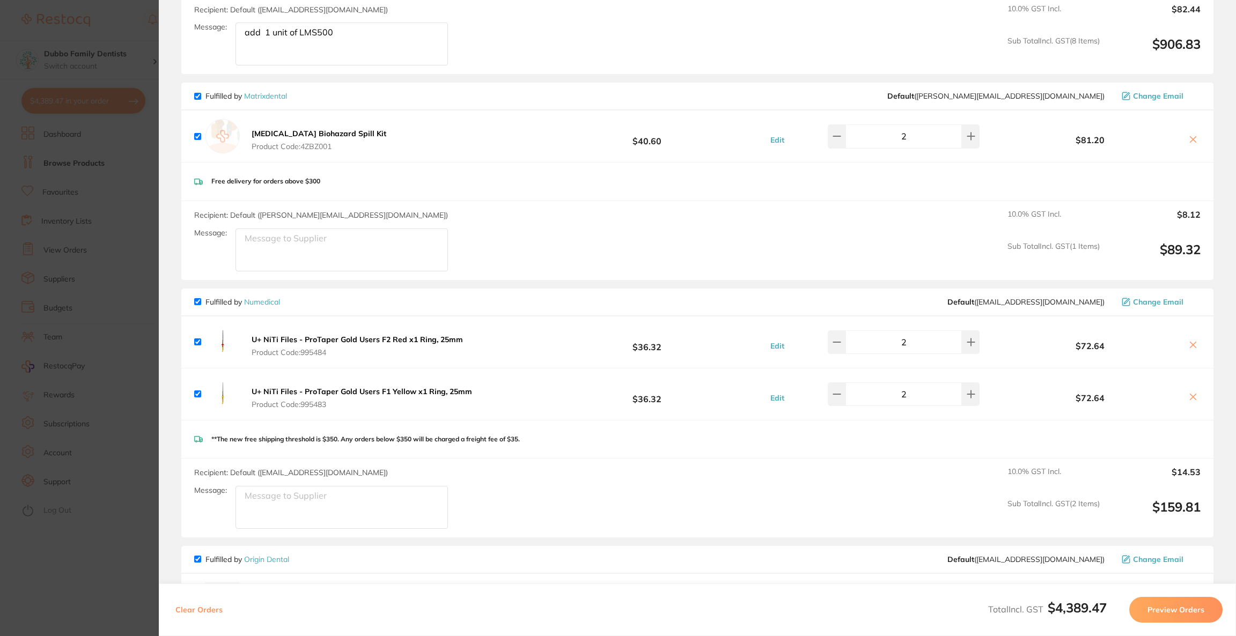
click at [1171, 298] on span "Change Email" at bounding box center [1158, 302] width 50 height 9
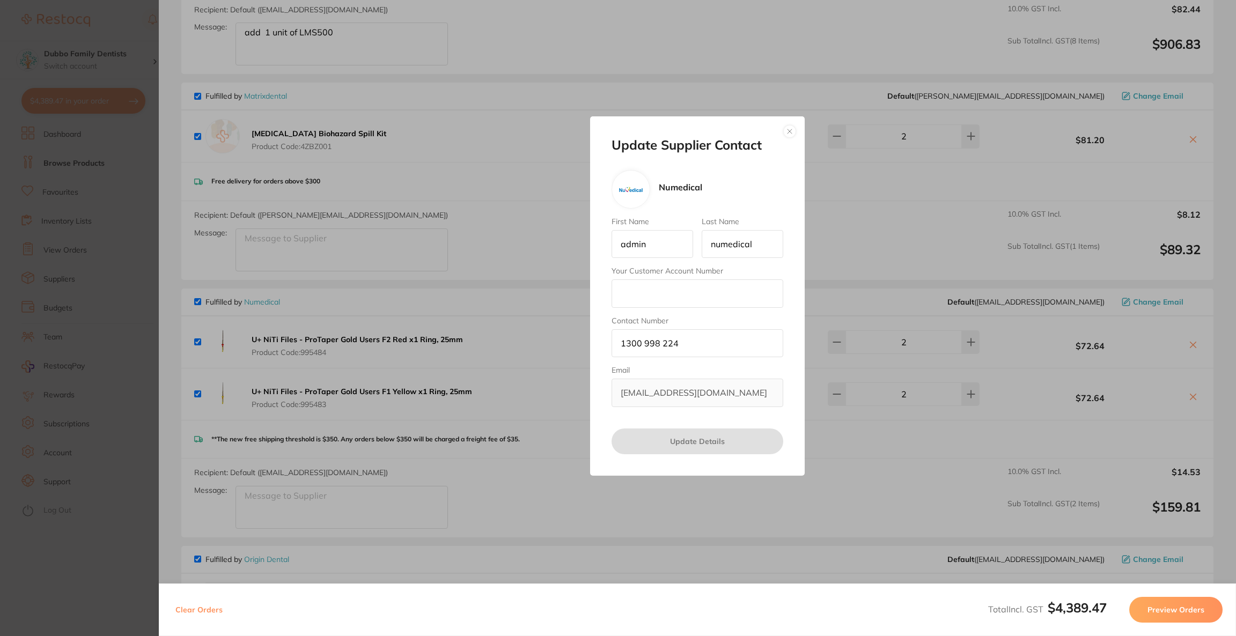
click at [784, 129] on button "button" at bounding box center [789, 131] width 13 height 13
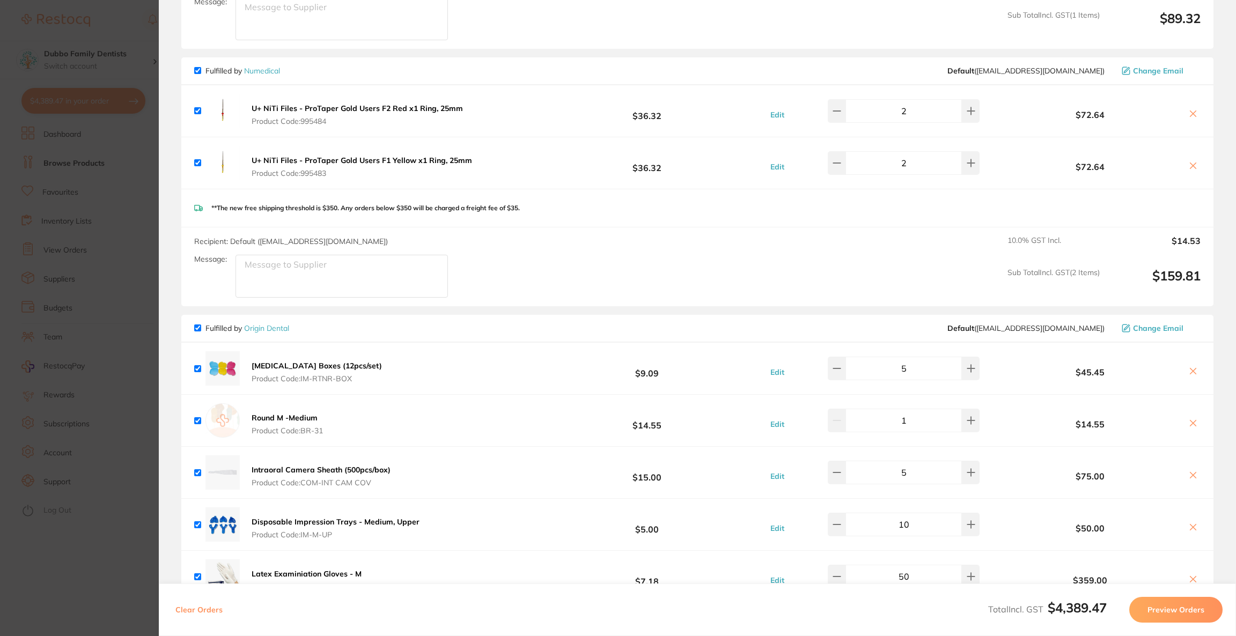
scroll to position [1624, 0]
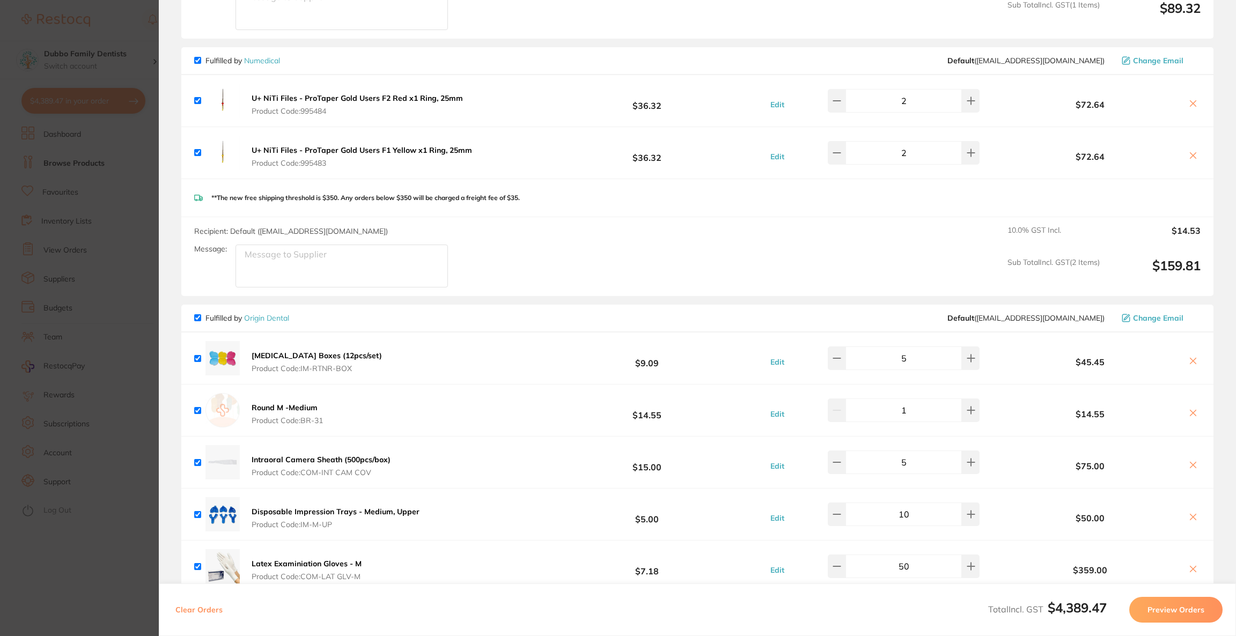
click at [1166, 67] on div "Fulfilled by Numedical Default ( [EMAIL_ADDRESS][DOMAIN_NAME] ) Change Email" at bounding box center [697, 61] width 1032 height 28
click at [1165, 63] on span "Change Email" at bounding box center [1158, 60] width 50 height 9
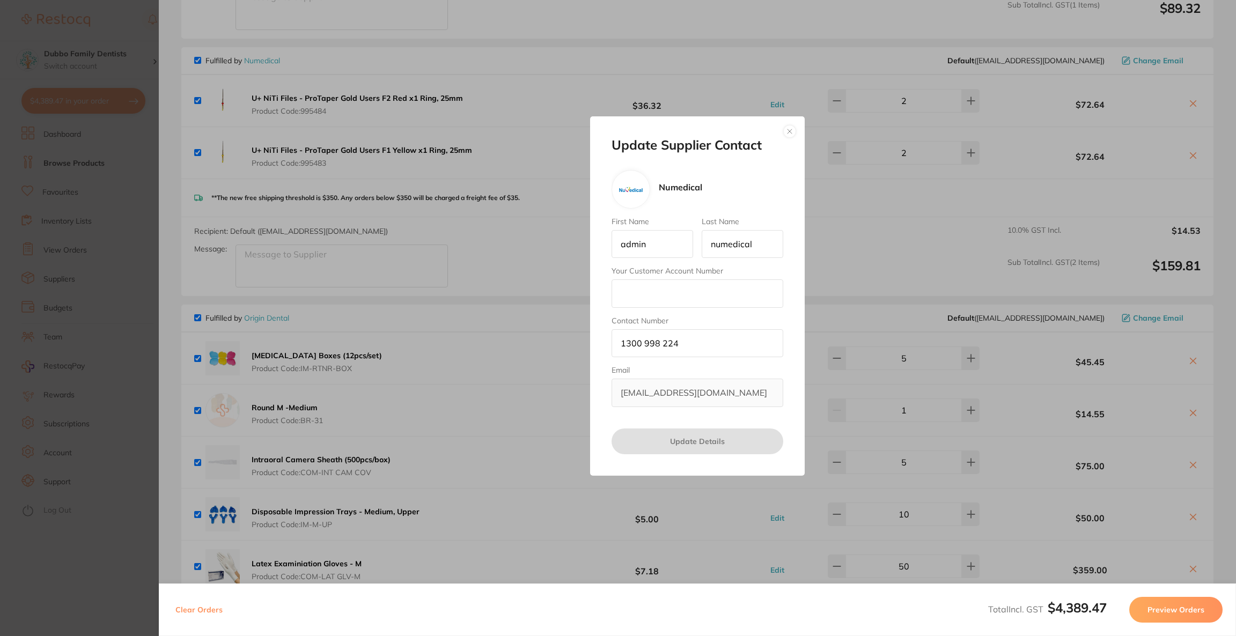
click at [645, 290] on input "Your Customer Account Number" at bounding box center [698, 294] width 172 height 28
type input "D"
type input "[EMAIL_ADDRESS][DOMAIN_NAME]"
click at [678, 441] on button "Update Details" at bounding box center [698, 442] width 172 height 26
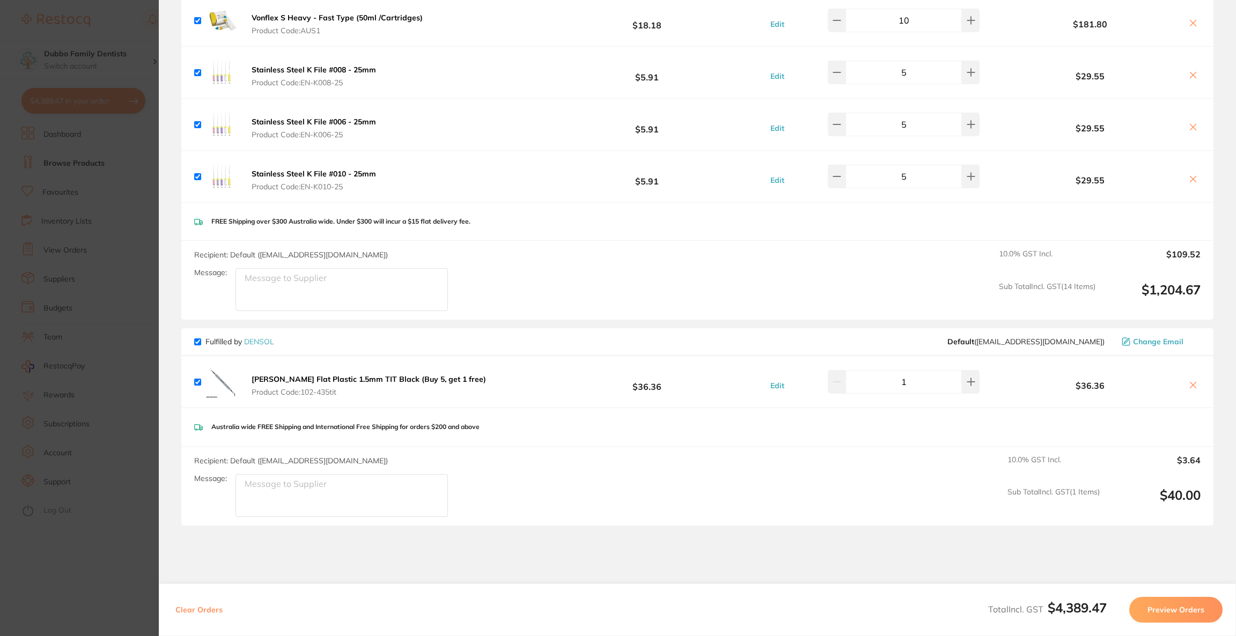
scroll to position [2583, 0]
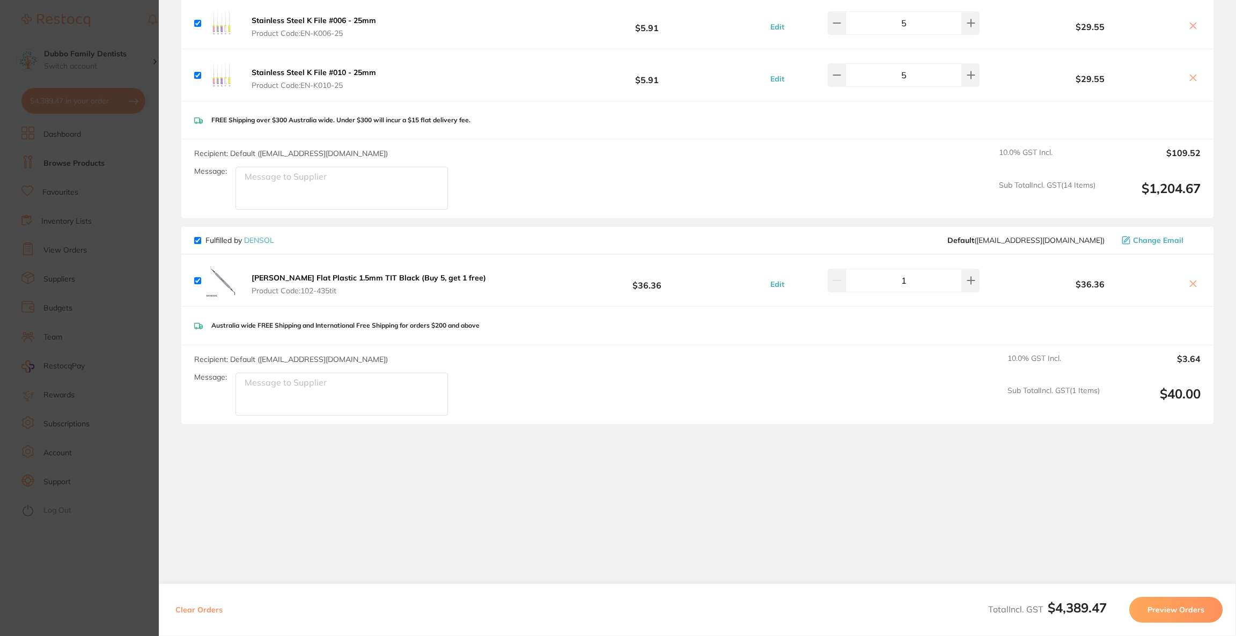
click at [1155, 246] on div "Fulfilled by DENSOL Default ( [EMAIL_ADDRESS][DOMAIN_NAME] ) Change Email" at bounding box center [697, 241] width 1032 height 28
click at [1155, 243] on span "Change Email" at bounding box center [1158, 240] width 50 height 9
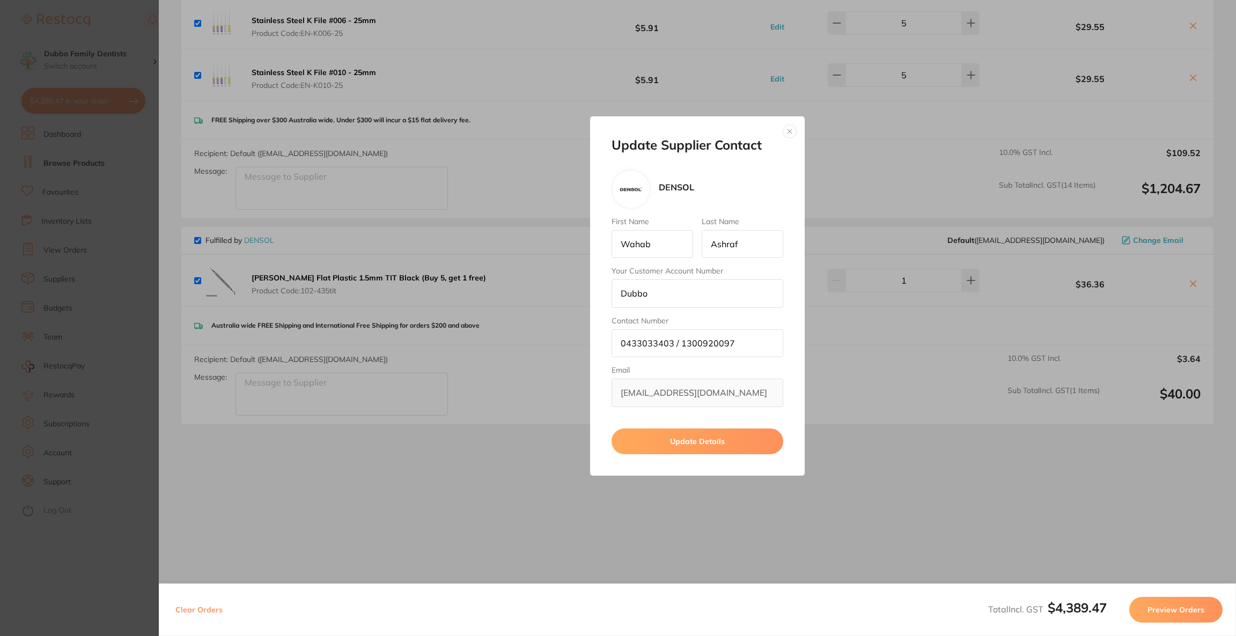
click at [709, 449] on button "Update Details" at bounding box center [698, 442] width 172 height 26
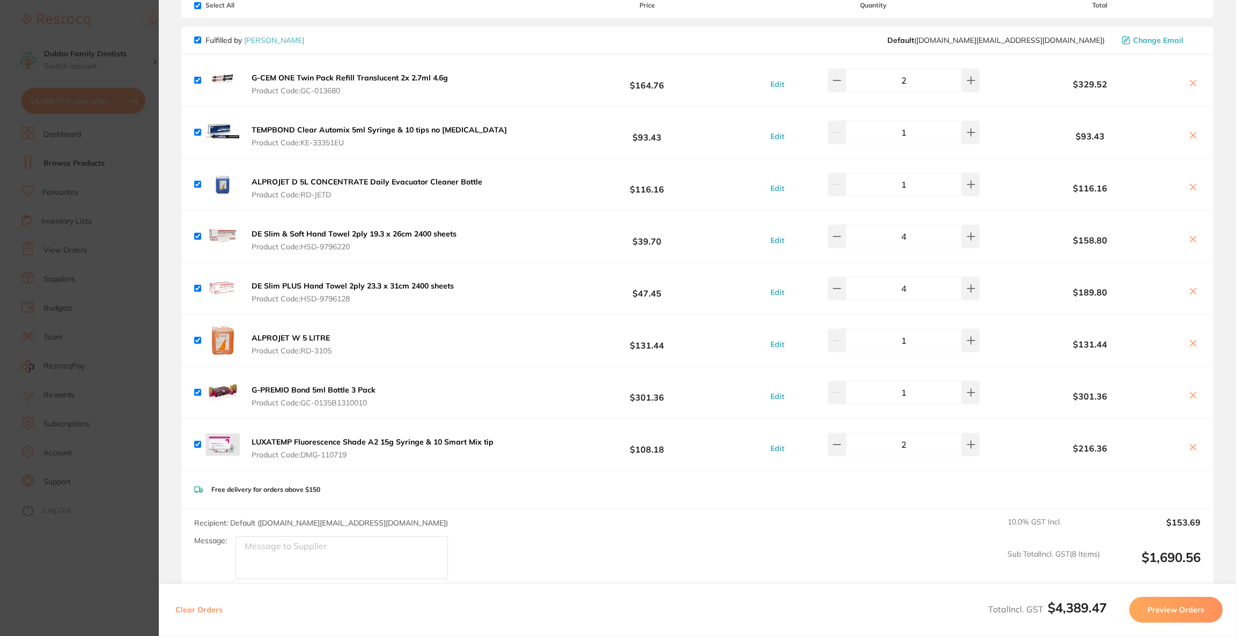
scroll to position [0, 0]
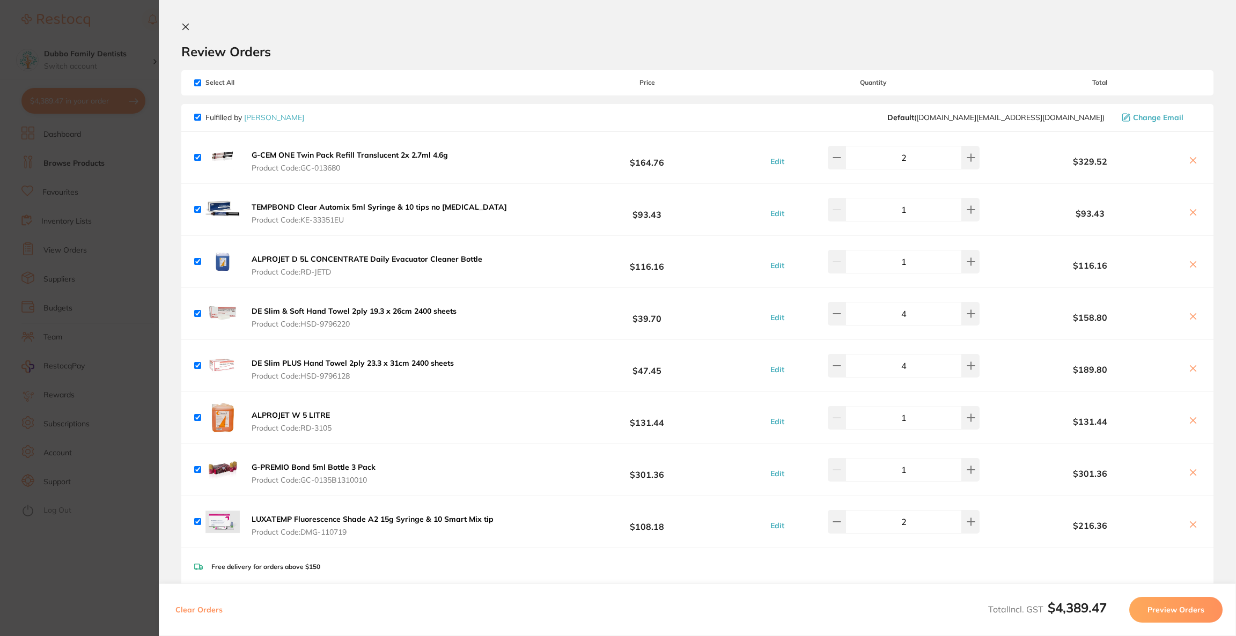
click at [1163, 611] on button "Preview Orders" at bounding box center [1175, 610] width 93 height 26
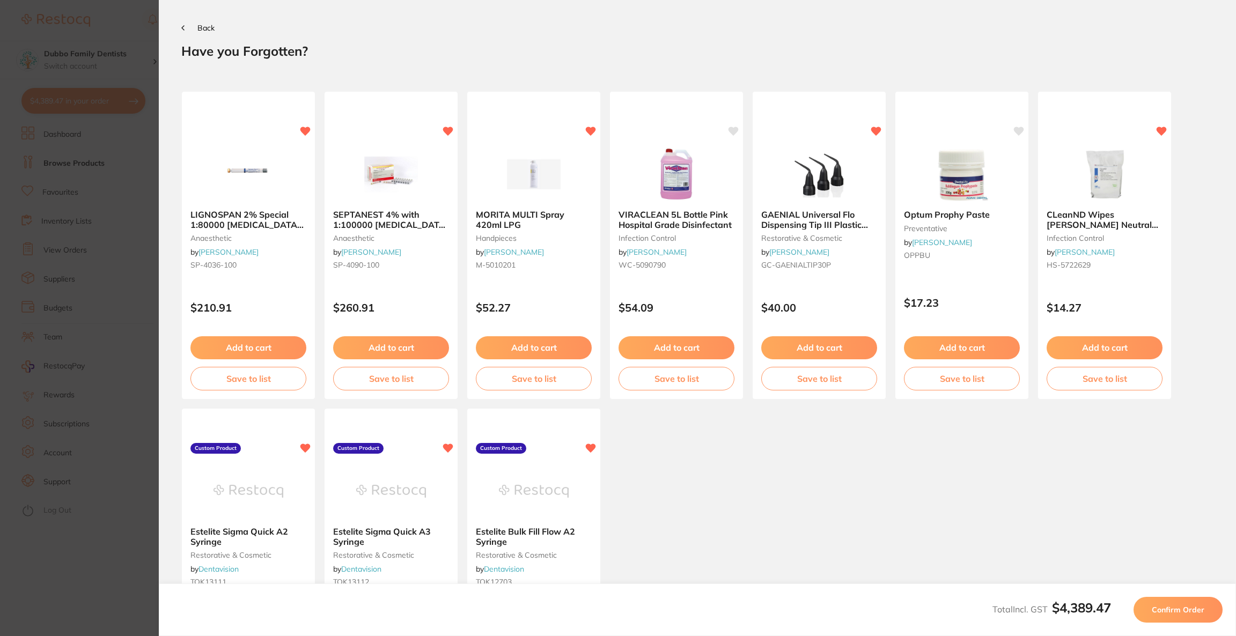
click at [1163, 611] on span "Confirm Order" at bounding box center [1178, 610] width 53 height 10
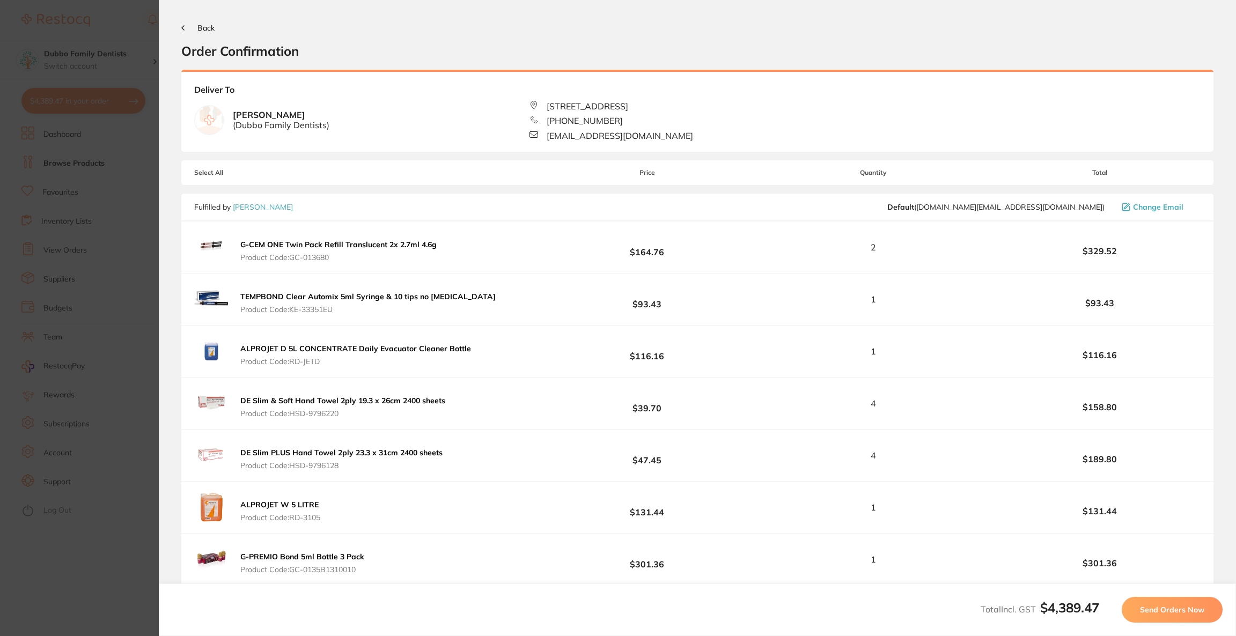
click at [1163, 611] on span "Send Orders Now" at bounding box center [1172, 610] width 64 height 10
